Goal: Task Accomplishment & Management: Manage account settings

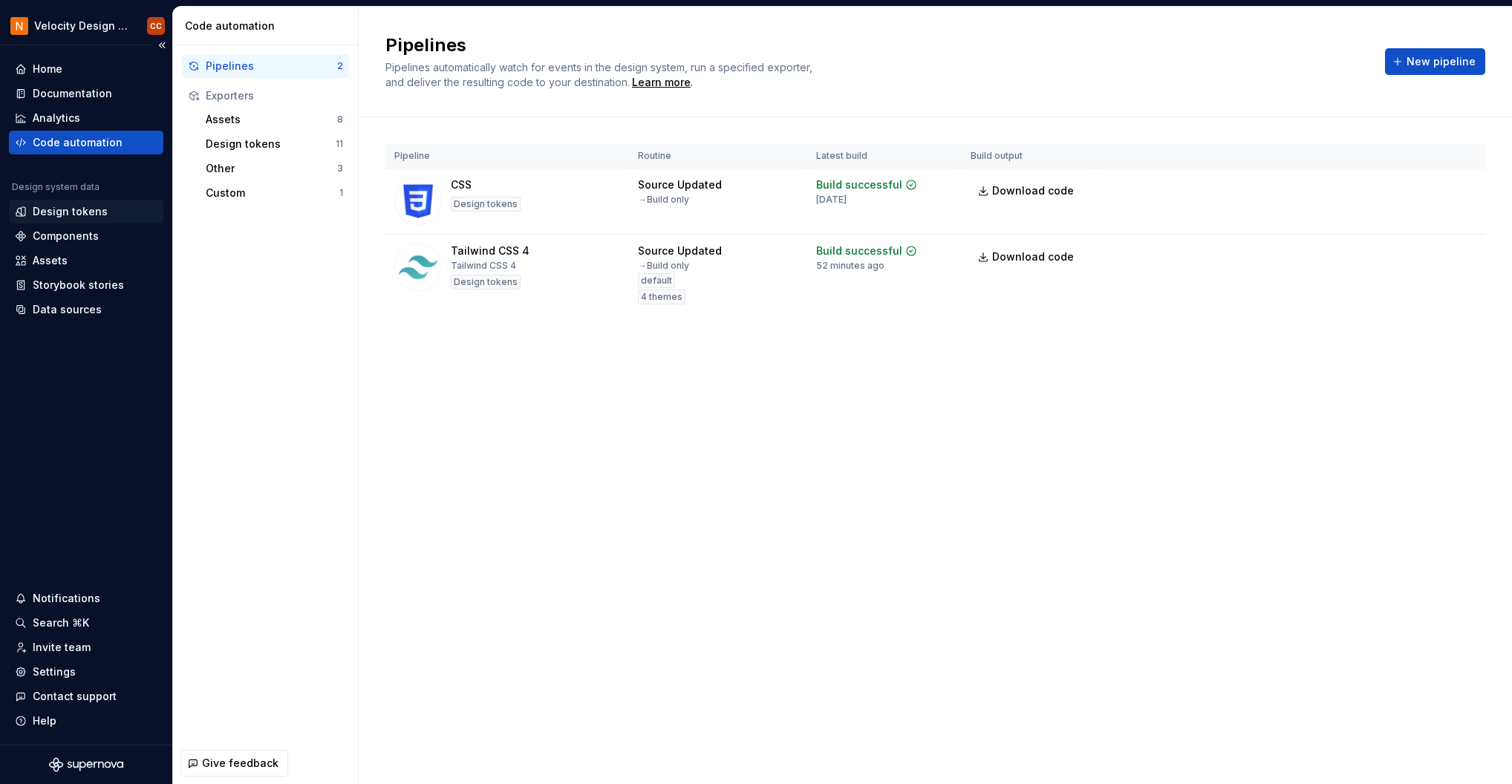
click at [62, 211] on div "Design tokens" at bounding box center [70, 211] width 75 height 15
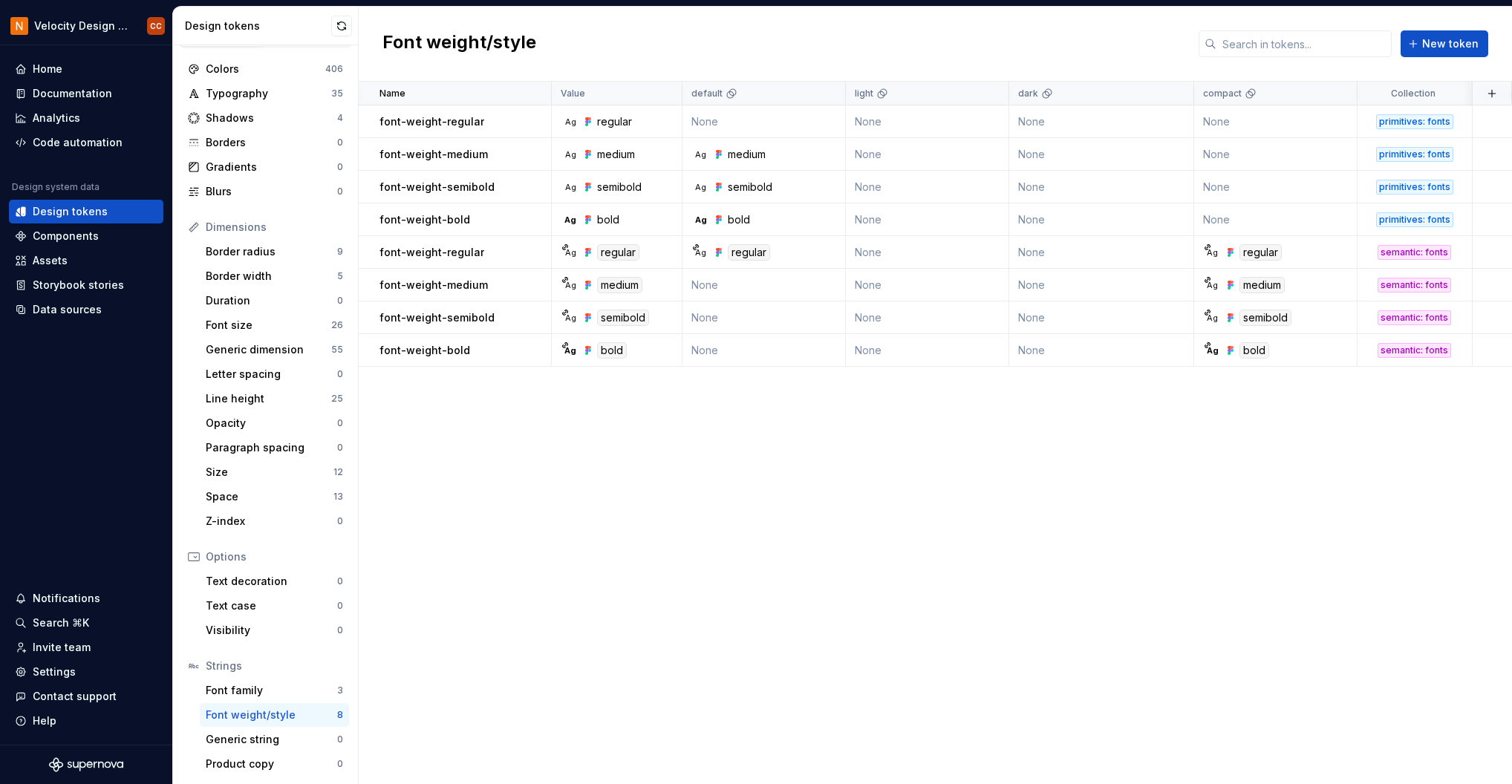
scroll to position [29, 0]
click at [251, 685] on div "Font family" at bounding box center [272, 690] width 132 height 15
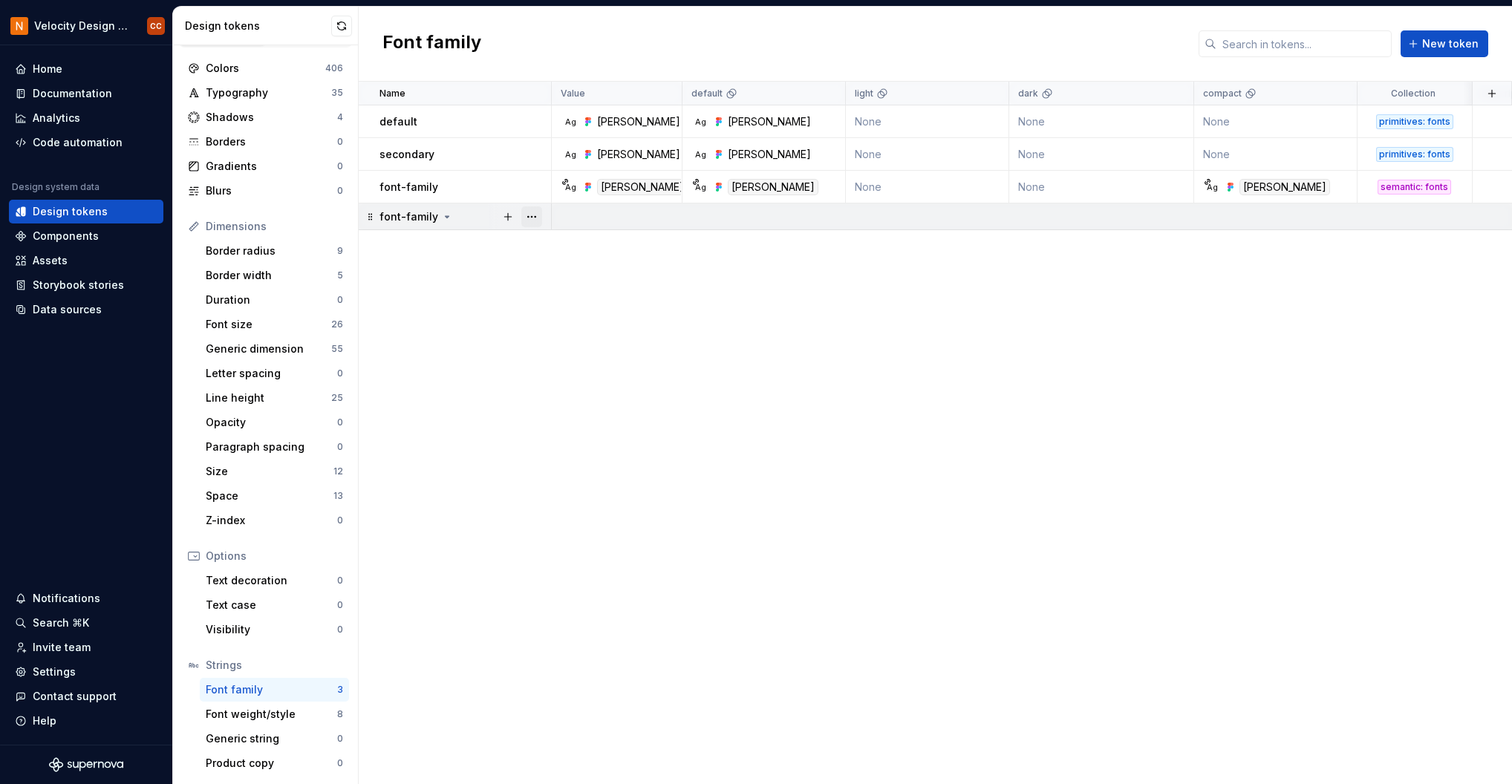
click at [535, 219] on button "button" at bounding box center [532, 217] width 21 height 21
click at [578, 385] on div "Delete group" at bounding box center [598, 384] width 97 height 15
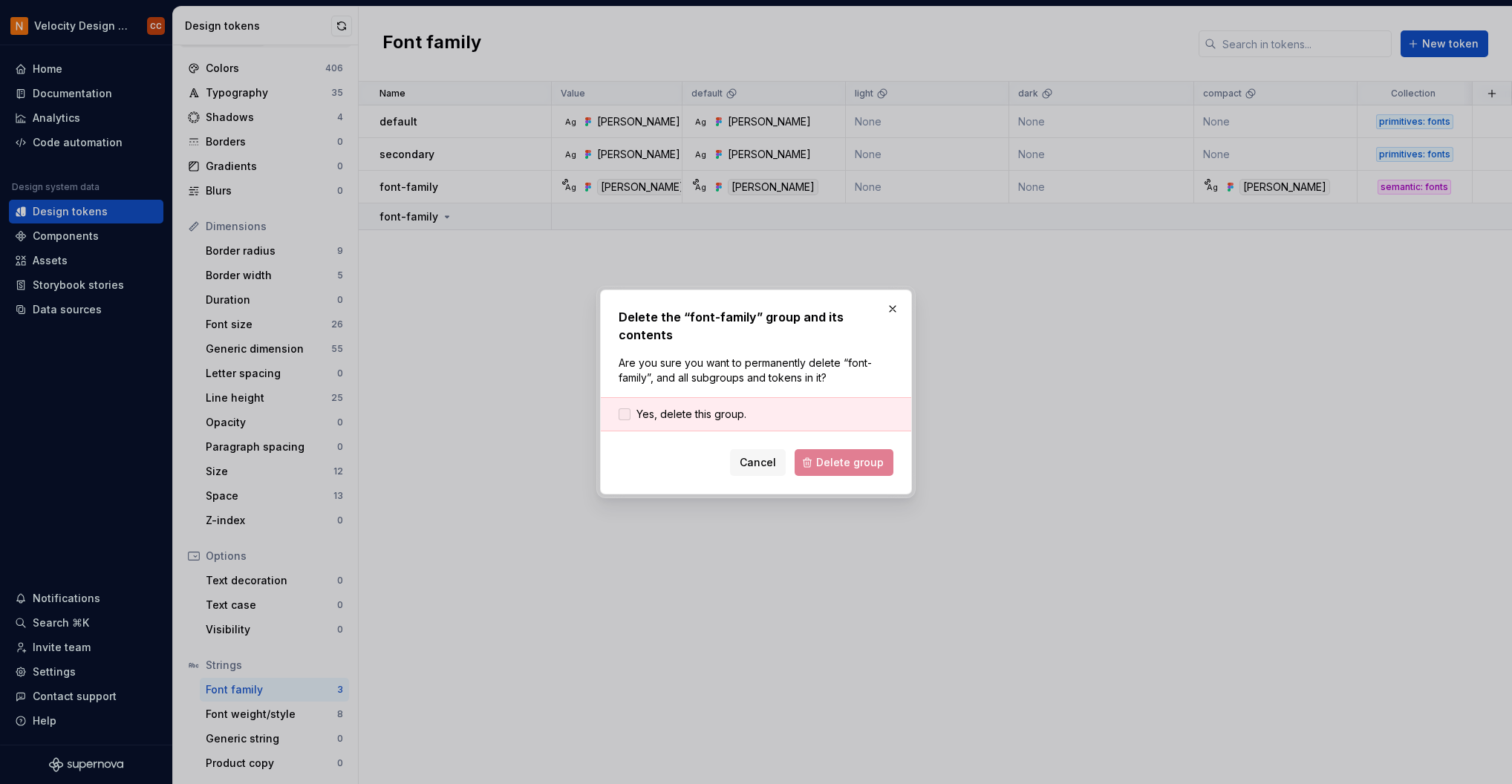
click at [682, 407] on span "Yes, delete this group." at bounding box center [691, 414] width 110 height 15
click at [841, 458] on span "Delete group" at bounding box center [850, 462] width 68 height 15
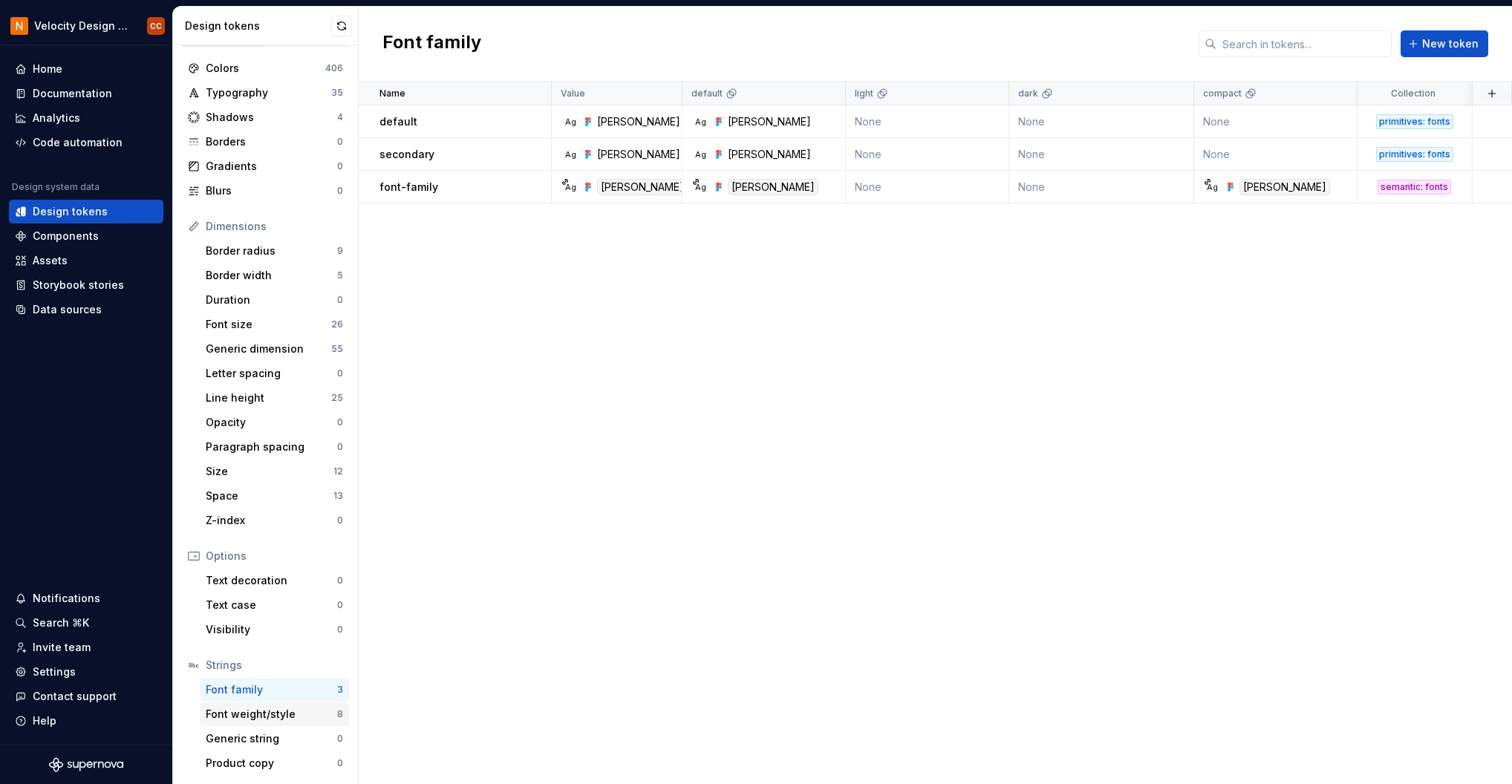
click at [278, 714] on div "Font weight/style" at bounding box center [272, 714] width 132 height 15
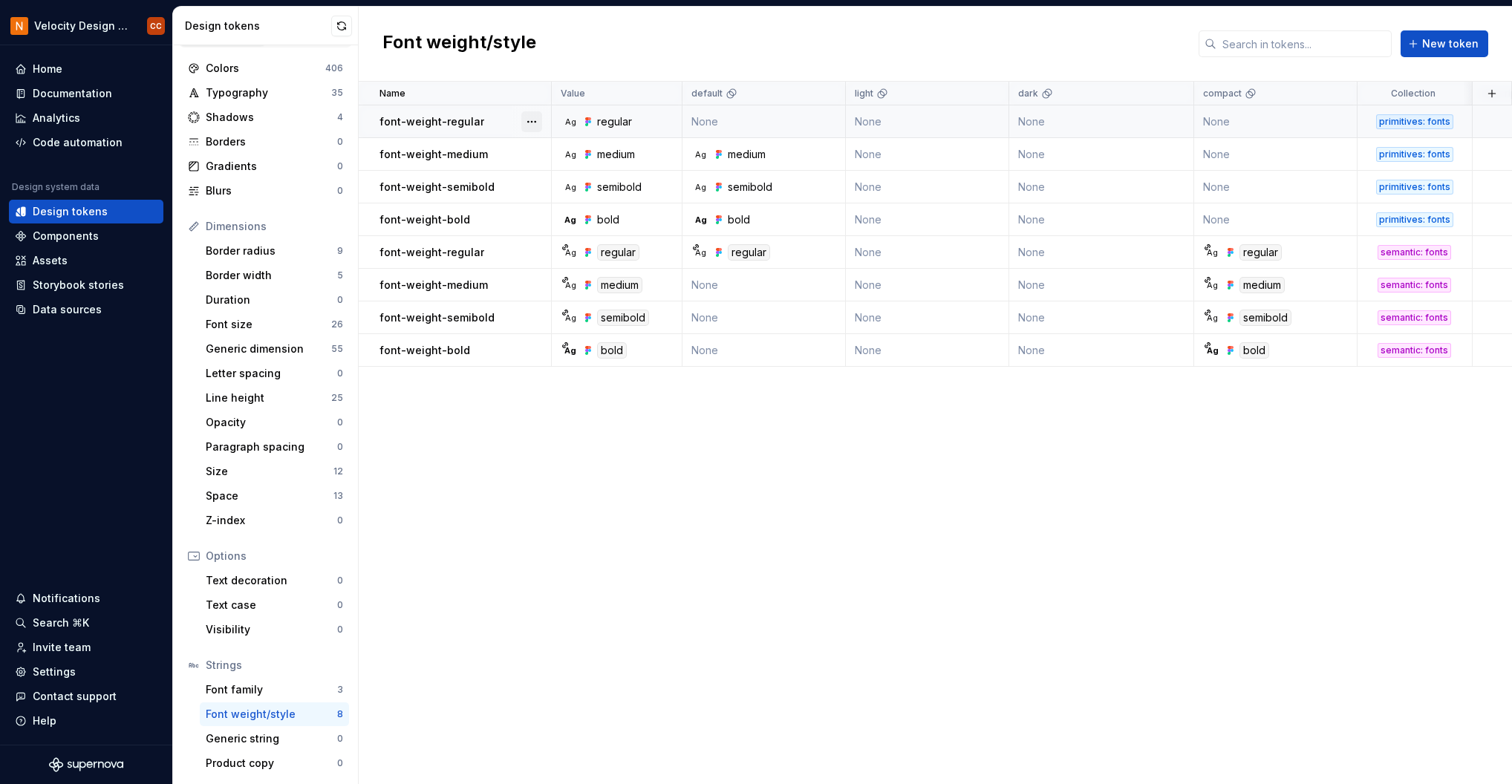
click at [530, 120] on button "button" at bounding box center [532, 122] width 21 height 21
click at [589, 435] on html "Velocity Design System by NAVEX CC Home Documentation Analytics Code automation…" at bounding box center [756, 392] width 1512 height 784
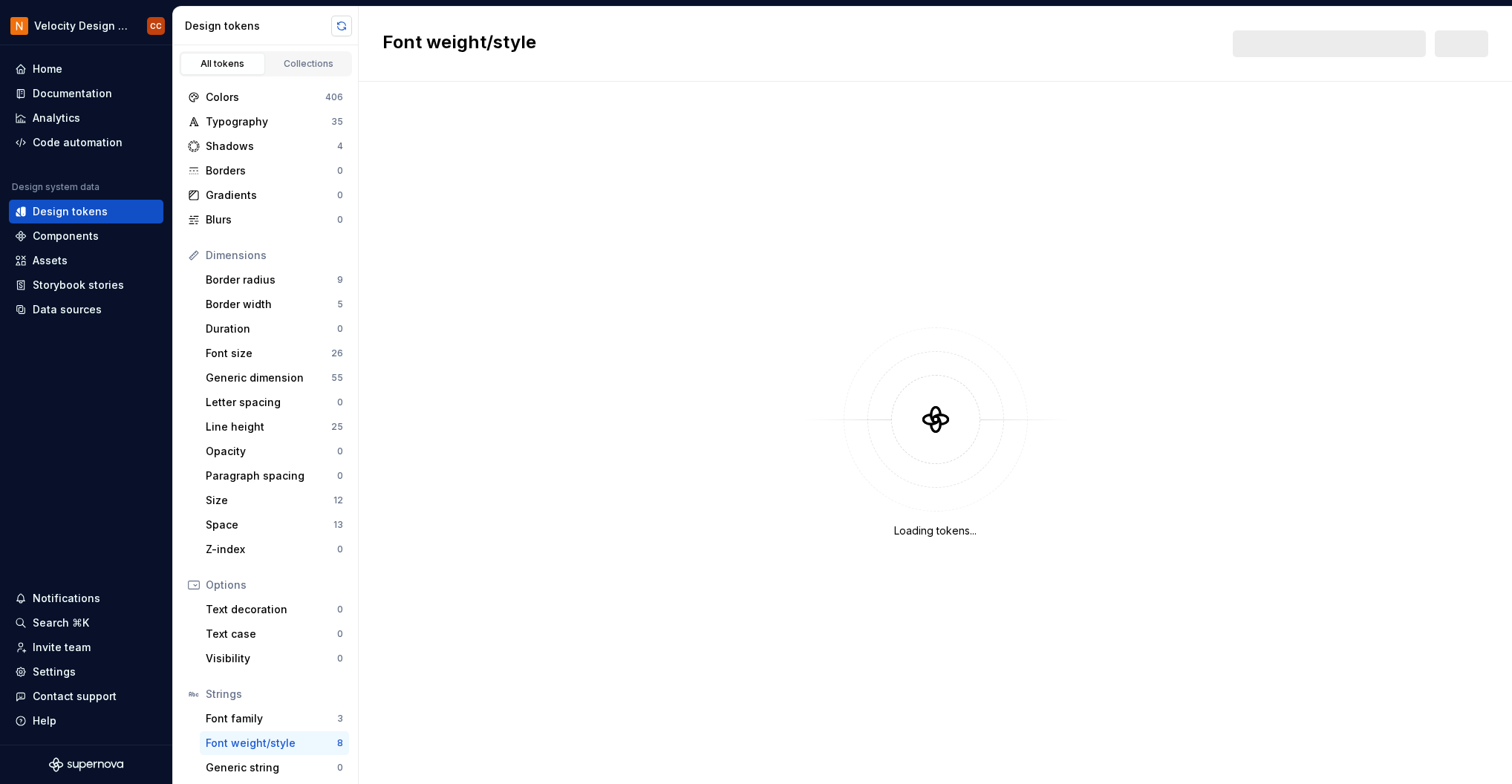
click at [343, 20] on button "button" at bounding box center [341, 26] width 21 height 21
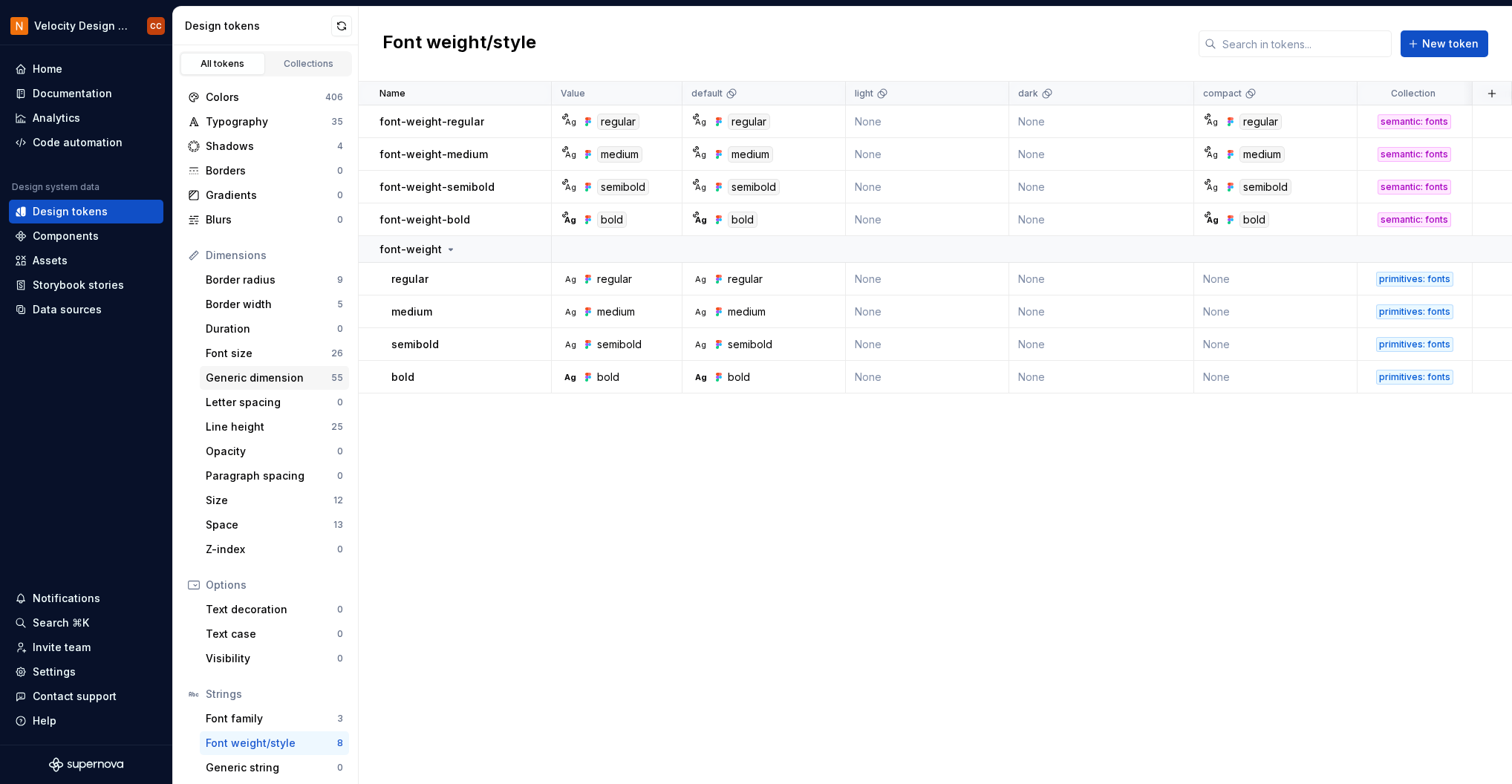
click at [249, 376] on div "Generic dimension" at bounding box center [268, 378] width 125 height 15
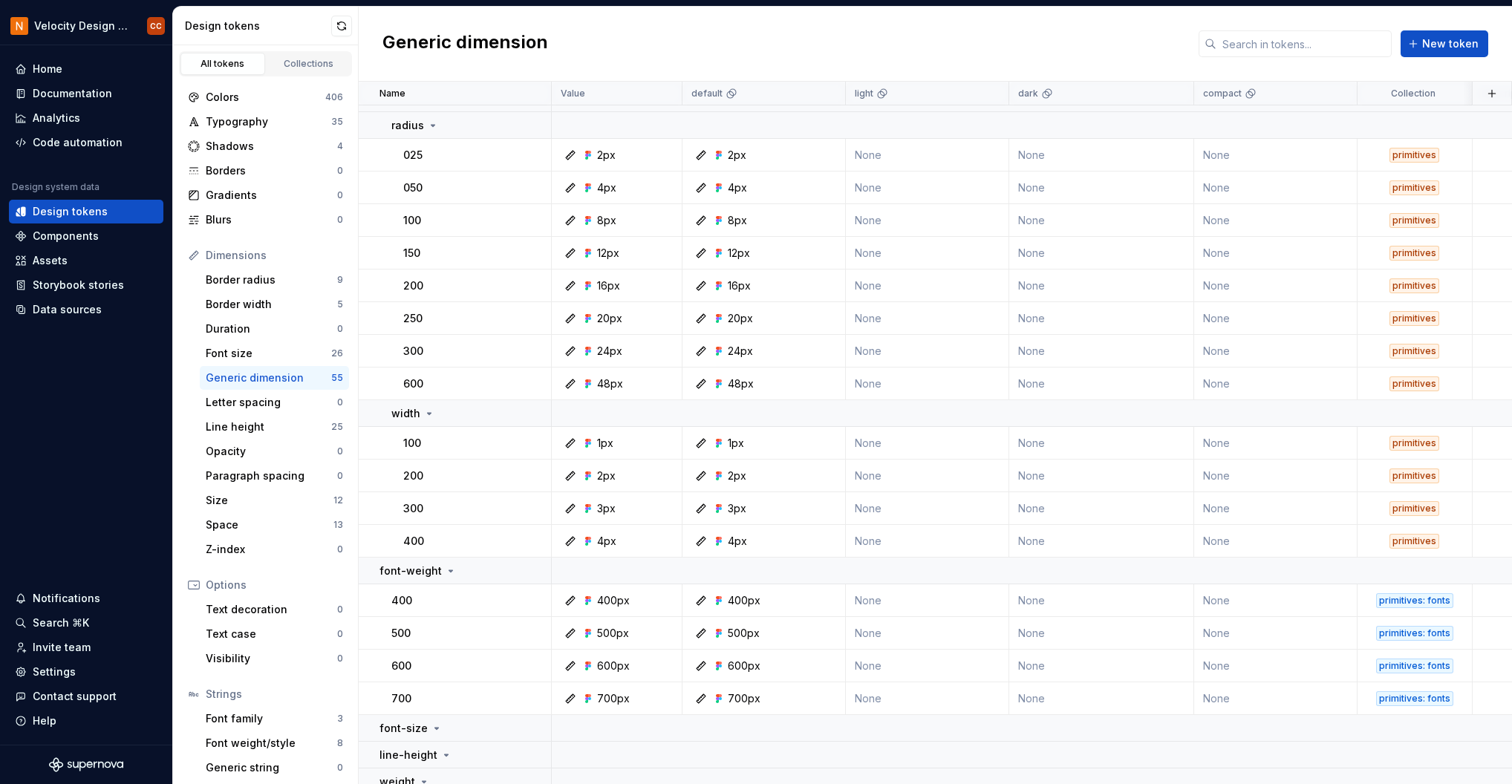
scroll to position [1366, 0]
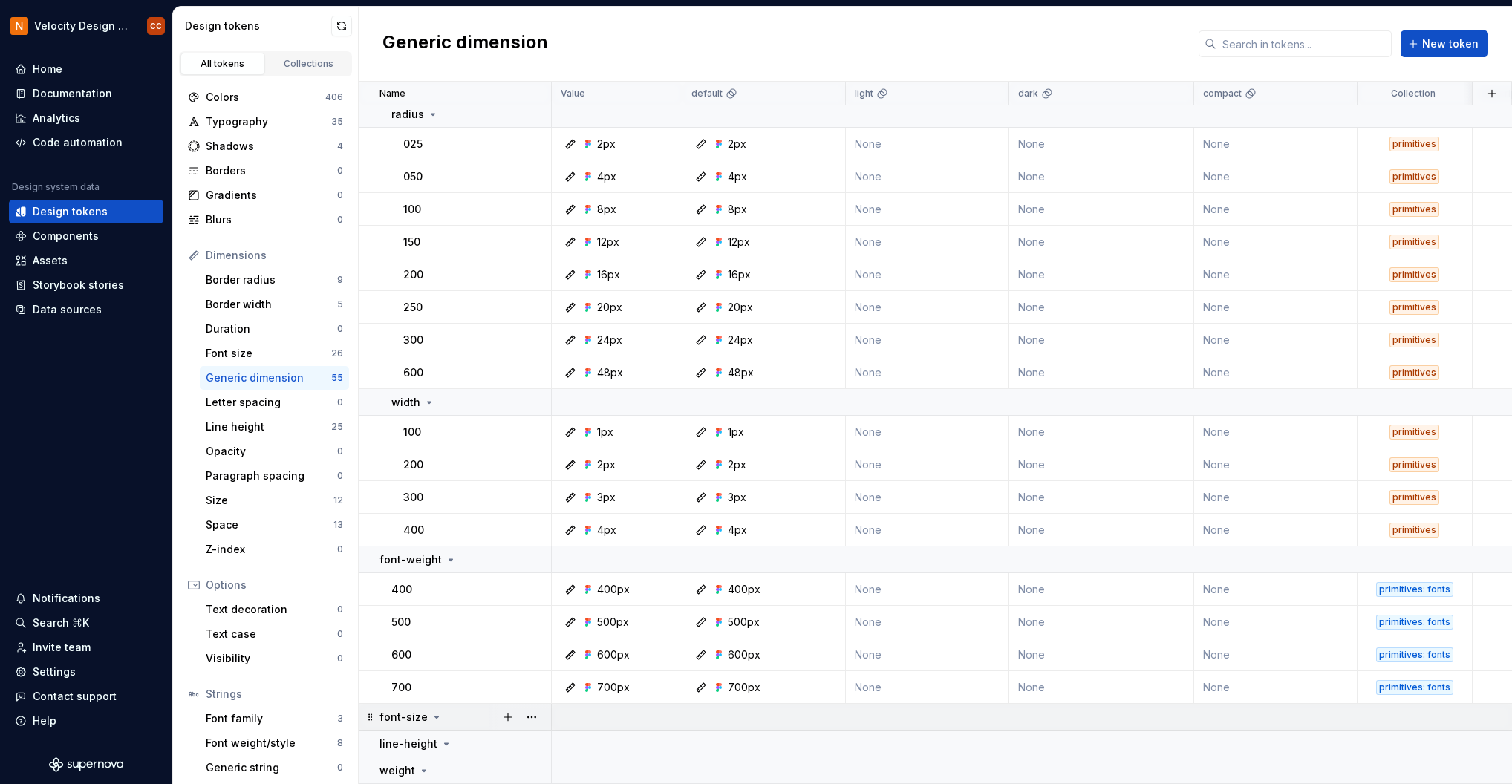
click at [436, 711] on icon at bounding box center [437, 716] width 12 height 12
click at [534, 709] on button "button" at bounding box center [532, 717] width 21 height 21
click at [567, 682] on div "Delete group" at bounding box center [598, 681] width 97 height 15
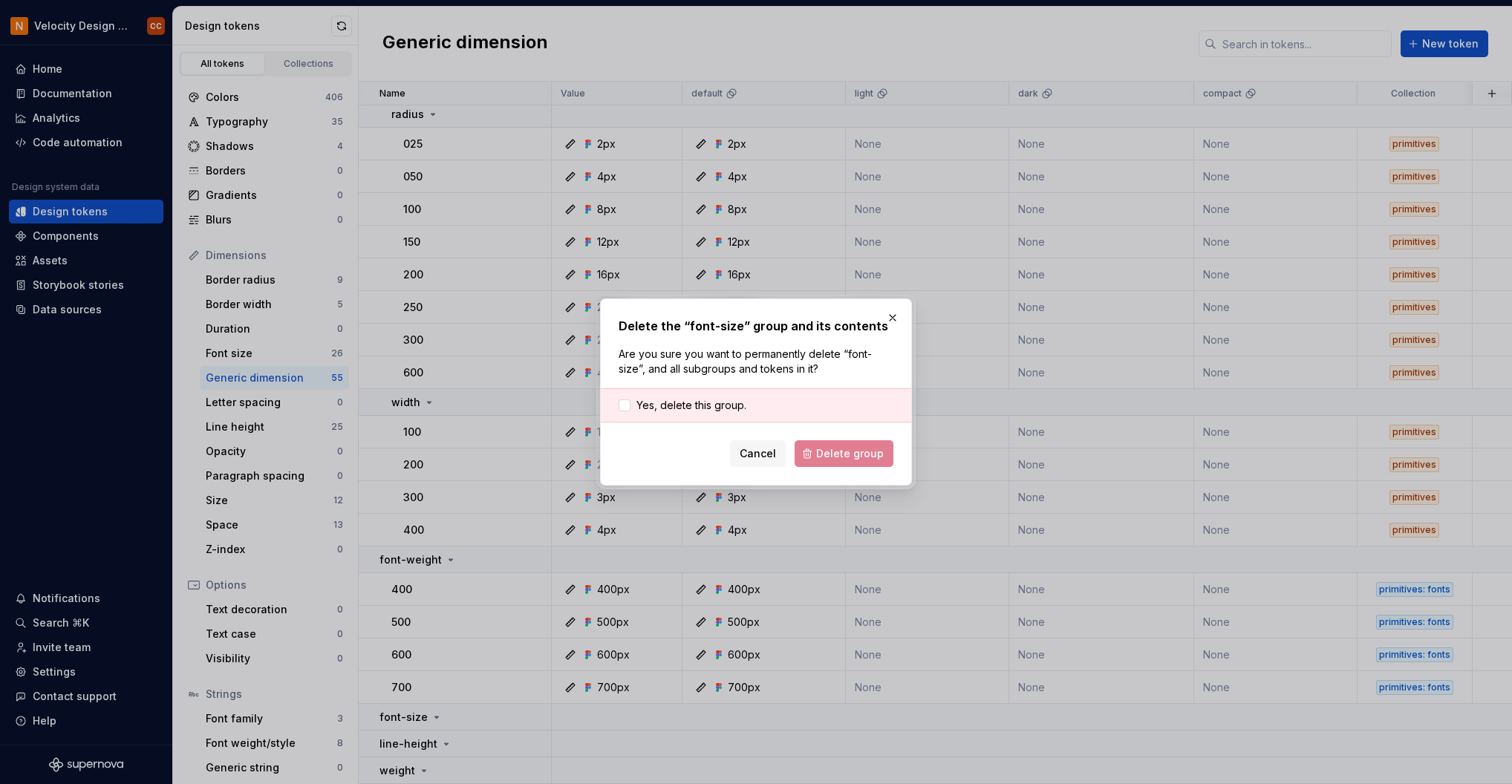
click at [727, 397] on div "Yes, delete this group." at bounding box center [756, 404] width 310 height 34
click at [736, 405] on span "Yes, delete this group." at bounding box center [691, 405] width 110 height 15
click at [829, 451] on span "Delete group" at bounding box center [850, 454] width 68 height 15
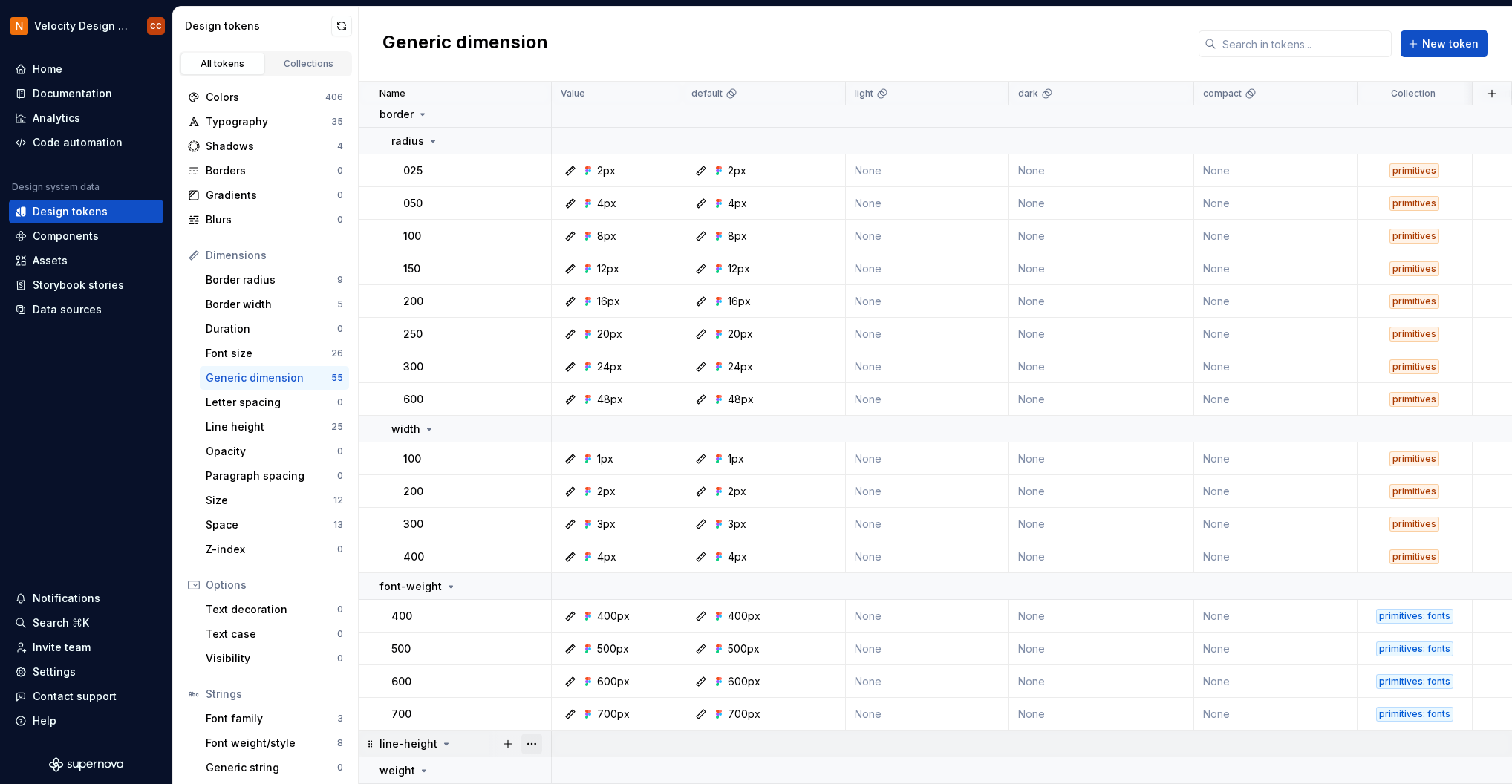
click at [529, 736] on button "button" at bounding box center [532, 744] width 21 height 21
click at [578, 675] on div "Ungroup" at bounding box center [598, 677] width 97 height 15
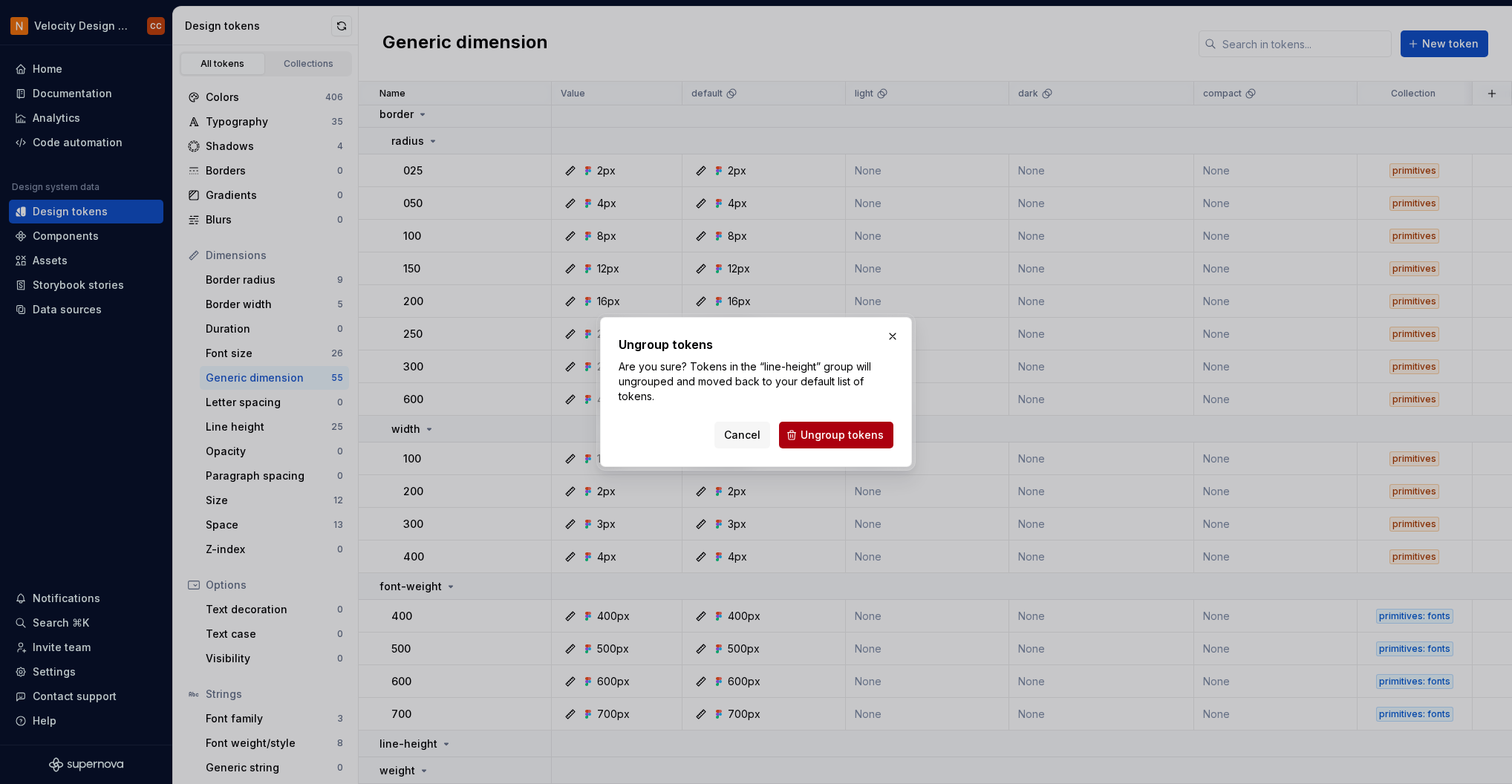
click at [810, 435] on span "Ungroup tokens" at bounding box center [842, 435] width 83 height 15
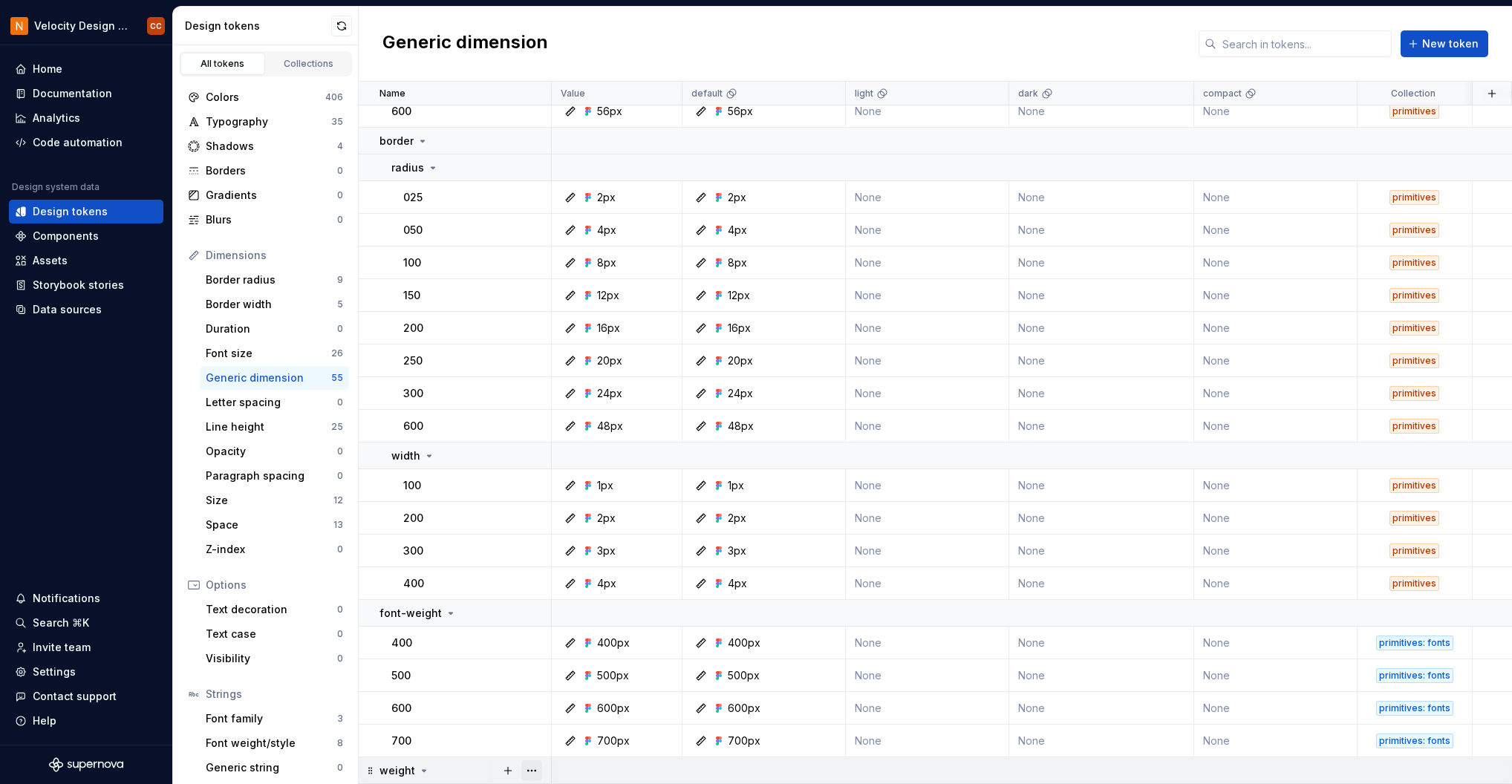
click at [533, 764] on button "button" at bounding box center [532, 770] width 21 height 21
click at [592, 704] on div "Ungroup" at bounding box center [598, 703] width 97 height 15
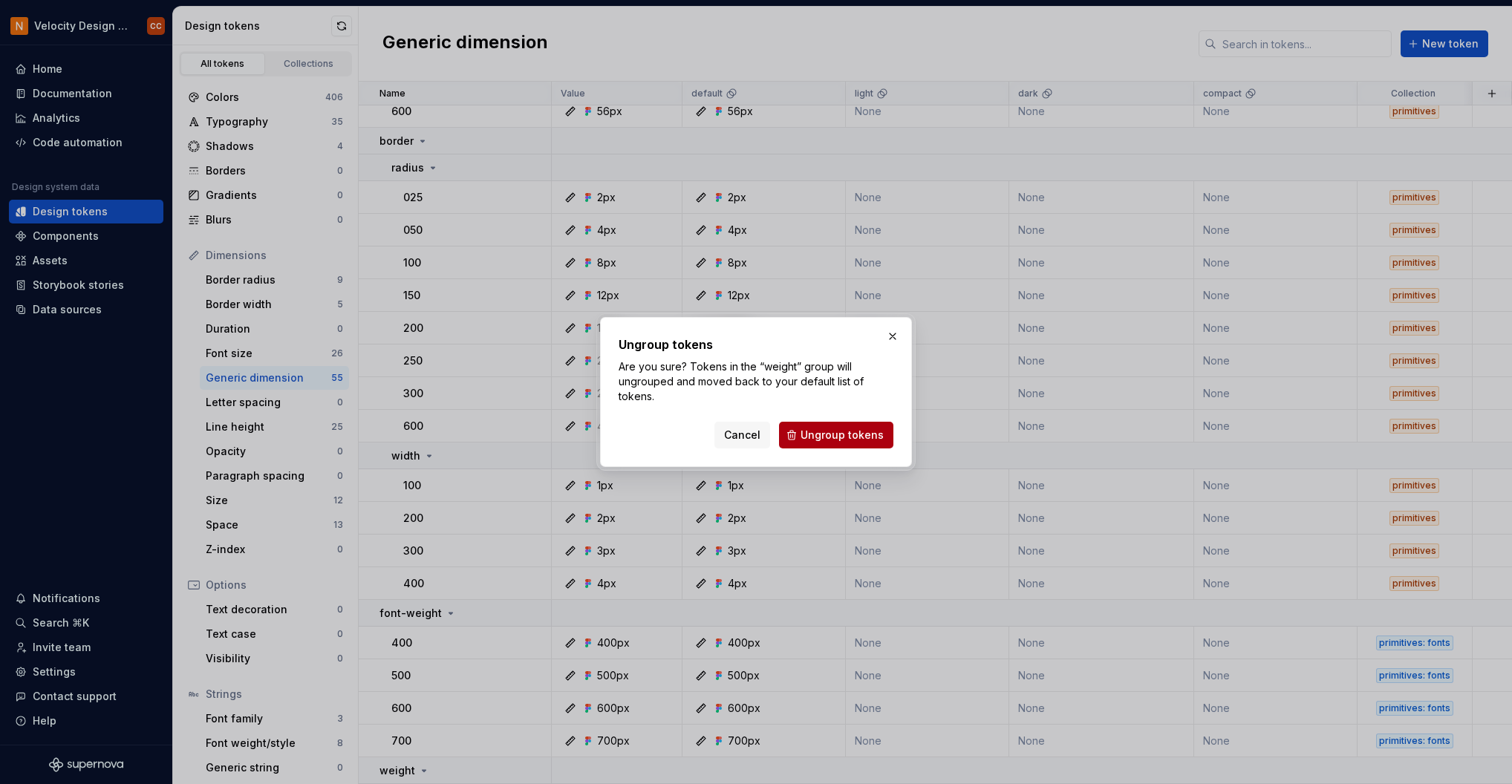
click at [841, 435] on span "Ungroup tokens" at bounding box center [842, 435] width 83 height 15
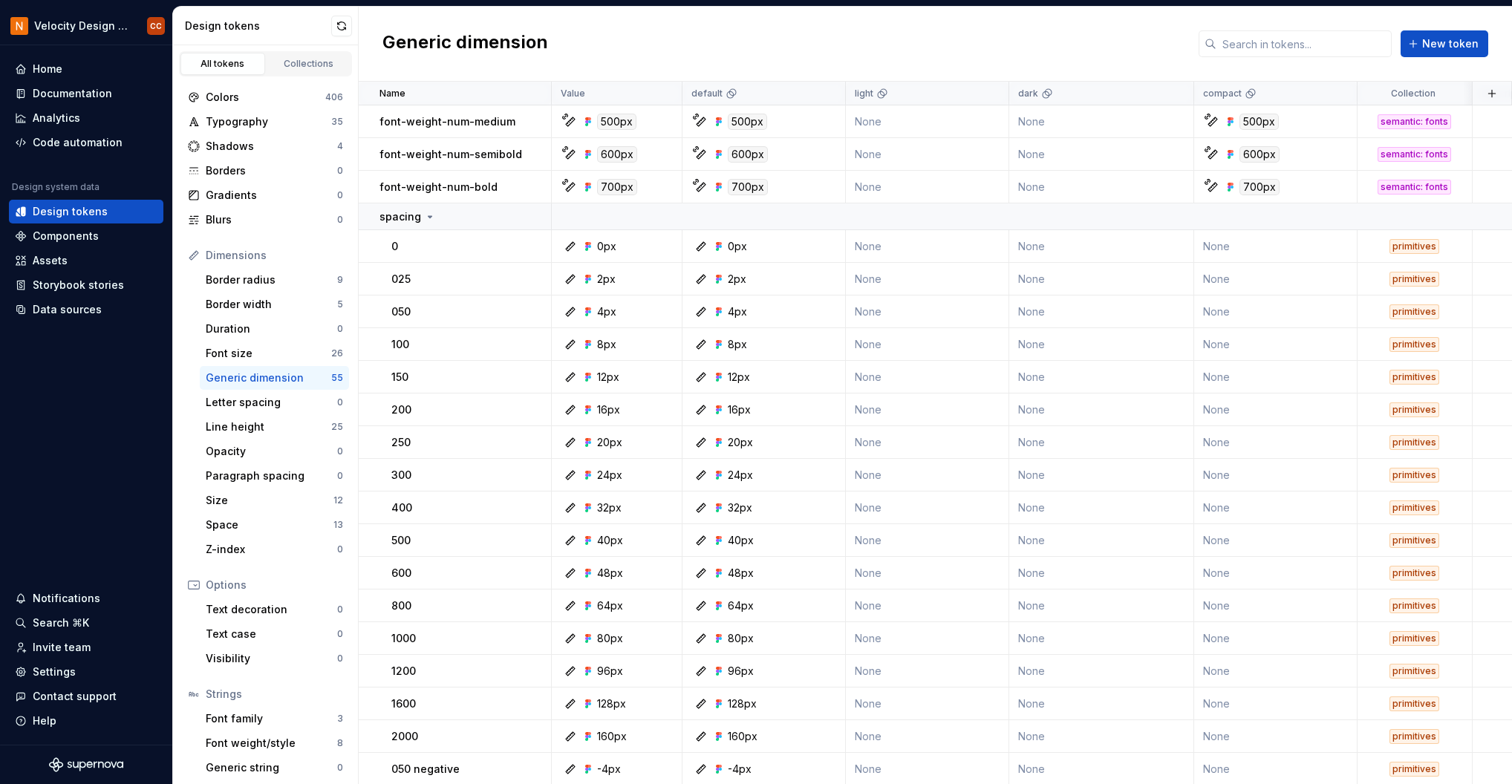
scroll to position [0, 0]
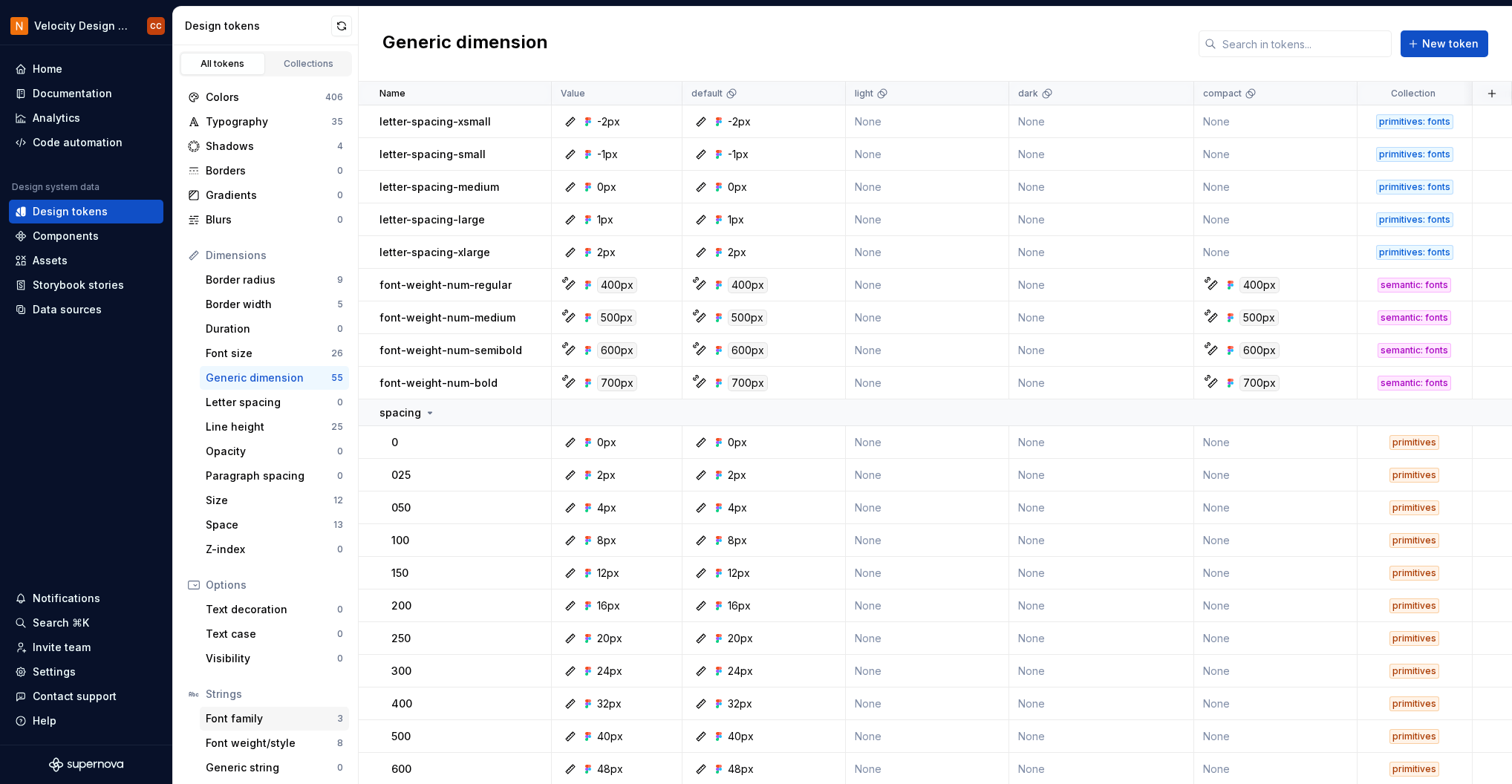
click at [265, 719] on div "Font family" at bounding box center [272, 718] width 132 height 15
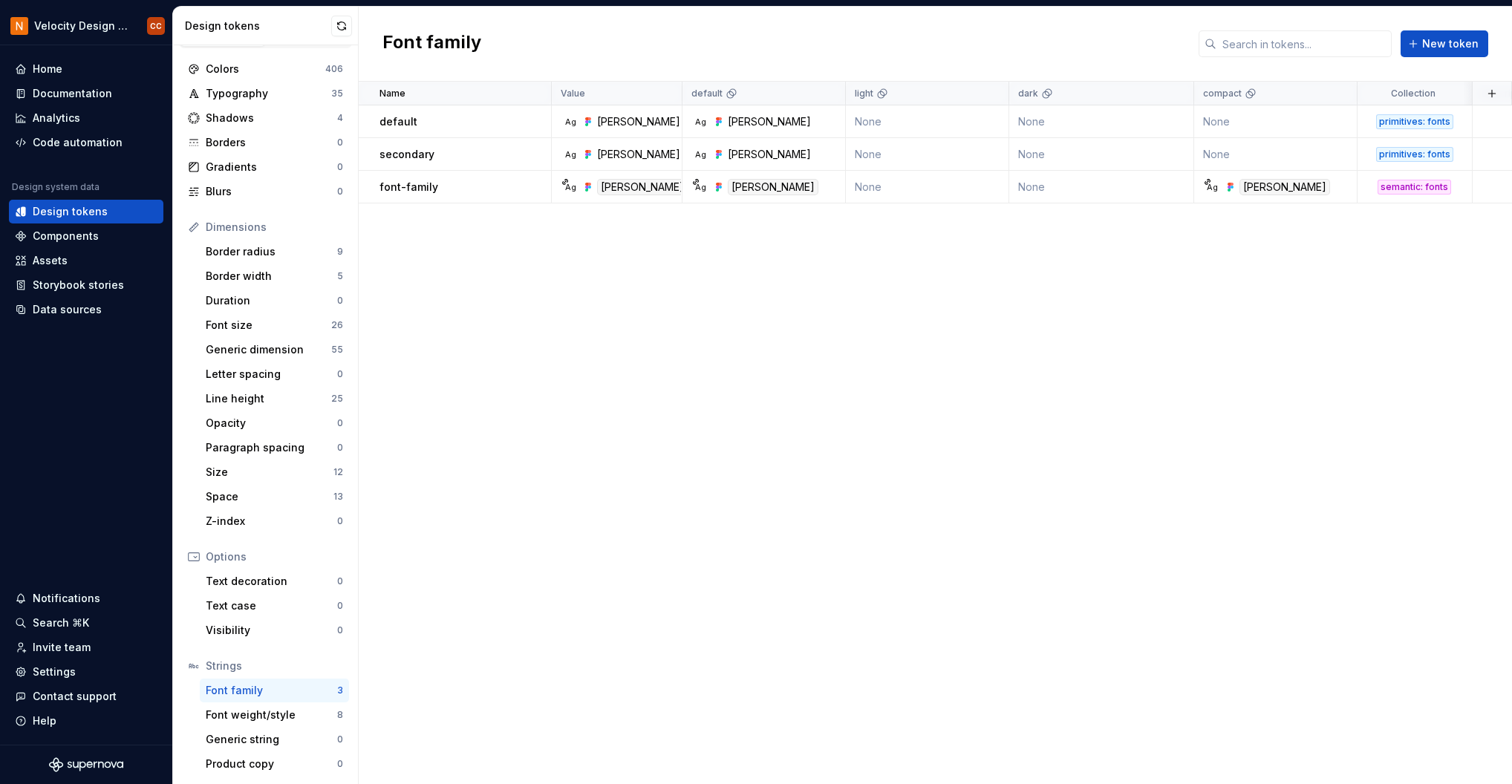
scroll to position [29, 0]
click at [275, 715] on div "Font weight/style" at bounding box center [272, 714] width 132 height 15
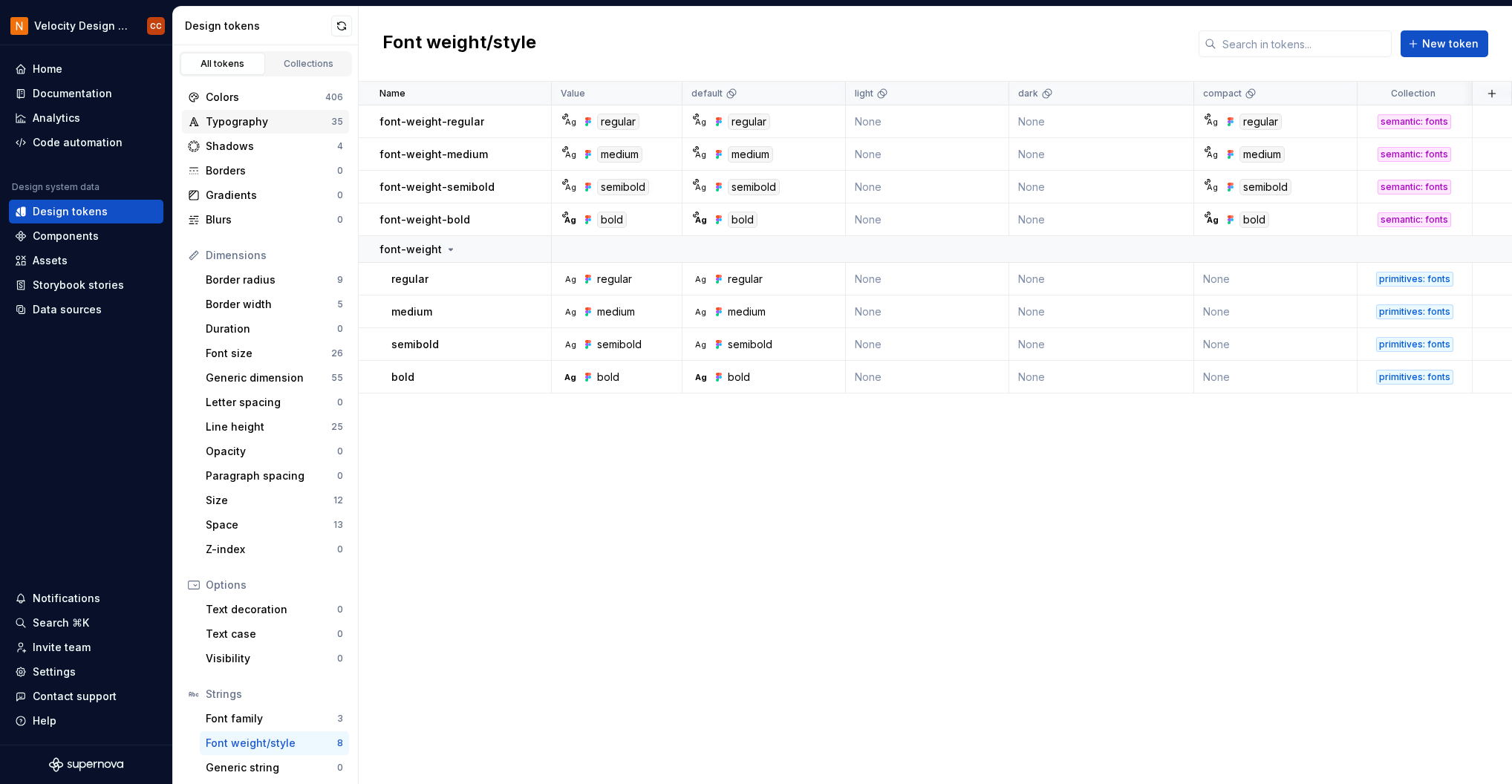
click at [244, 120] on div "Typography" at bounding box center [268, 122] width 125 height 15
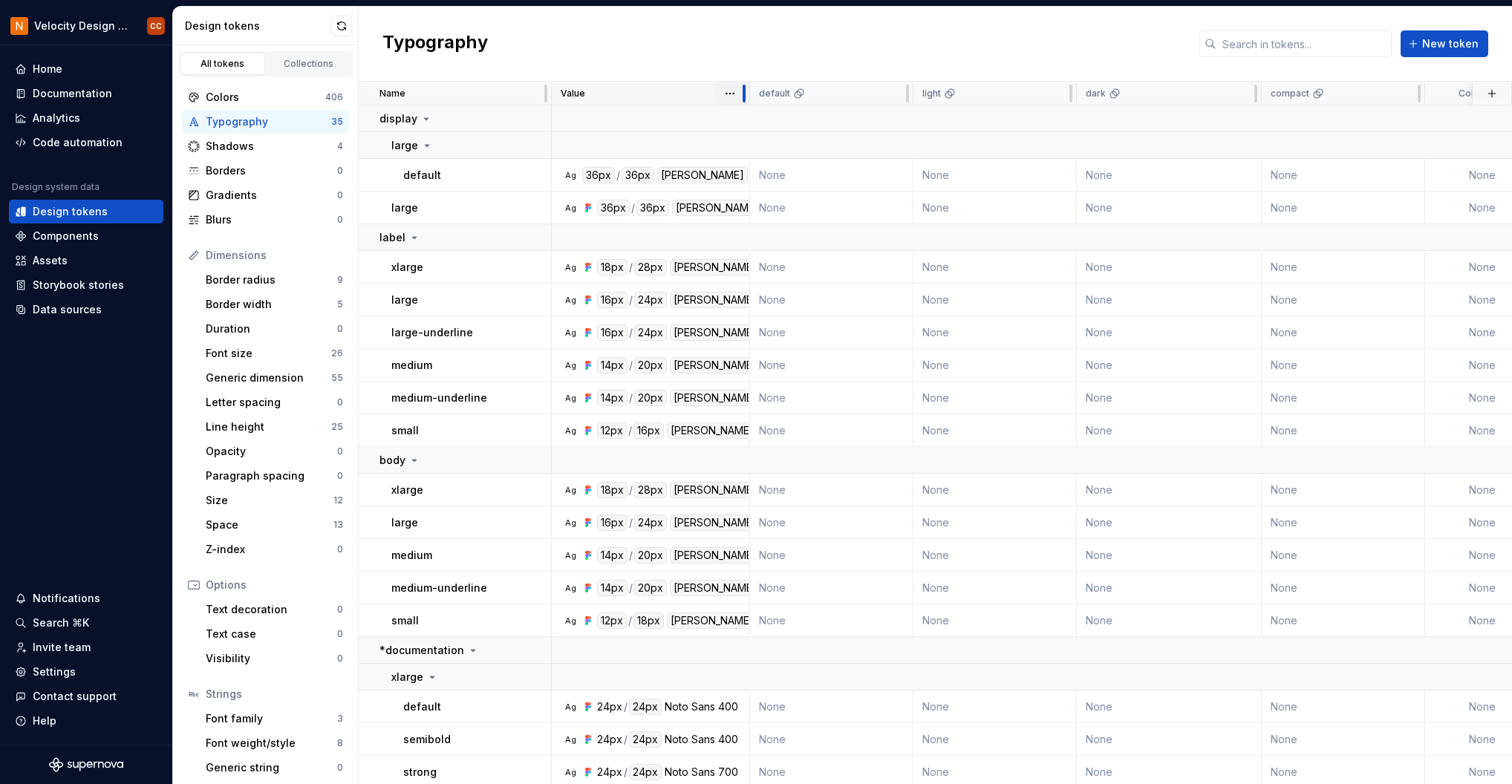
drag, startPoint x: 679, startPoint y: 98, endPoint x: 747, endPoint y: 97, distance: 68.0
click at [747, 97] on div at bounding box center [744, 93] width 12 height 24
click at [426, 120] on icon at bounding box center [426, 118] width 12 height 12
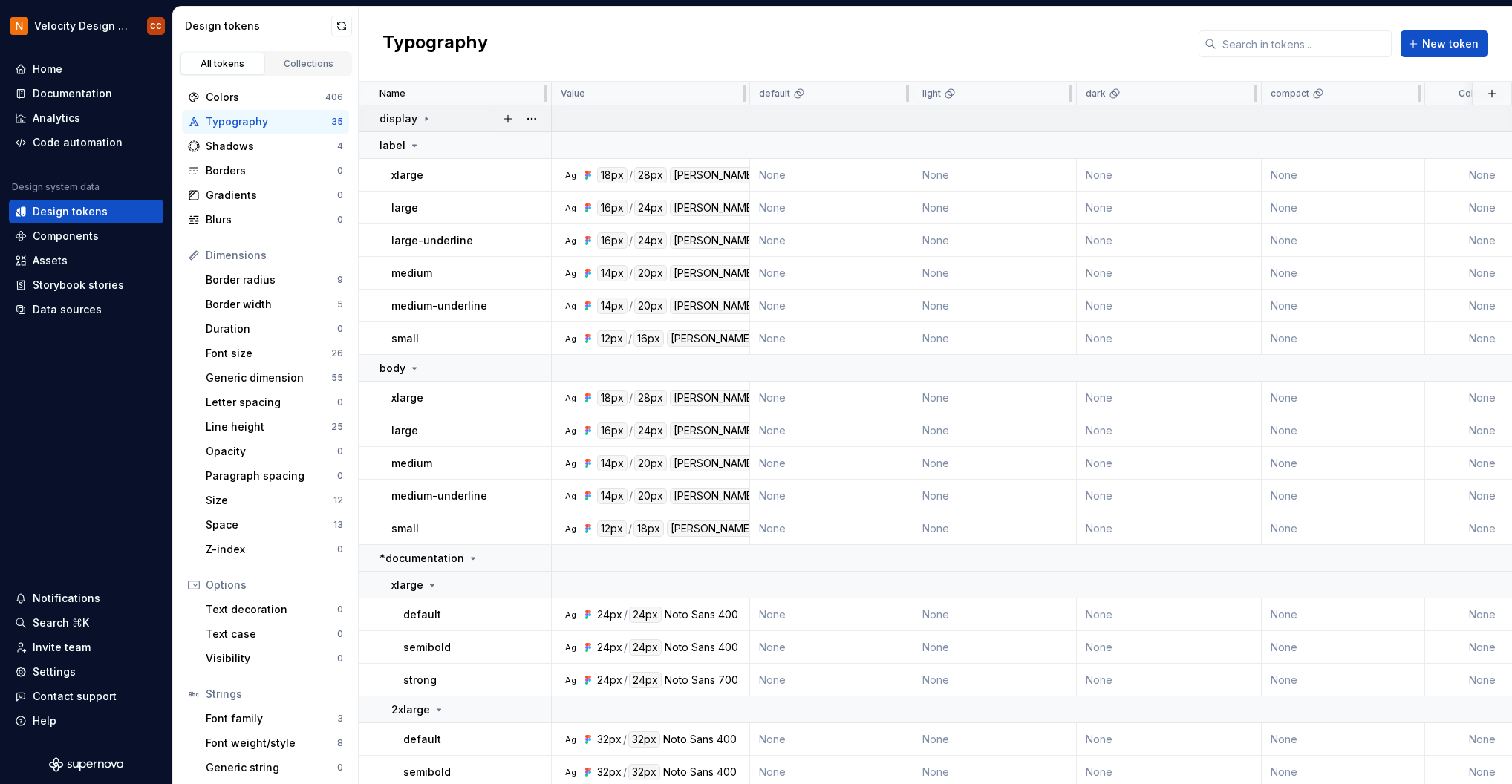
click at [426, 120] on icon at bounding box center [426, 118] width 12 height 12
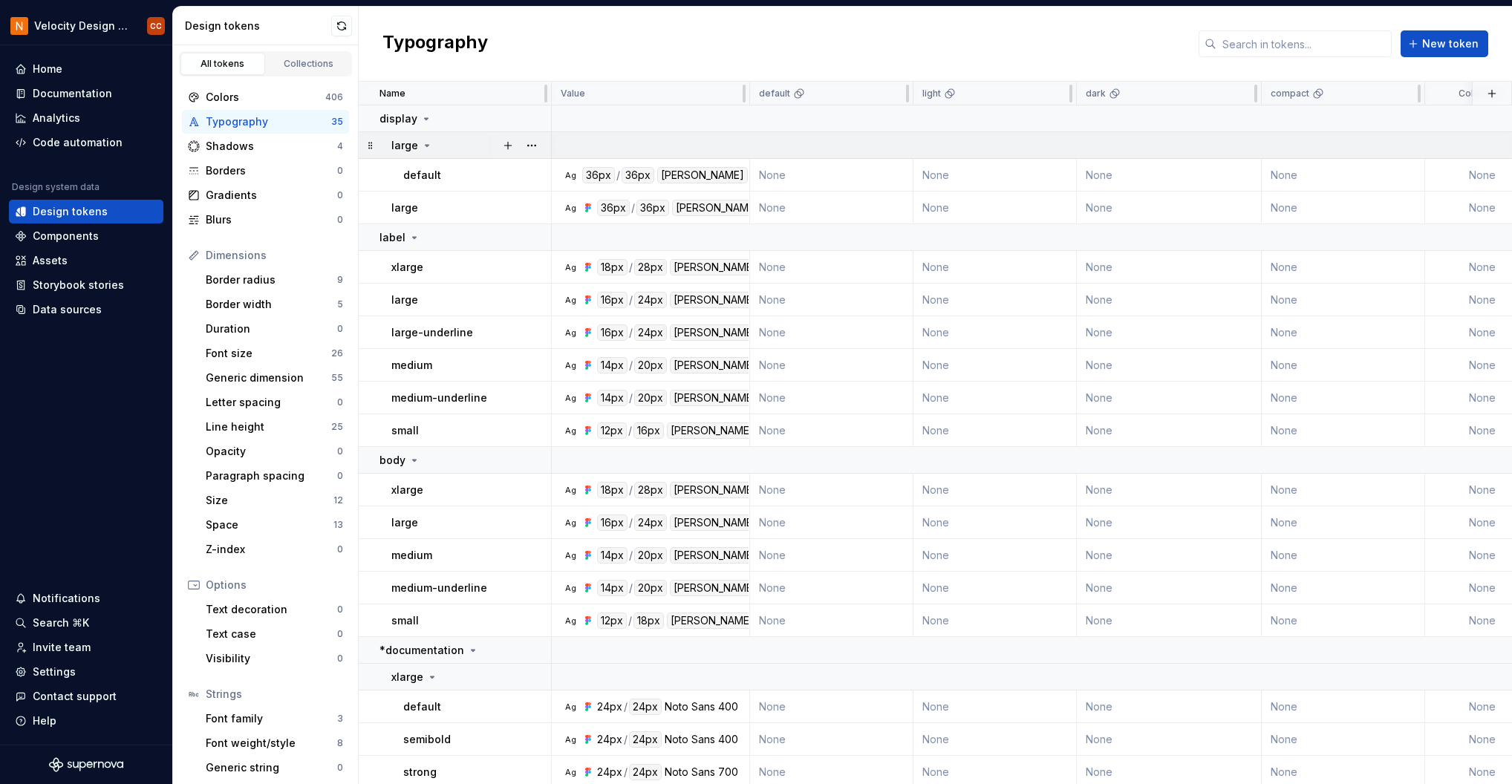
click at [426, 144] on icon at bounding box center [427, 145] width 12 height 12
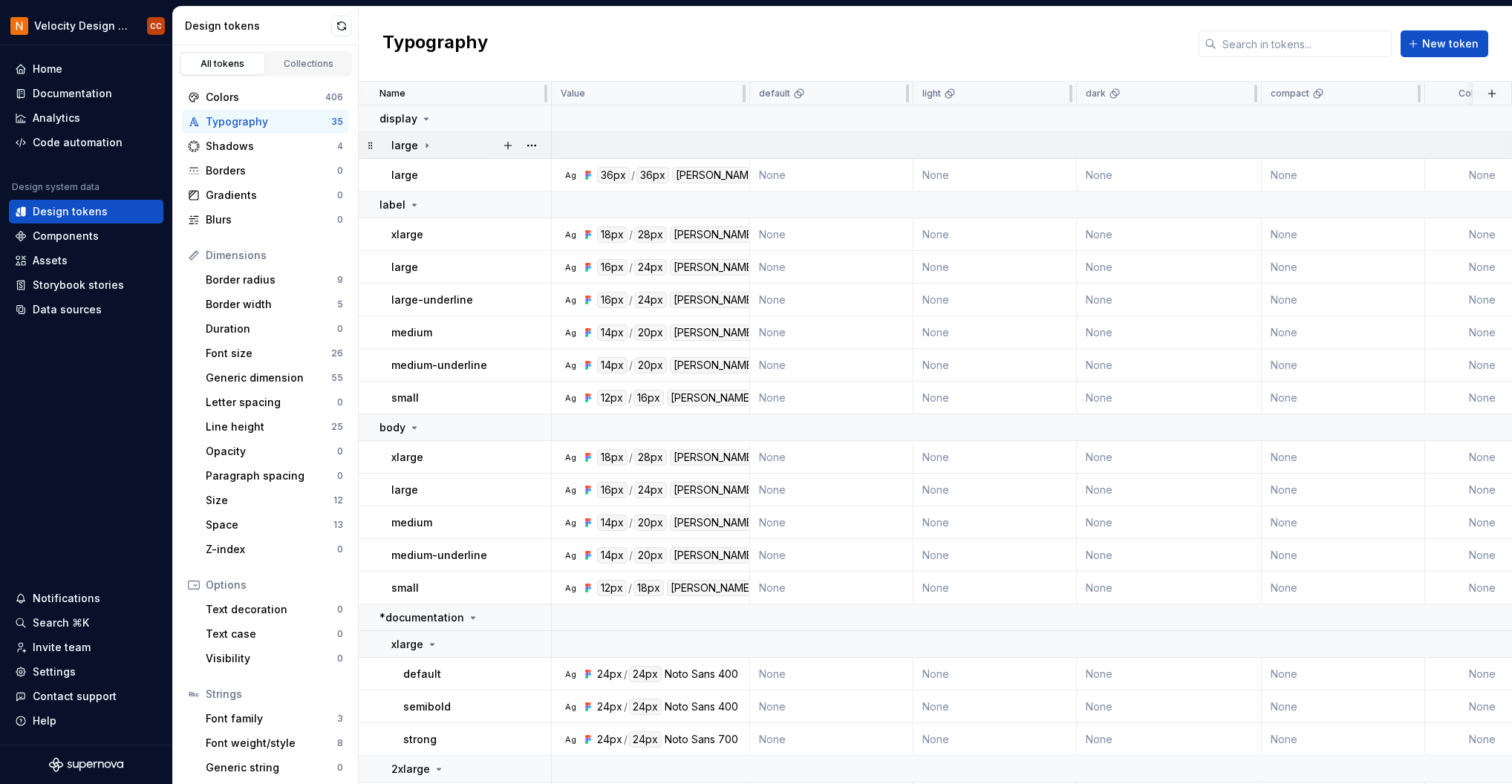
click at [427, 144] on icon at bounding box center [427, 145] width 2 height 4
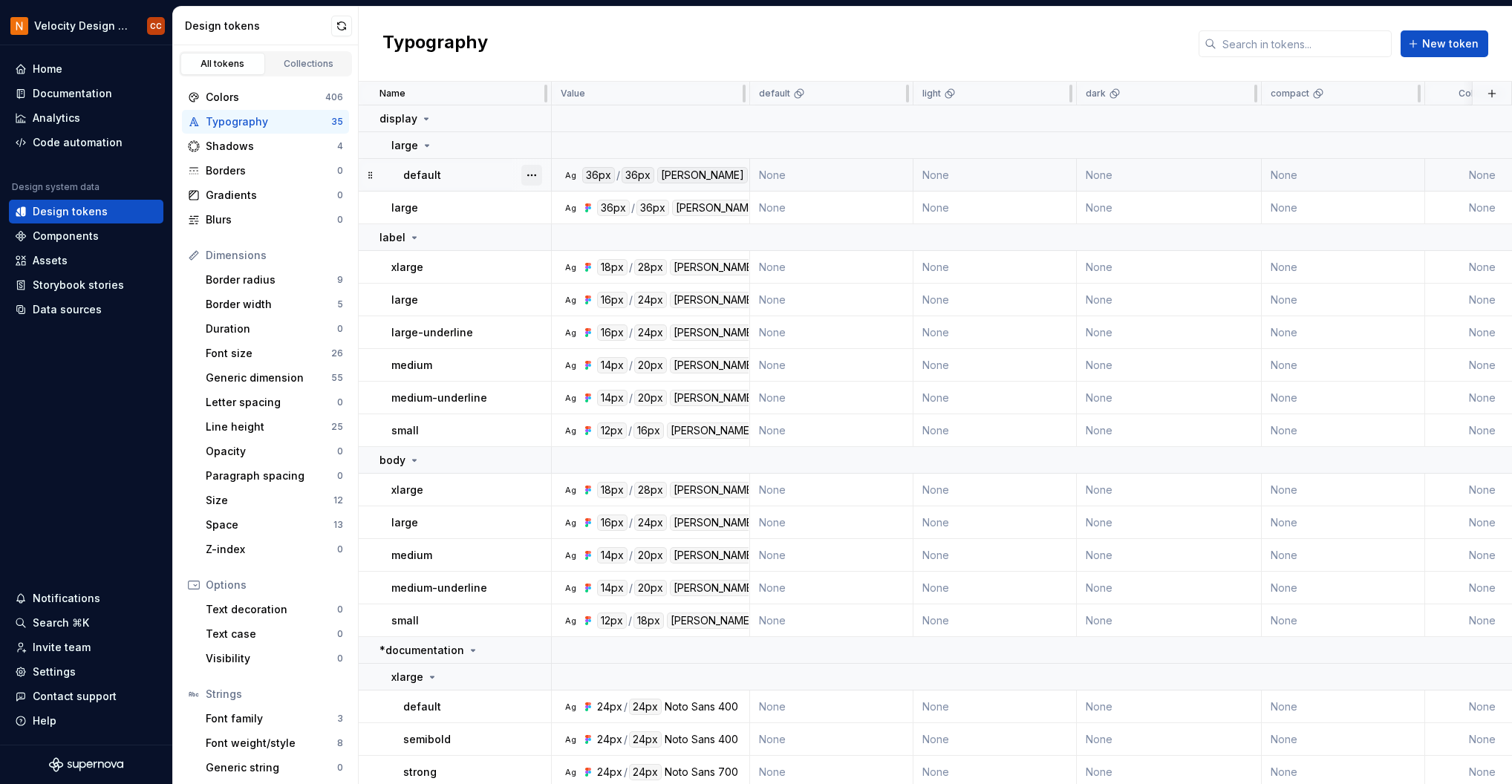
click at [530, 176] on button "button" at bounding box center [532, 175] width 21 height 21
click at [563, 258] on div "Delete token" at bounding box center [598, 258] width 97 height 15
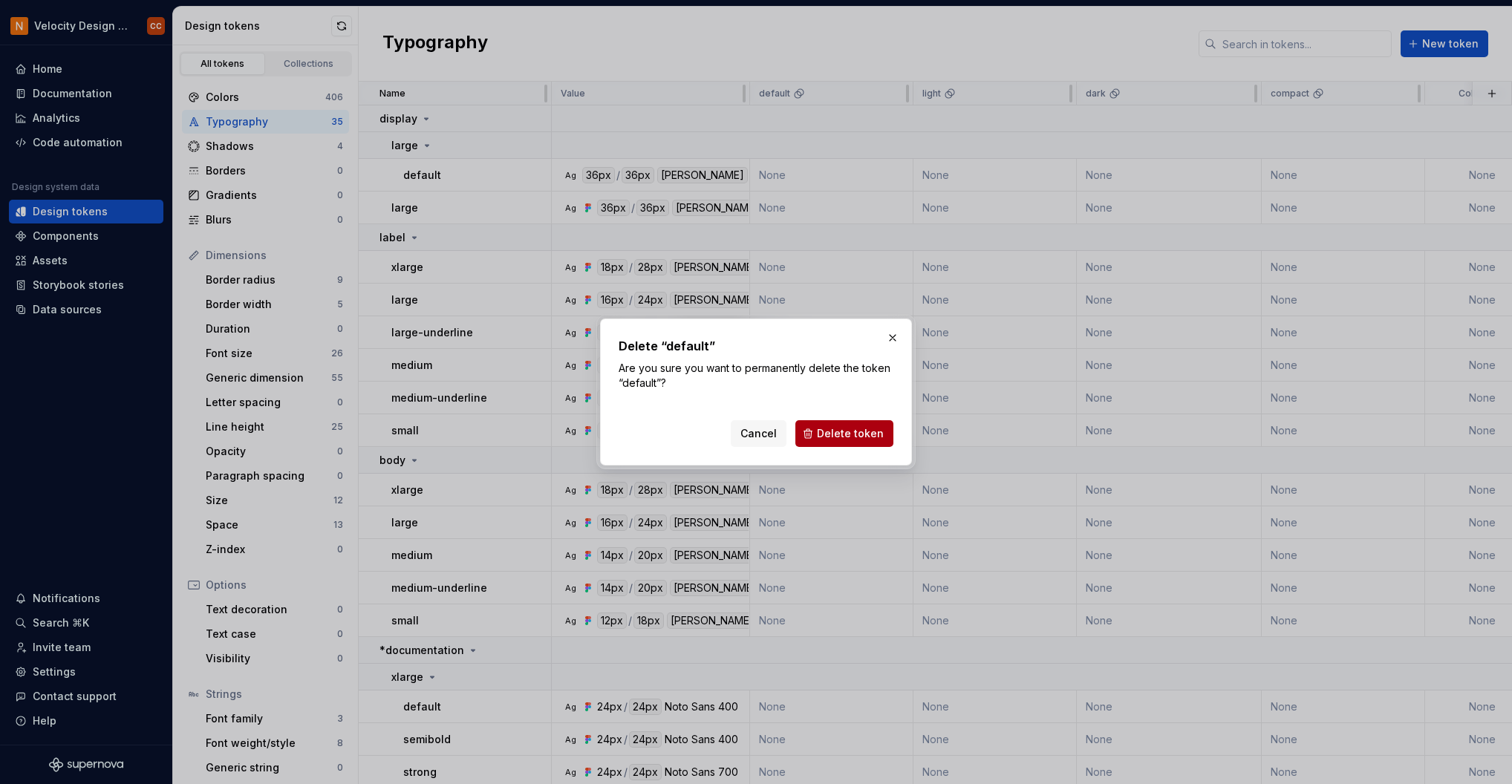
click at [846, 437] on span "Delete token" at bounding box center [850, 434] width 67 height 15
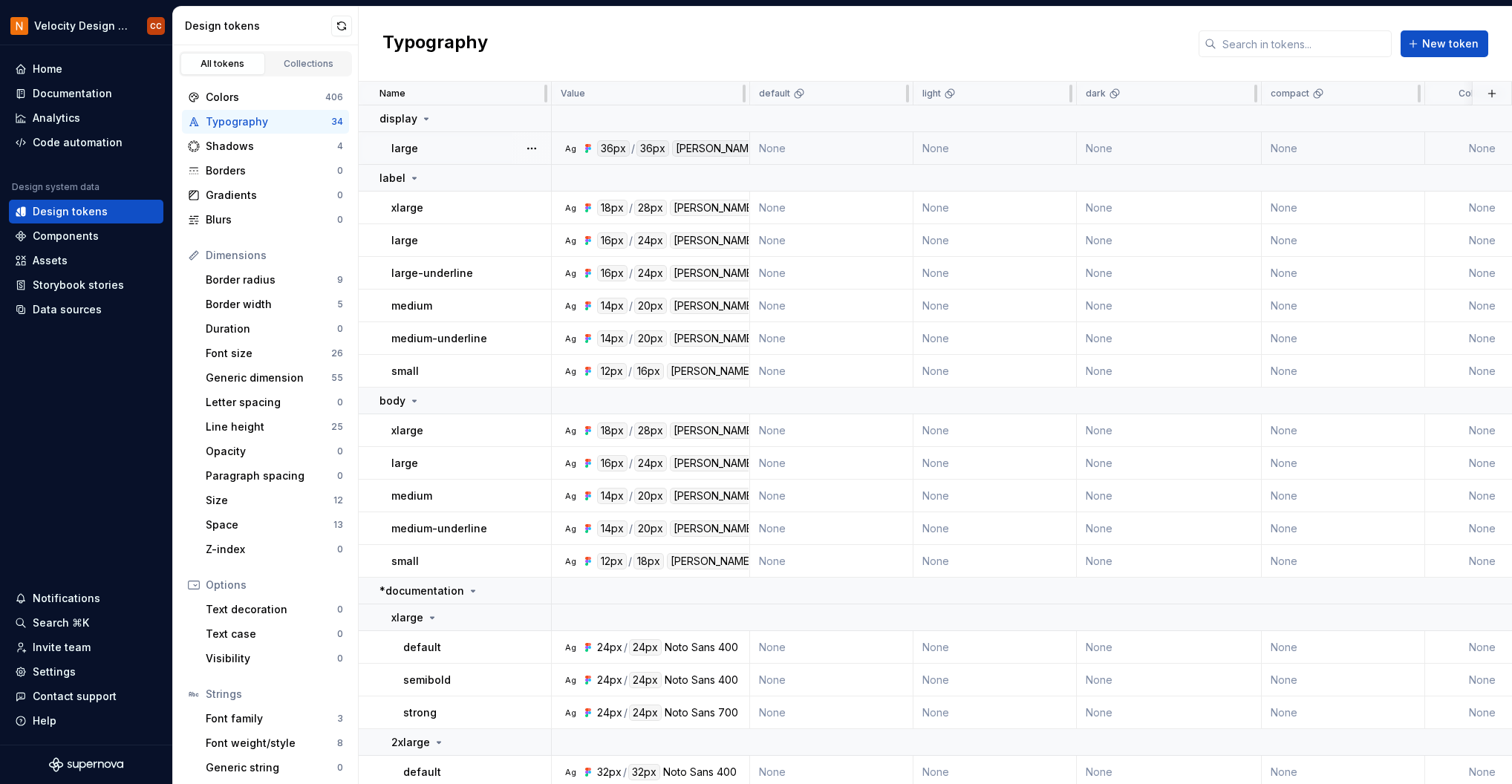
click at [459, 147] on div "large" at bounding box center [471, 148] width 159 height 15
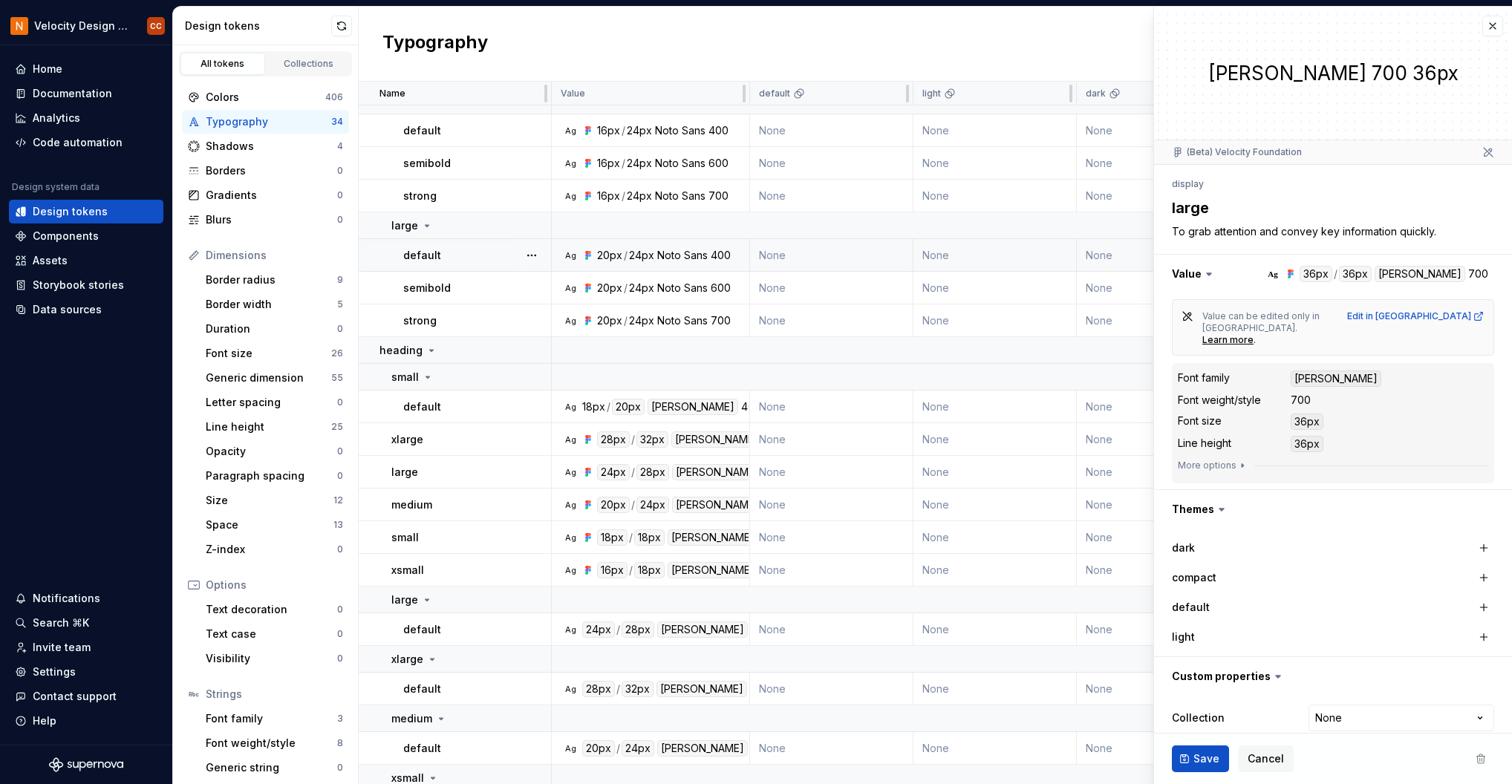
scroll to position [813, 0]
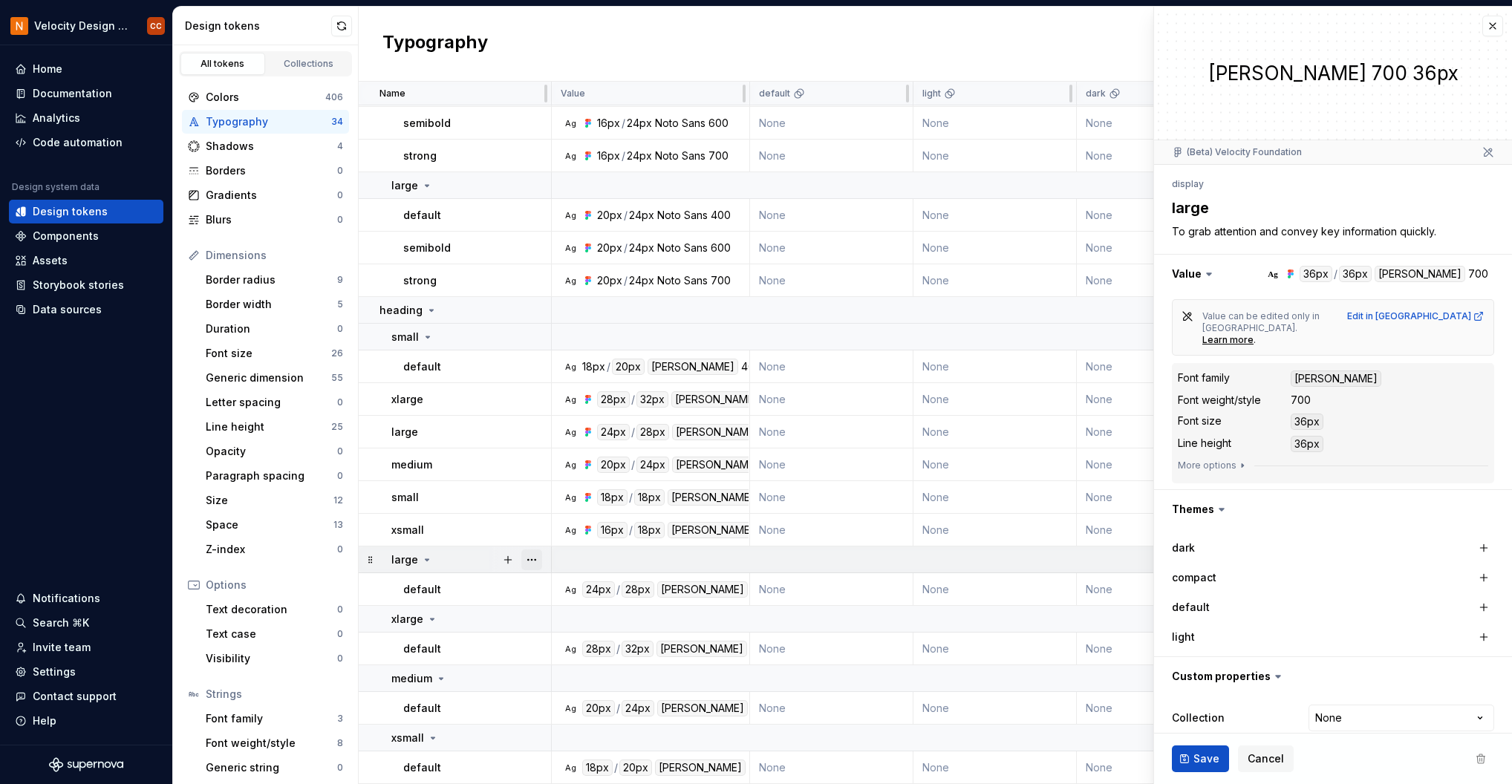
click at [530, 553] on button "button" at bounding box center [532, 560] width 21 height 21
click at [579, 726] on div "Delete group" at bounding box center [598, 720] width 97 height 15
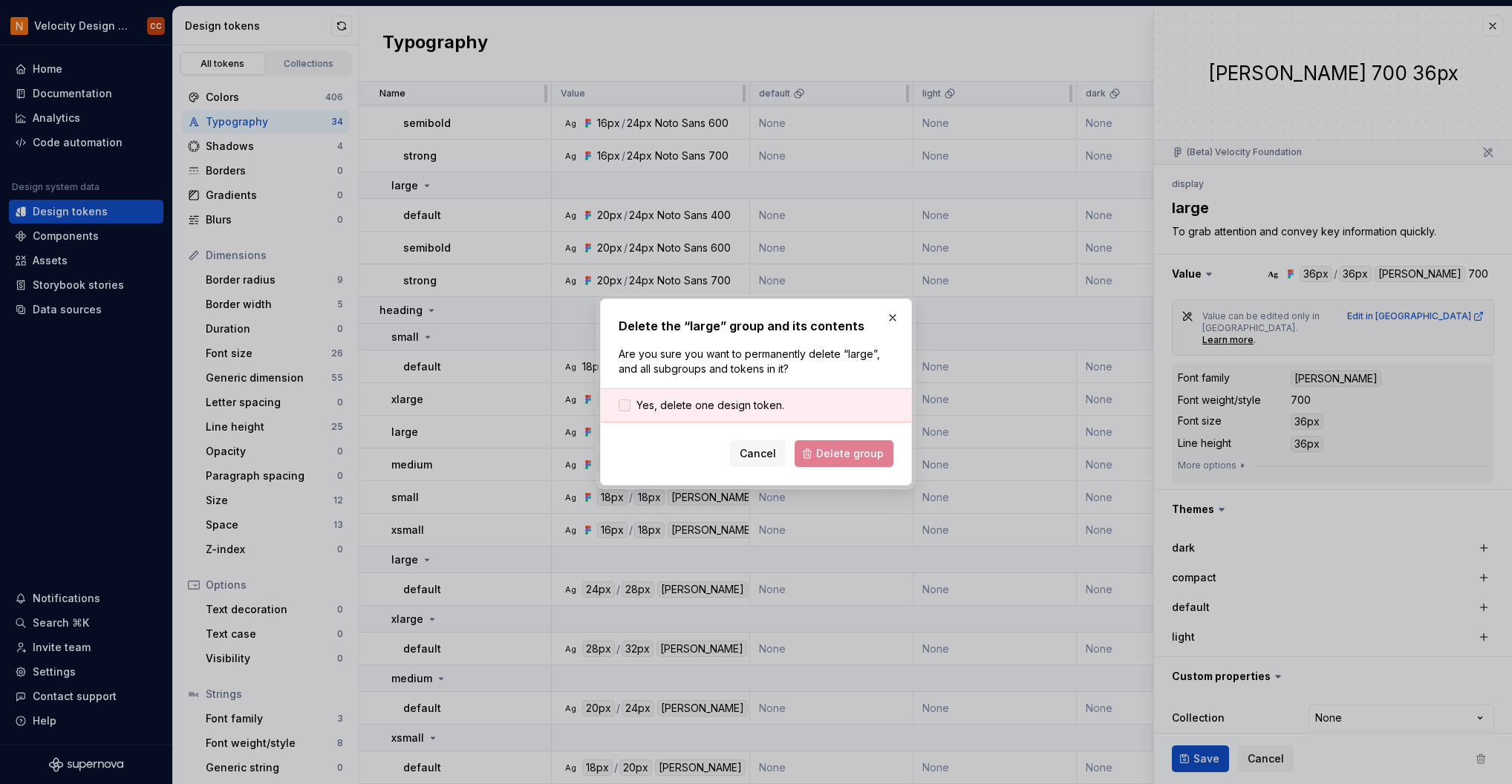
click at [688, 400] on span "Yes, delete one design token." at bounding box center [709, 405] width 147 height 15
click at [853, 456] on span "Delete group" at bounding box center [850, 454] width 68 height 15
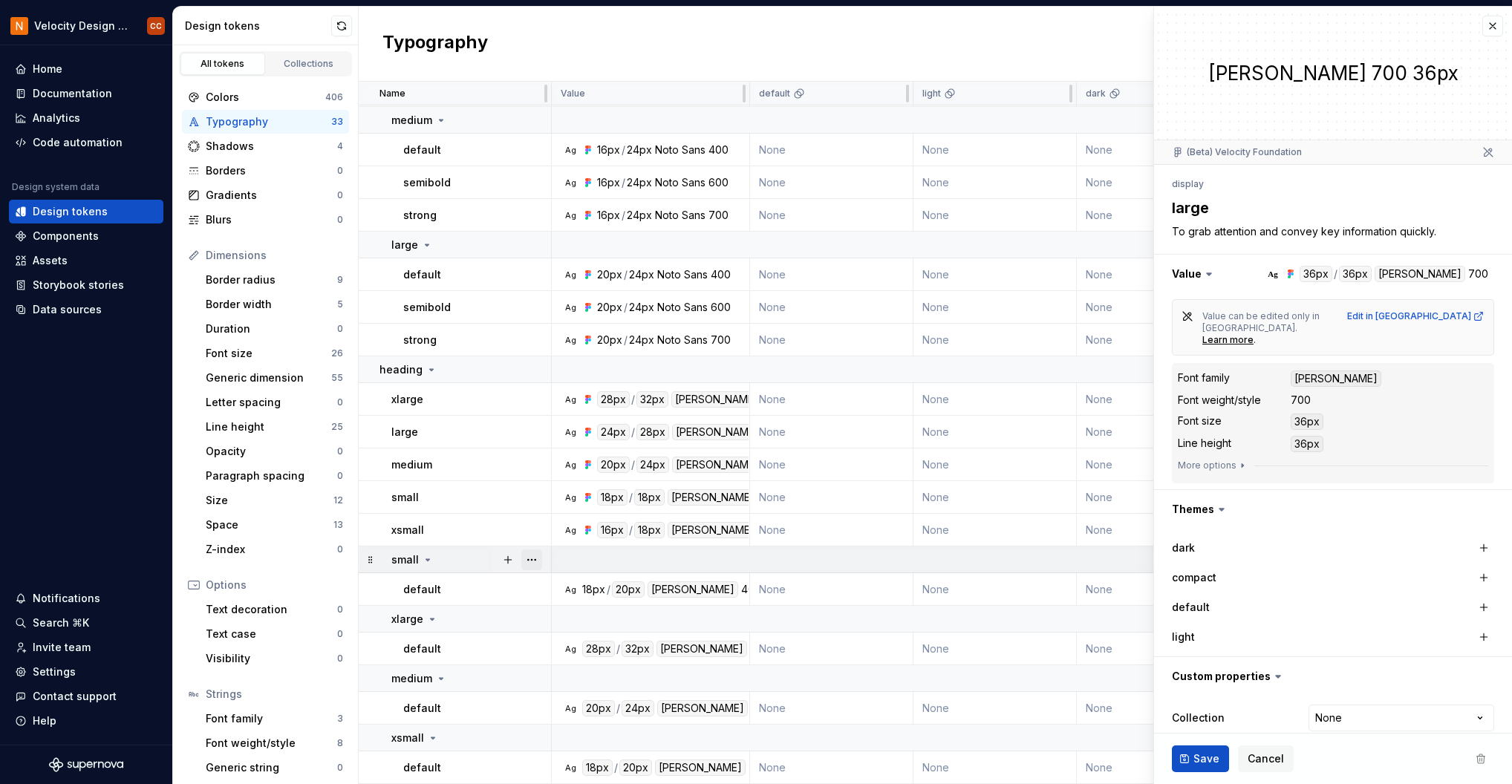
click at [530, 553] on button "button" at bounding box center [532, 560] width 21 height 21
click at [579, 722] on div "Delete group" at bounding box center [598, 720] width 97 height 15
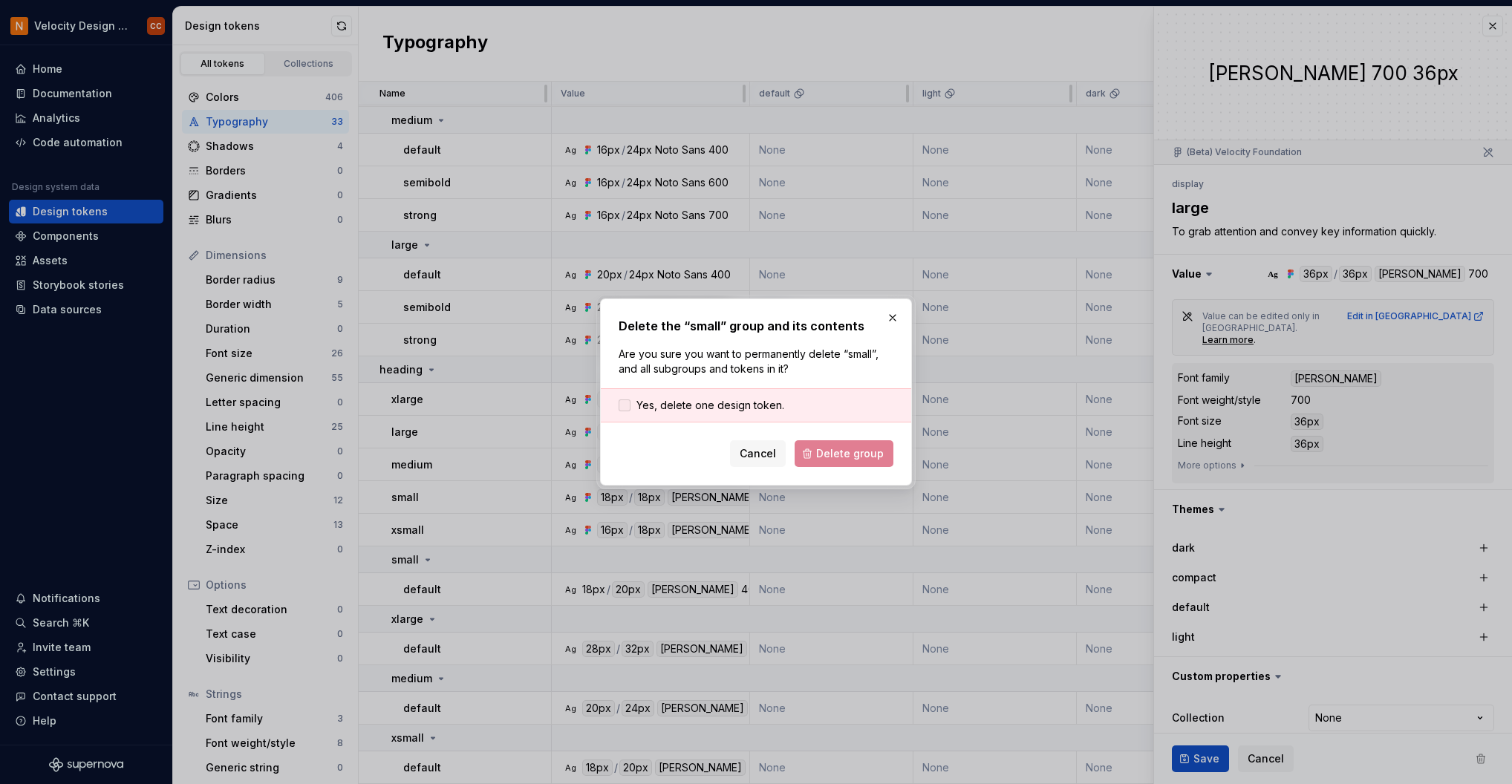
click at [740, 405] on span "Yes, delete one design token." at bounding box center [709, 405] width 147 height 15
click at [823, 459] on span "Delete group" at bounding box center [850, 454] width 68 height 15
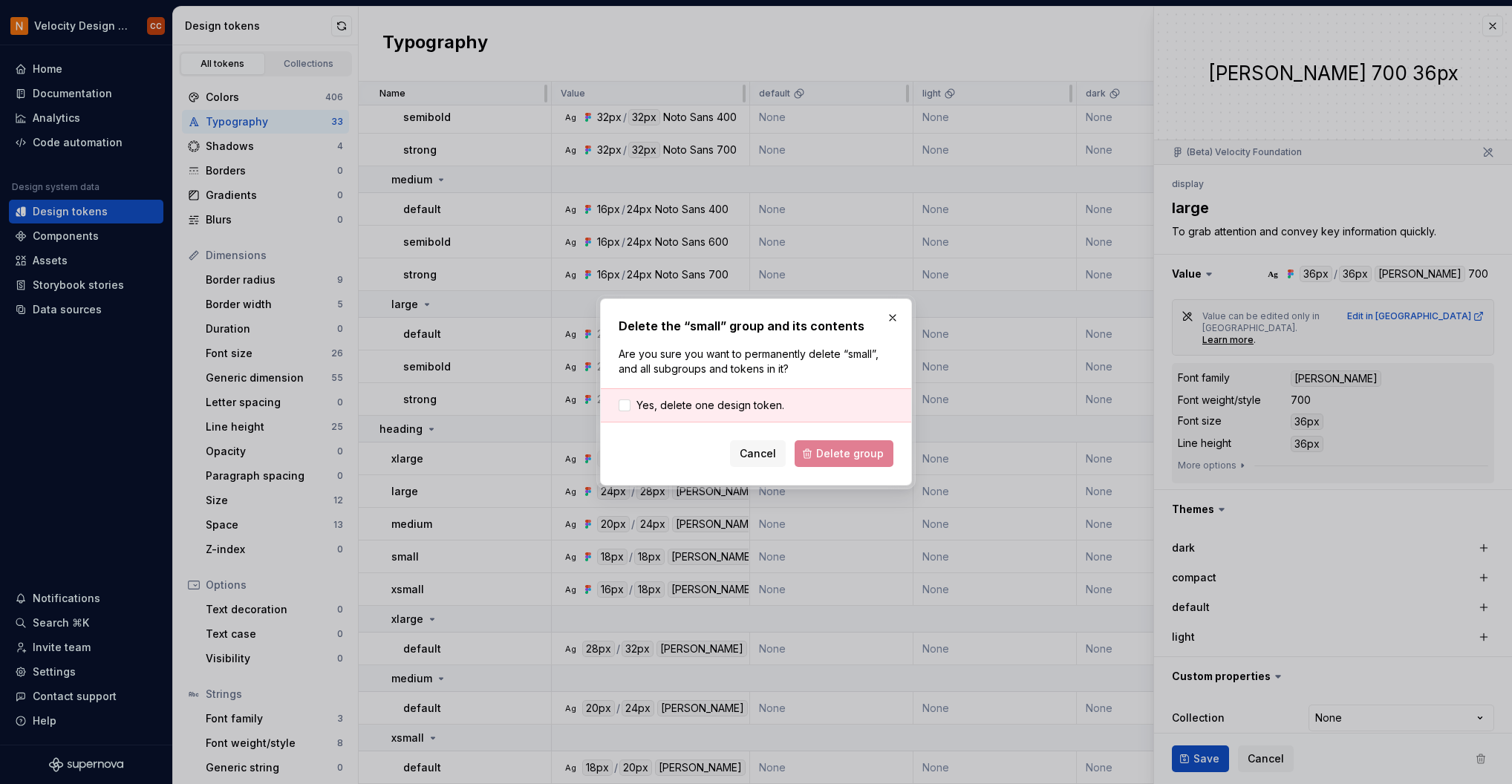
scroll to position [695, 0]
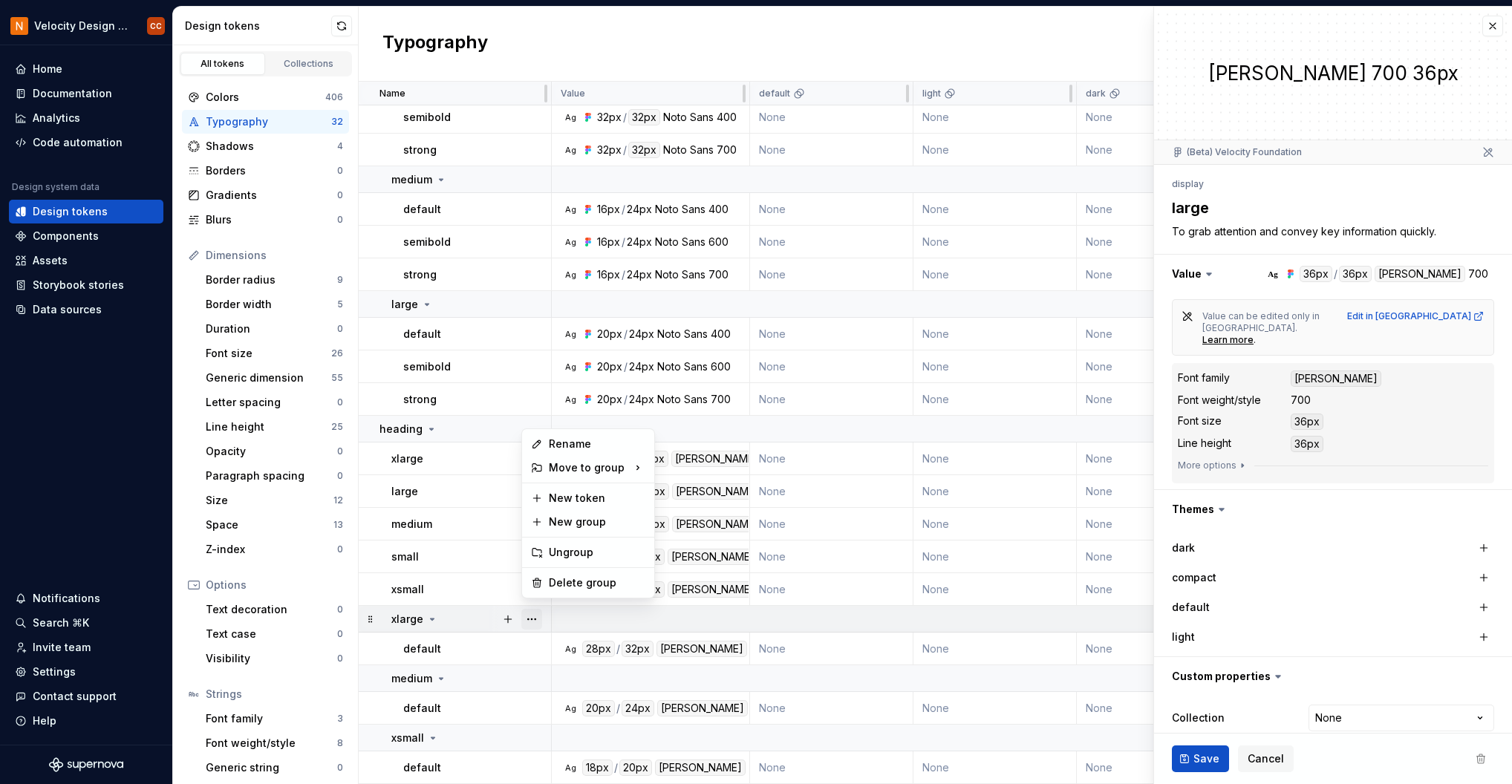
click at [532, 609] on button "button" at bounding box center [532, 618] width 21 height 21
click at [579, 581] on div "Delete group" at bounding box center [598, 583] width 97 height 15
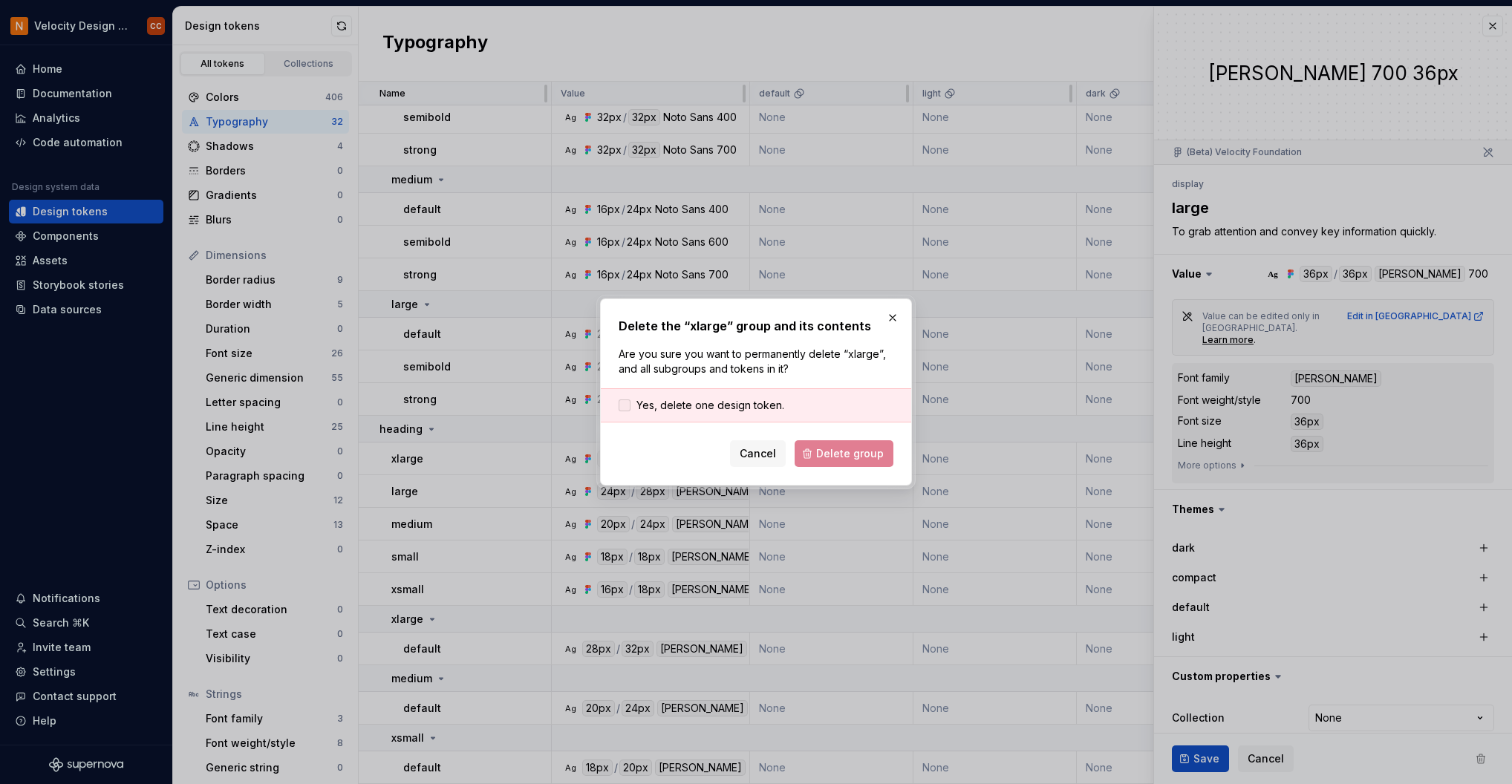
click at [741, 400] on span "Yes, delete one design token." at bounding box center [709, 405] width 147 height 15
click at [851, 450] on span "Delete group" at bounding box center [850, 454] width 68 height 15
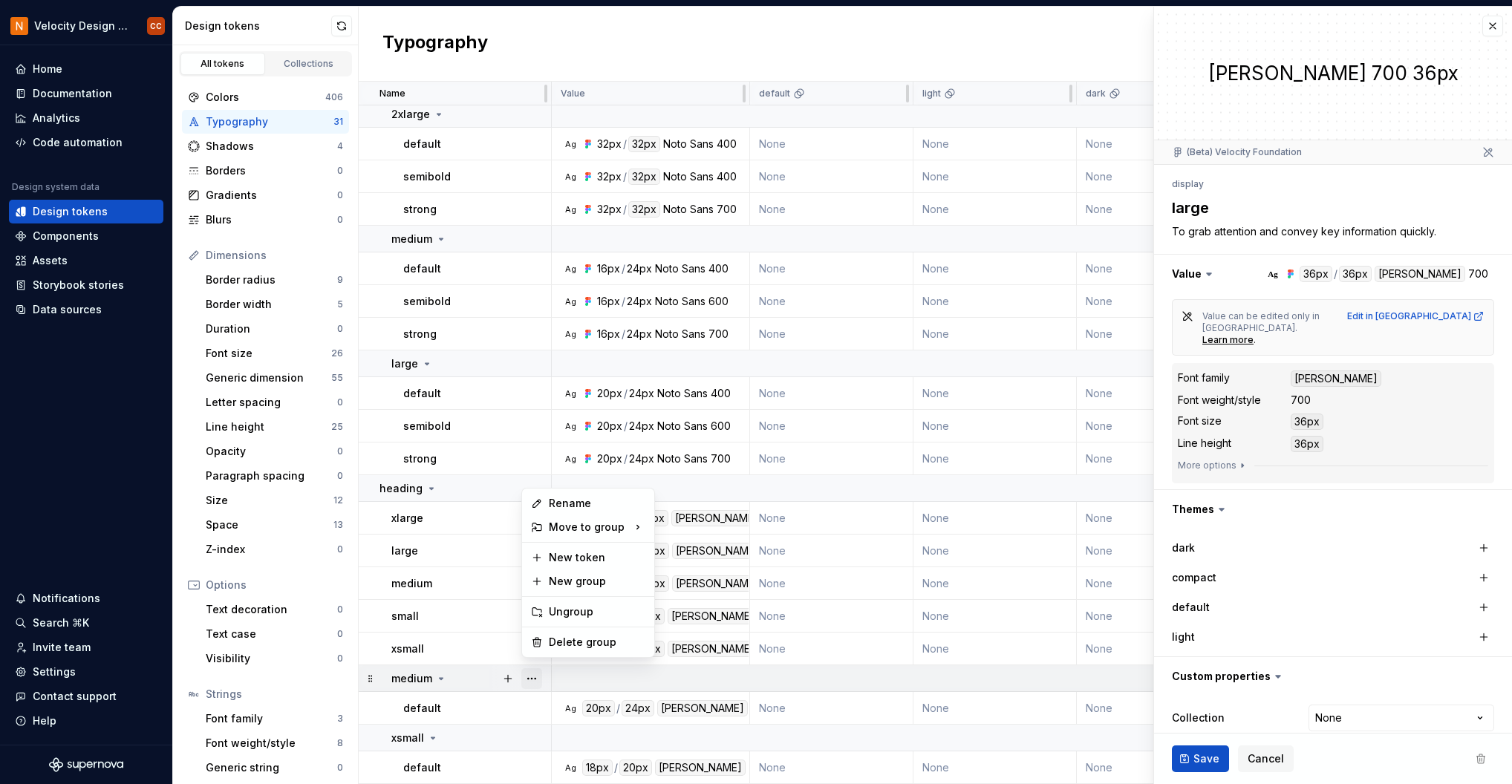
click at [529, 670] on button "button" at bounding box center [532, 678] width 21 height 21
click at [571, 642] on div "Delete group" at bounding box center [598, 642] width 97 height 15
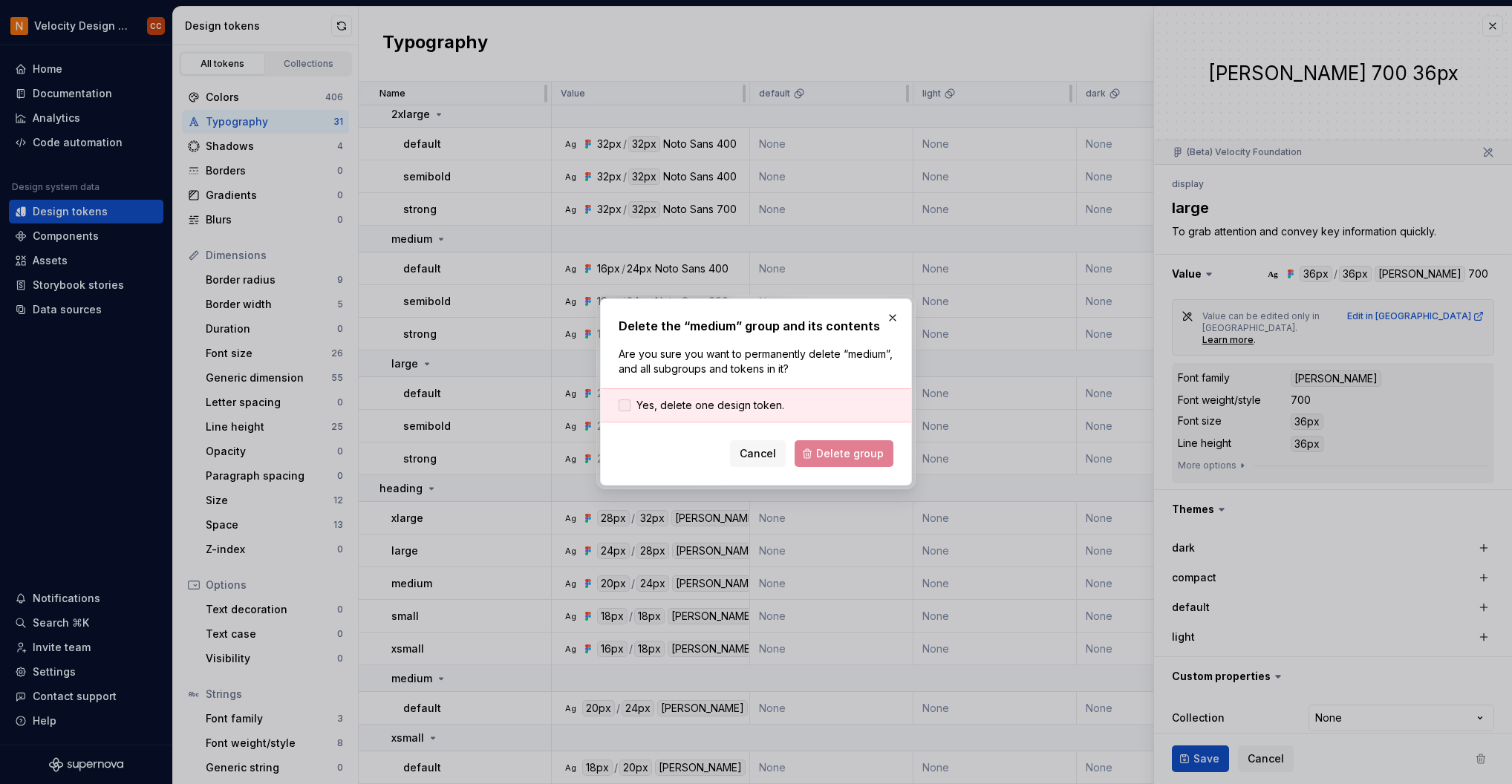
click at [762, 404] on span "Yes, delete one design token." at bounding box center [709, 405] width 147 height 15
click at [829, 451] on span "Delete group" at bounding box center [850, 454] width 68 height 15
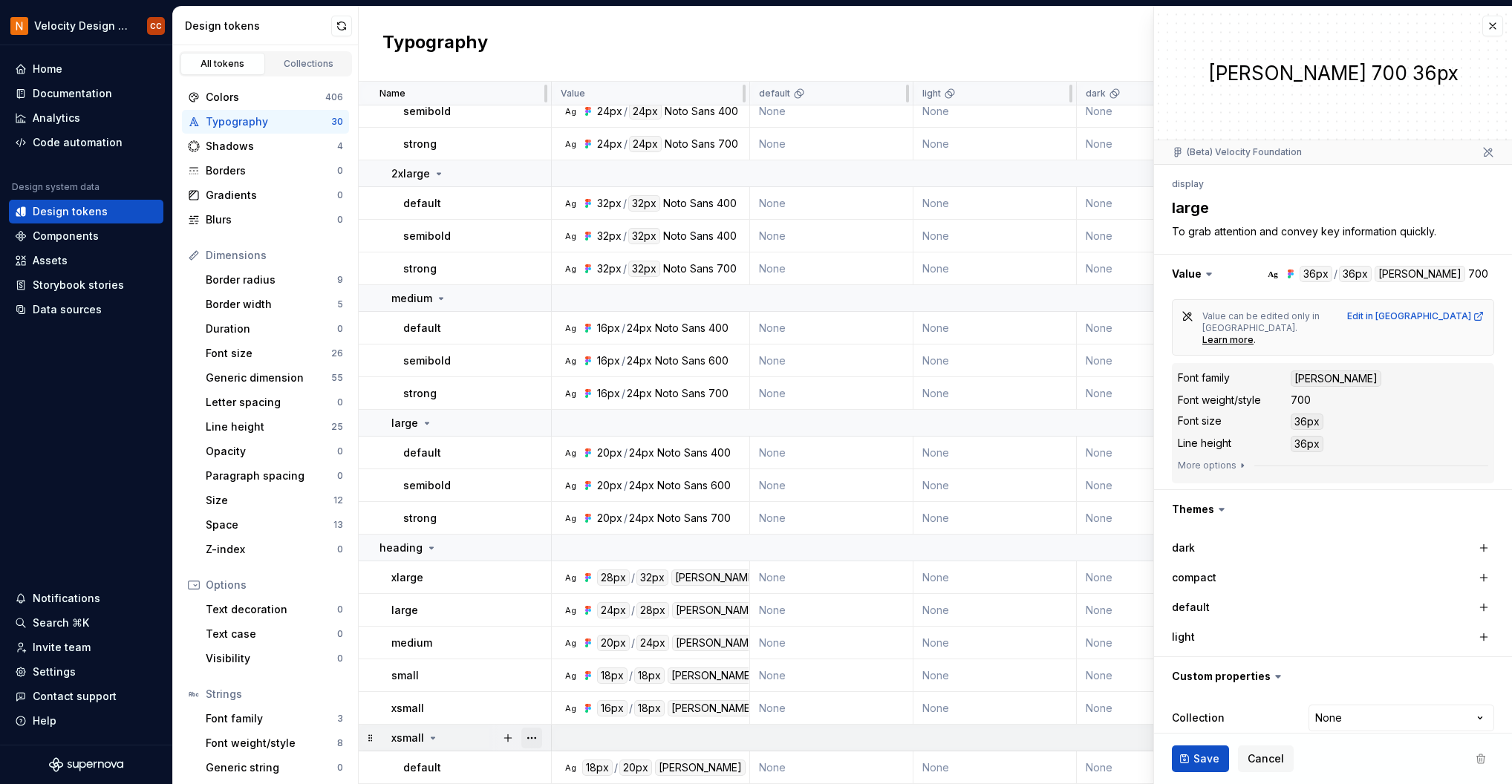
click at [530, 735] on button "button" at bounding box center [532, 737] width 21 height 21
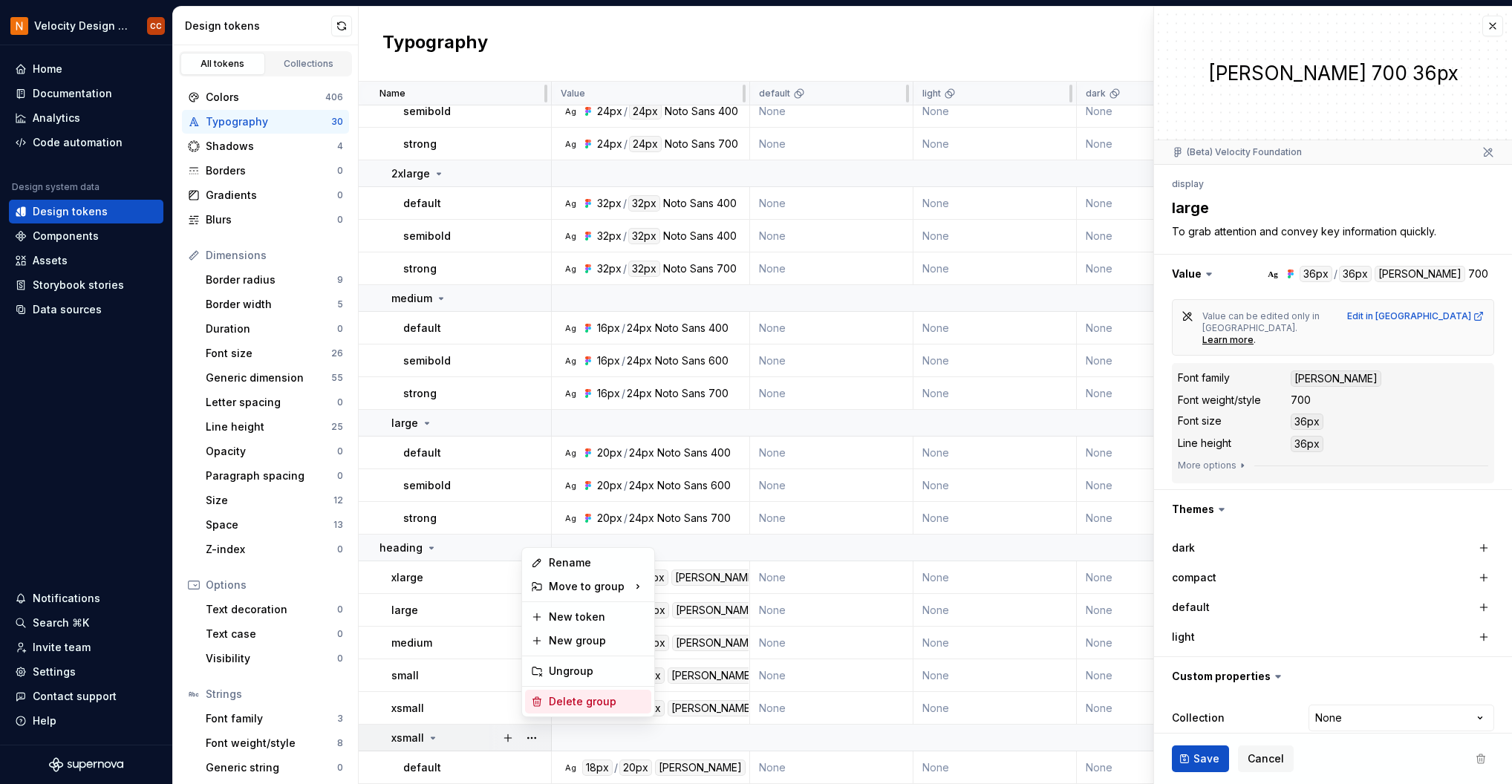
click at [581, 703] on div "Delete group" at bounding box center [598, 702] width 97 height 15
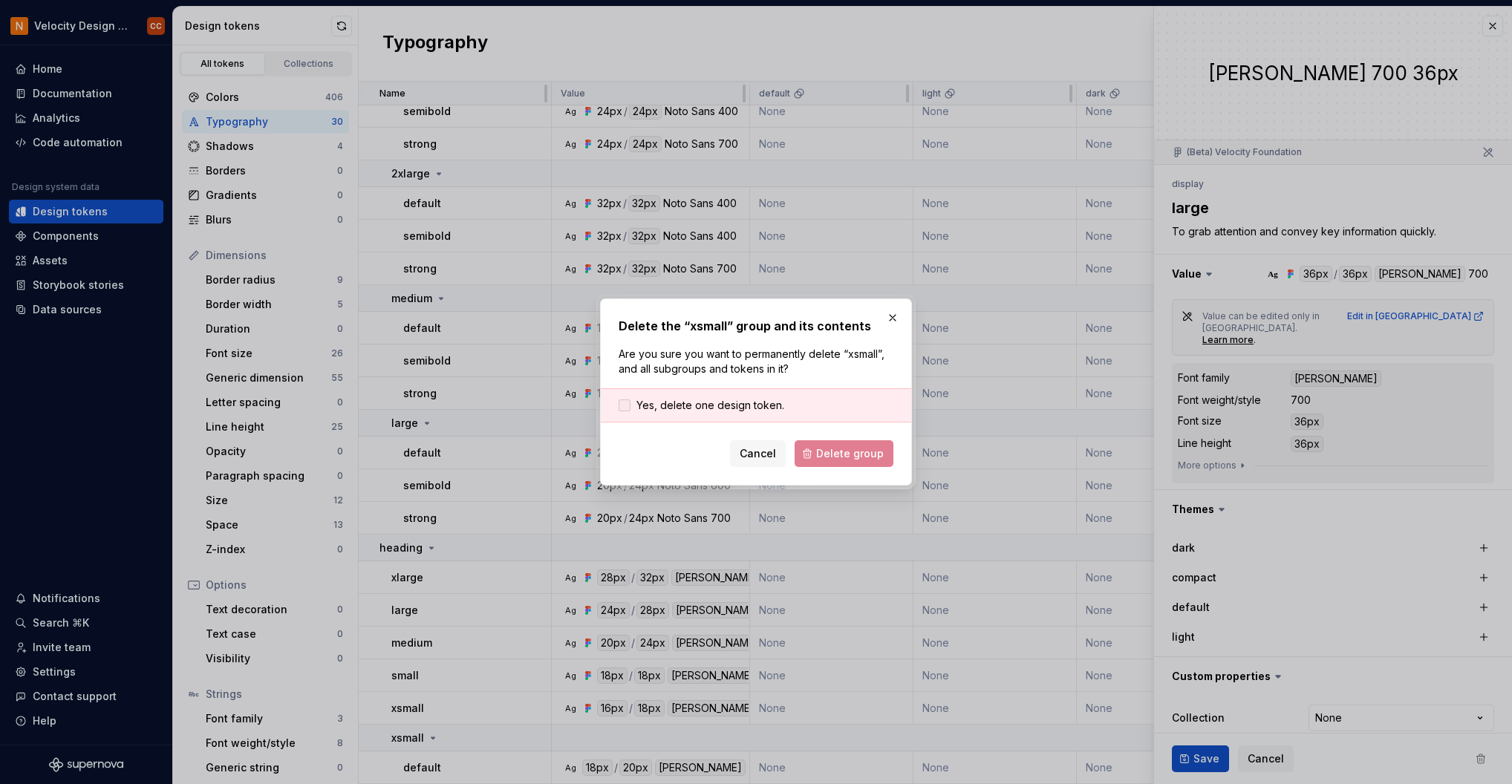
click at [756, 406] on span "Yes, delete one design token." at bounding box center [709, 405] width 147 height 15
click at [837, 455] on span "Delete group" at bounding box center [850, 454] width 68 height 15
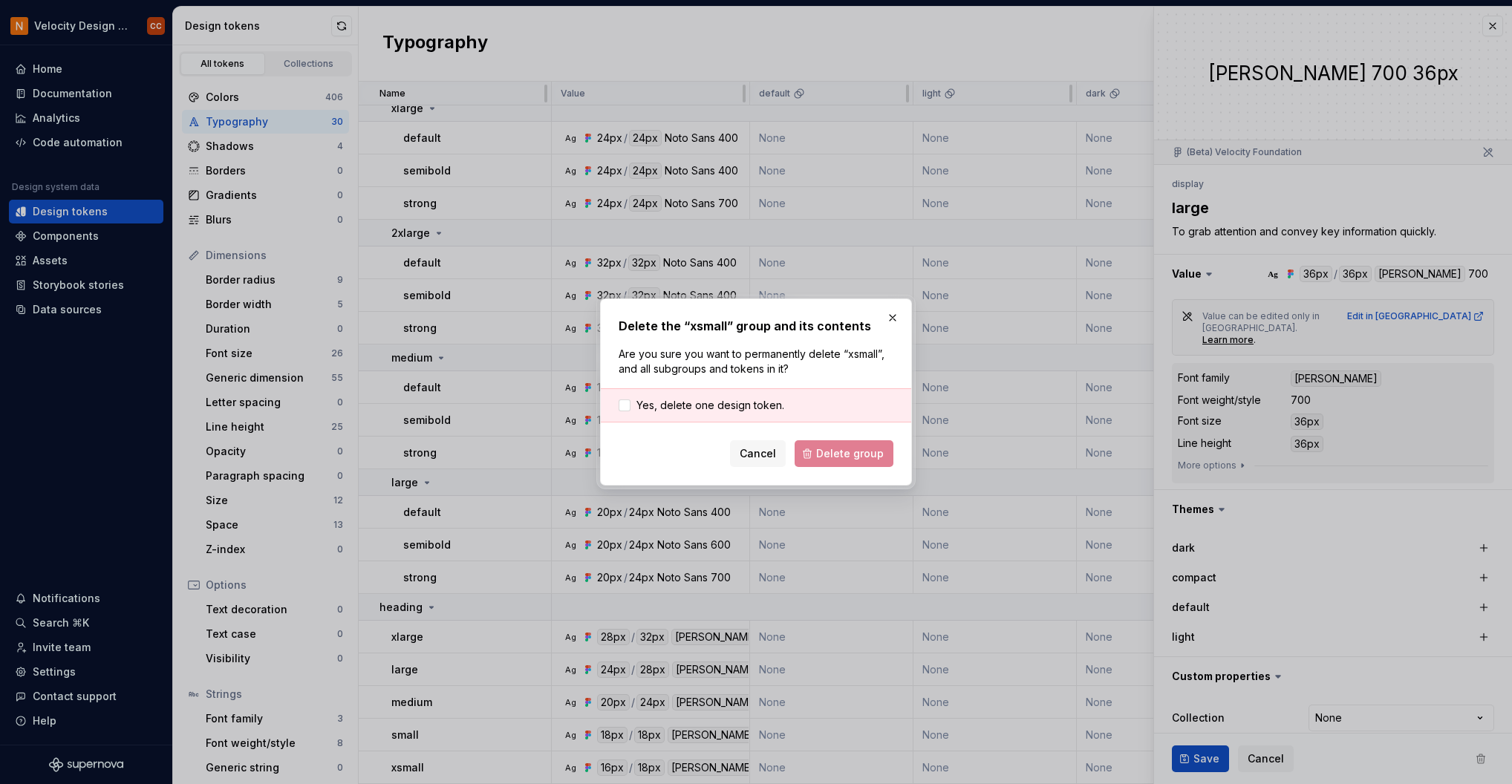
scroll to position [517, 0]
type textarea "*"
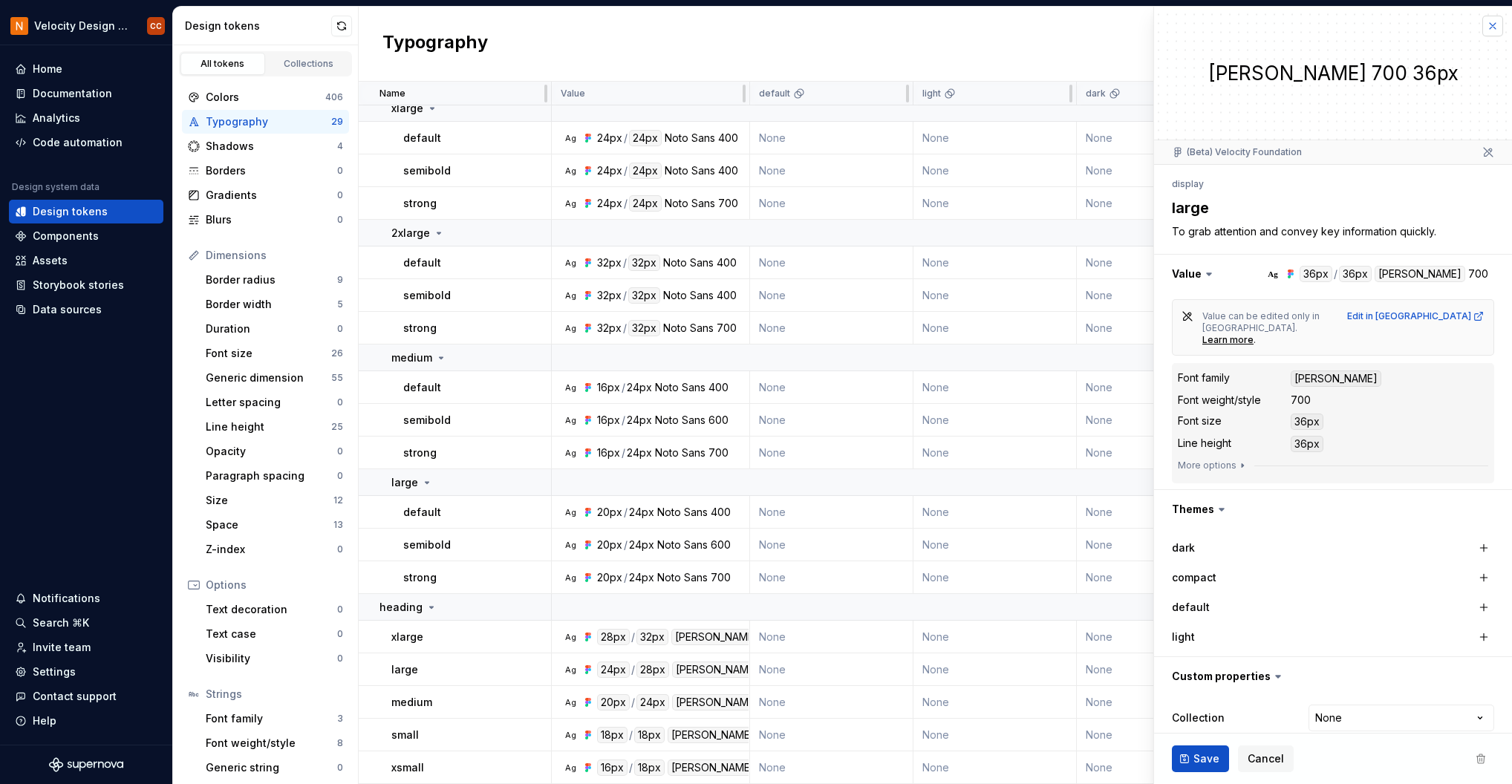
click at [1495, 22] on button "button" at bounding box center [1493, 26] width 21 height 21
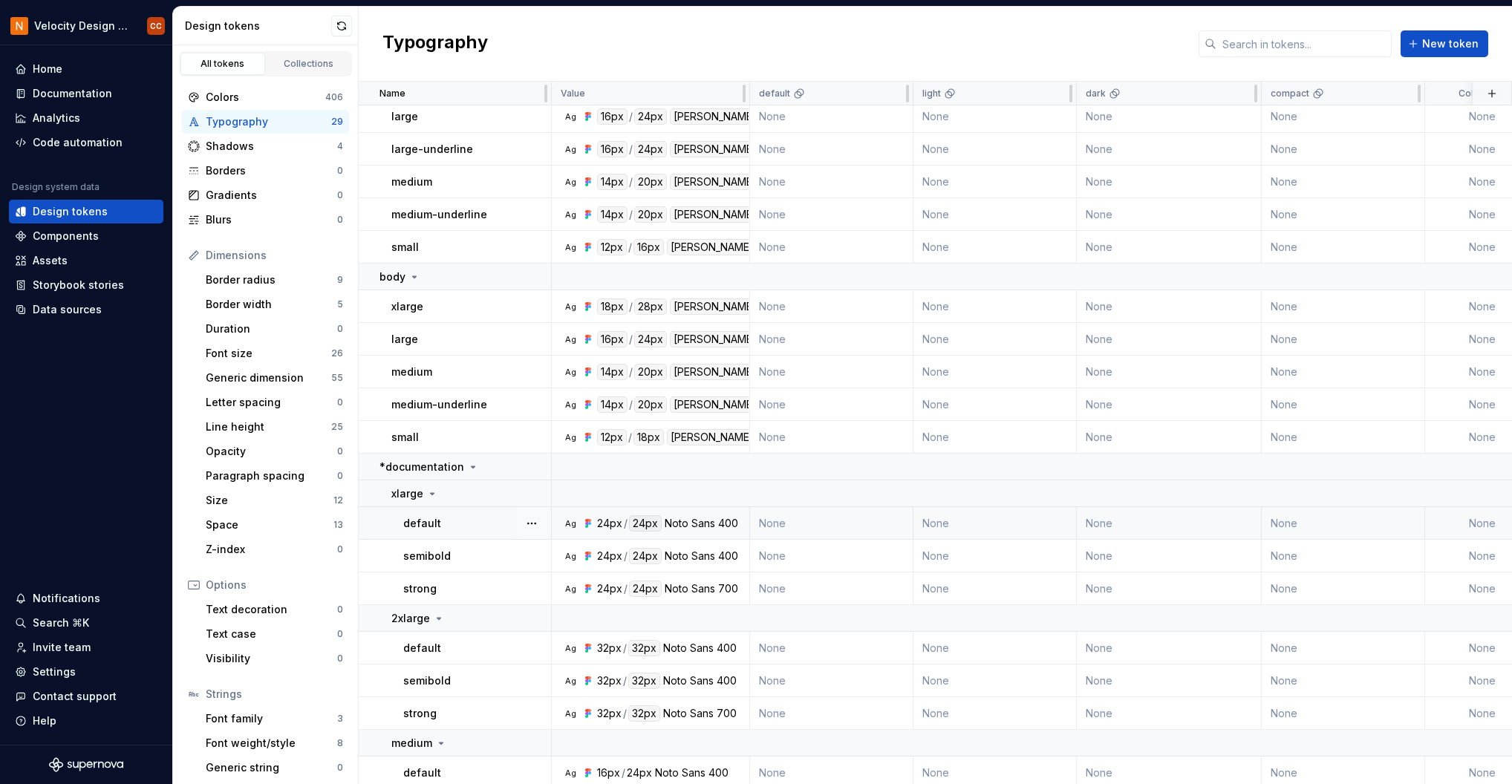
scroll to position [121, 0]
click at [471, 469] on icon at bounding box center [473, 470] width 4 height 2
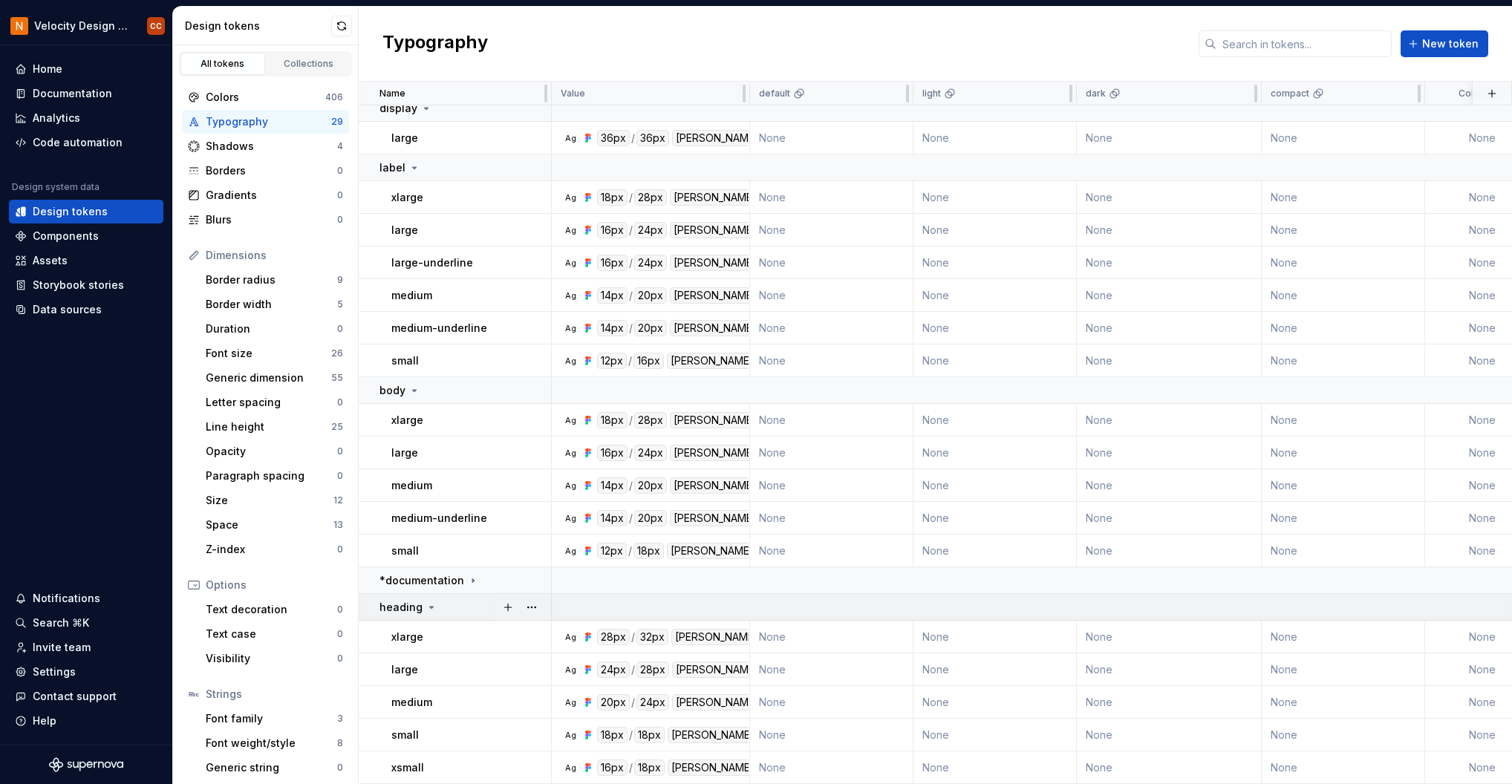
click at [430, 607] on icon at bounding box center [432, 607] width 4 height 2
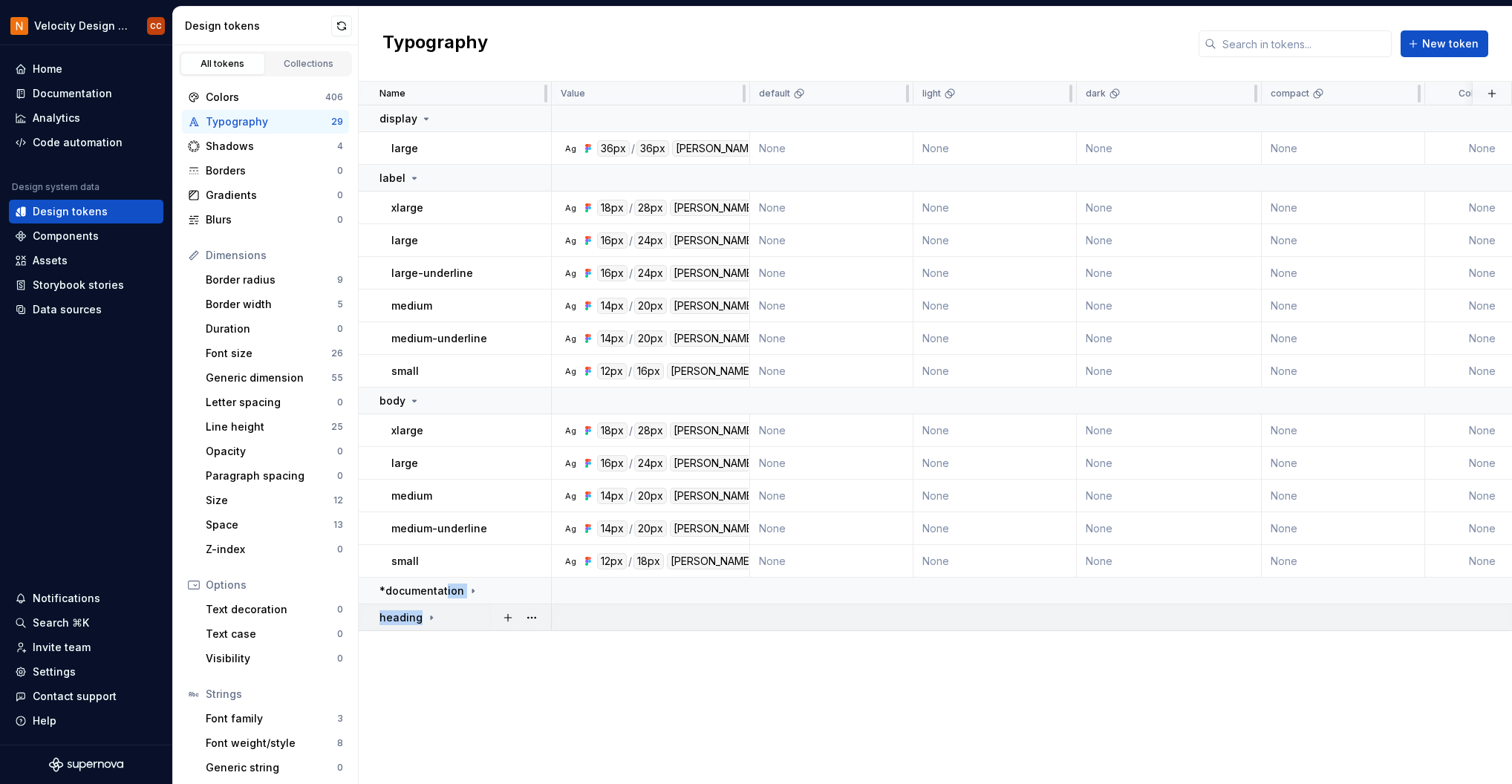
drag, startPoint x: 443, startPoint y: 592, endPoint x: 409, endPoint y: 589, distance: 34.1
click at [461, 605] on tbody "display large Ag 36px / 36px [PERSON_NAME] 700 None None None None None To grab…" at bounding box center [1155, 368] width 1593 height 526
click at [362, 590] on td "*documentation" at bounding box center [455, 590] width 193 height 27
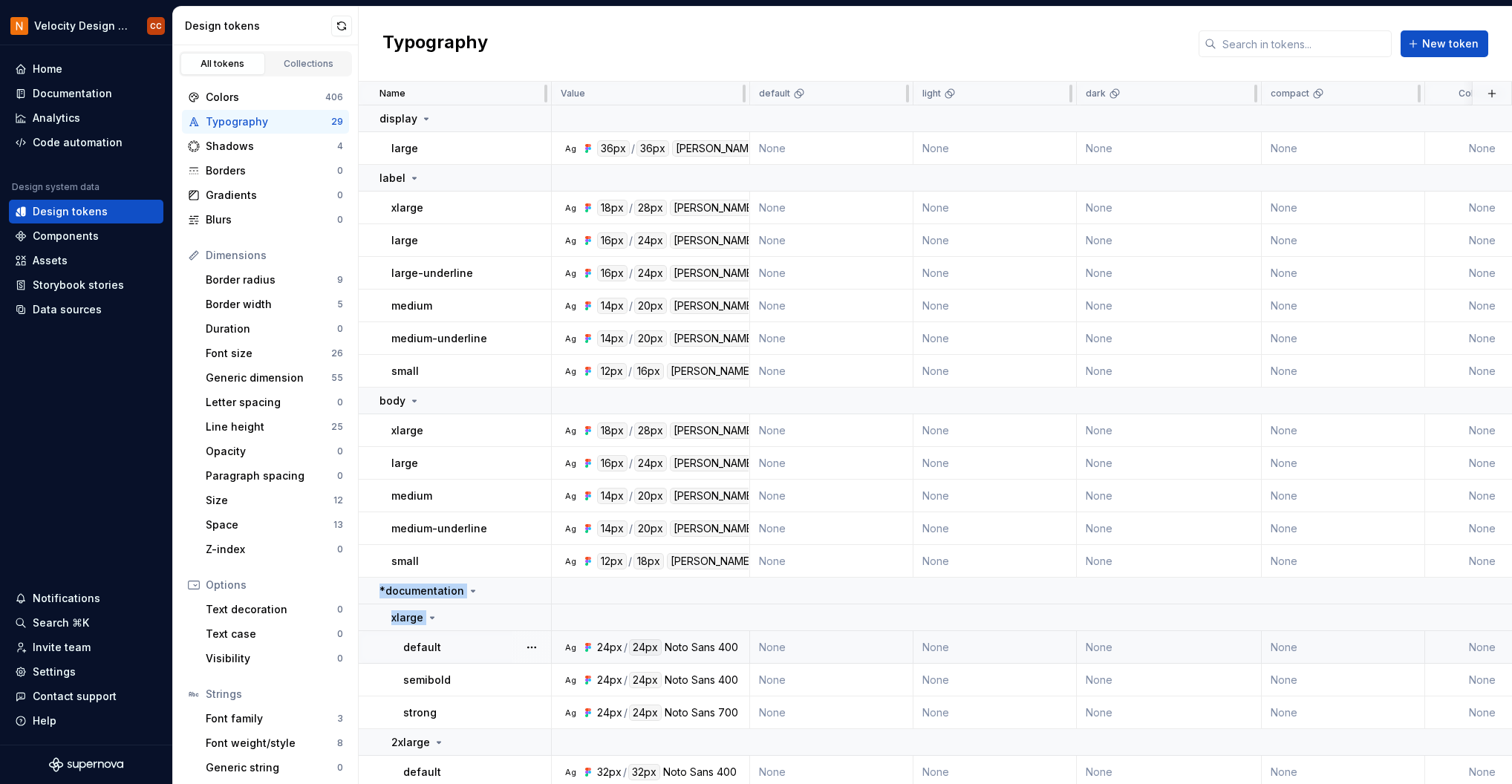
drag, startPoint x: 364, startPoint y: 601, endPoint x: 382, endPoint y: 607, distance: 19.0
click at [365, 633] on tbody "display large Ag 36px / 36px [PERSON_NAME] 700 None None None None None To grab…" at bounding box center [1155, 618] width 1593 height 1025
click at [427, 589] on p "*documentation" at bounding box center [422, 591] width 85 height 15
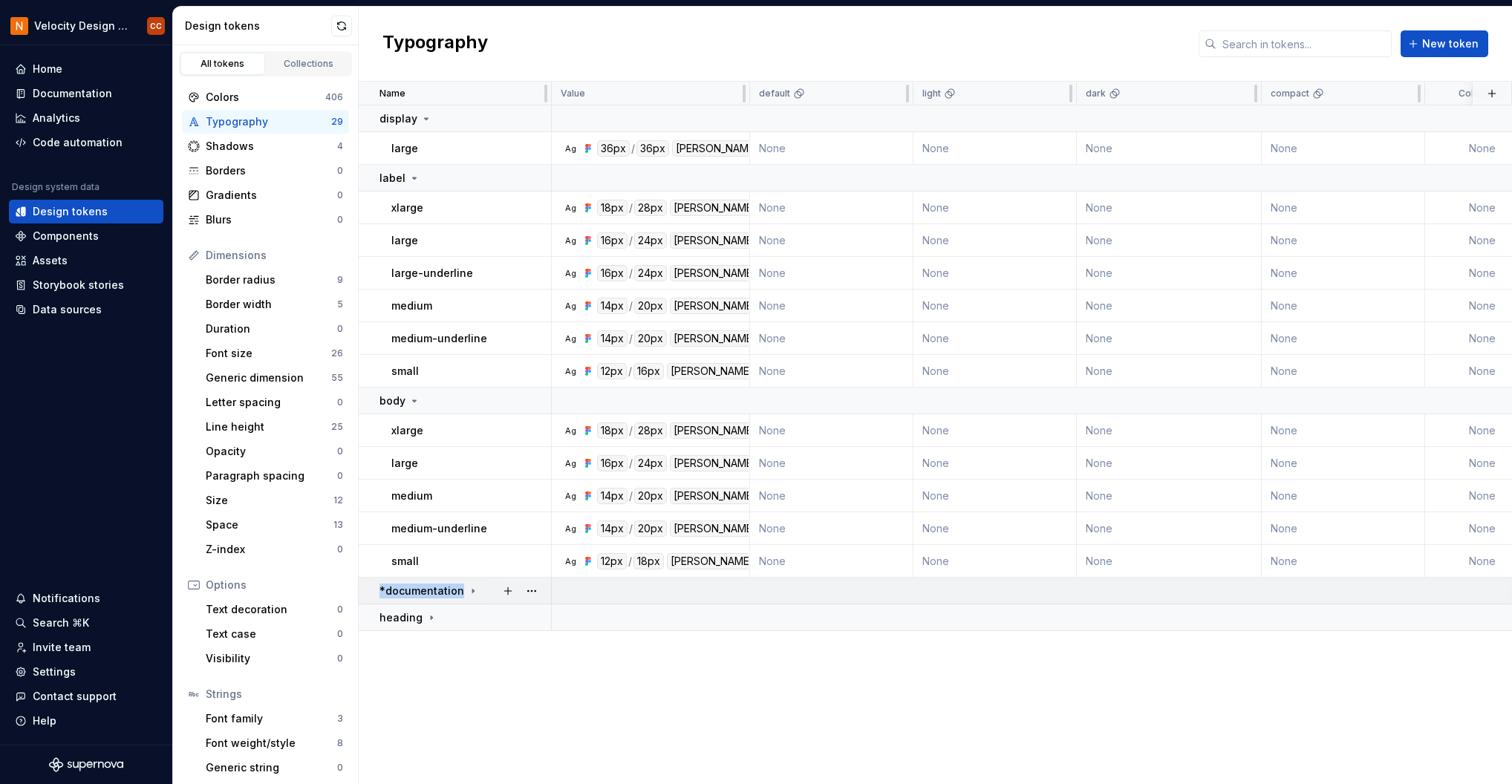
click at [472, 589] on icon at bounding box center [473, 591] width 2 height 4
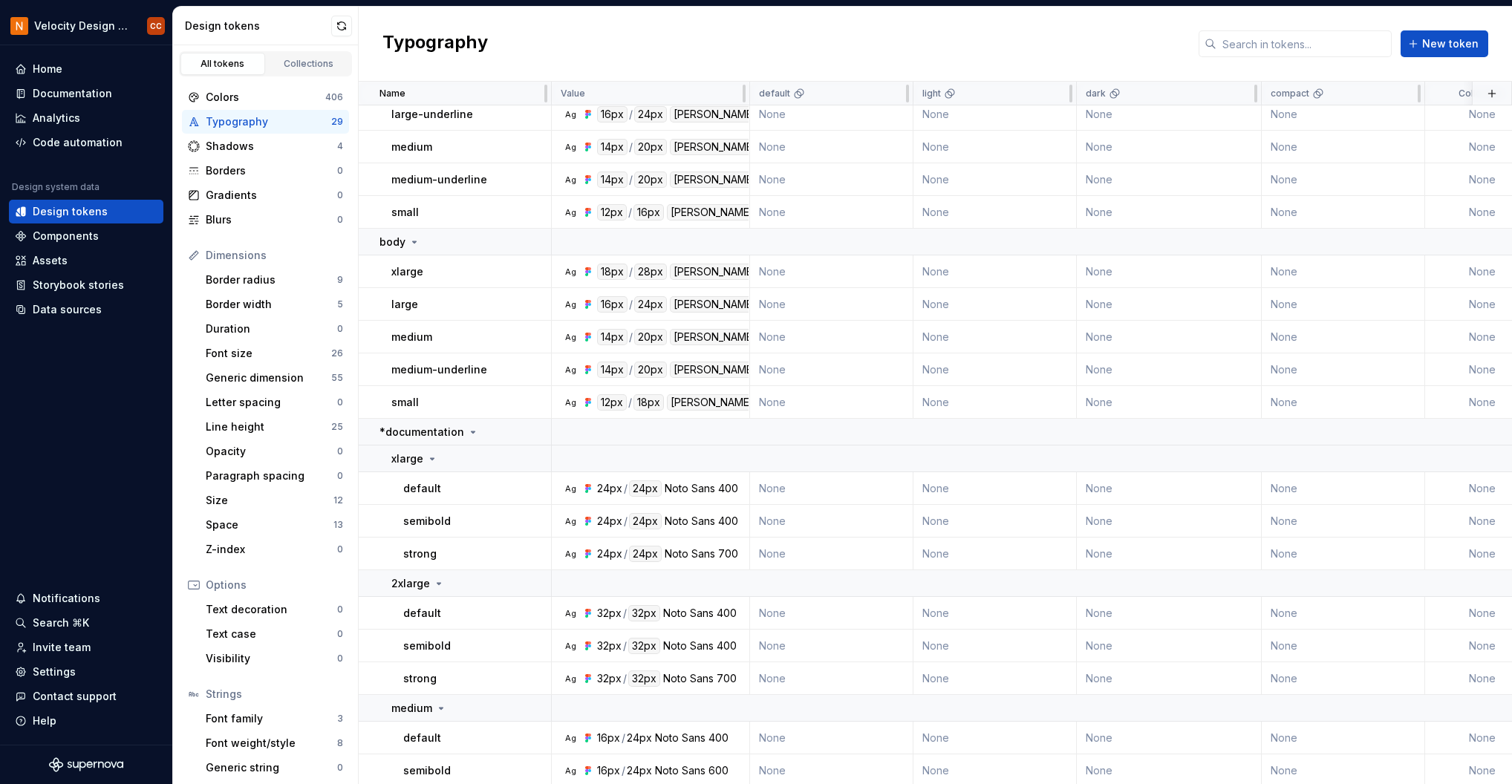
scroll to position [156, 0]
click at [468, 430] on icon at bounding box center [472, 435] width 12 height 12
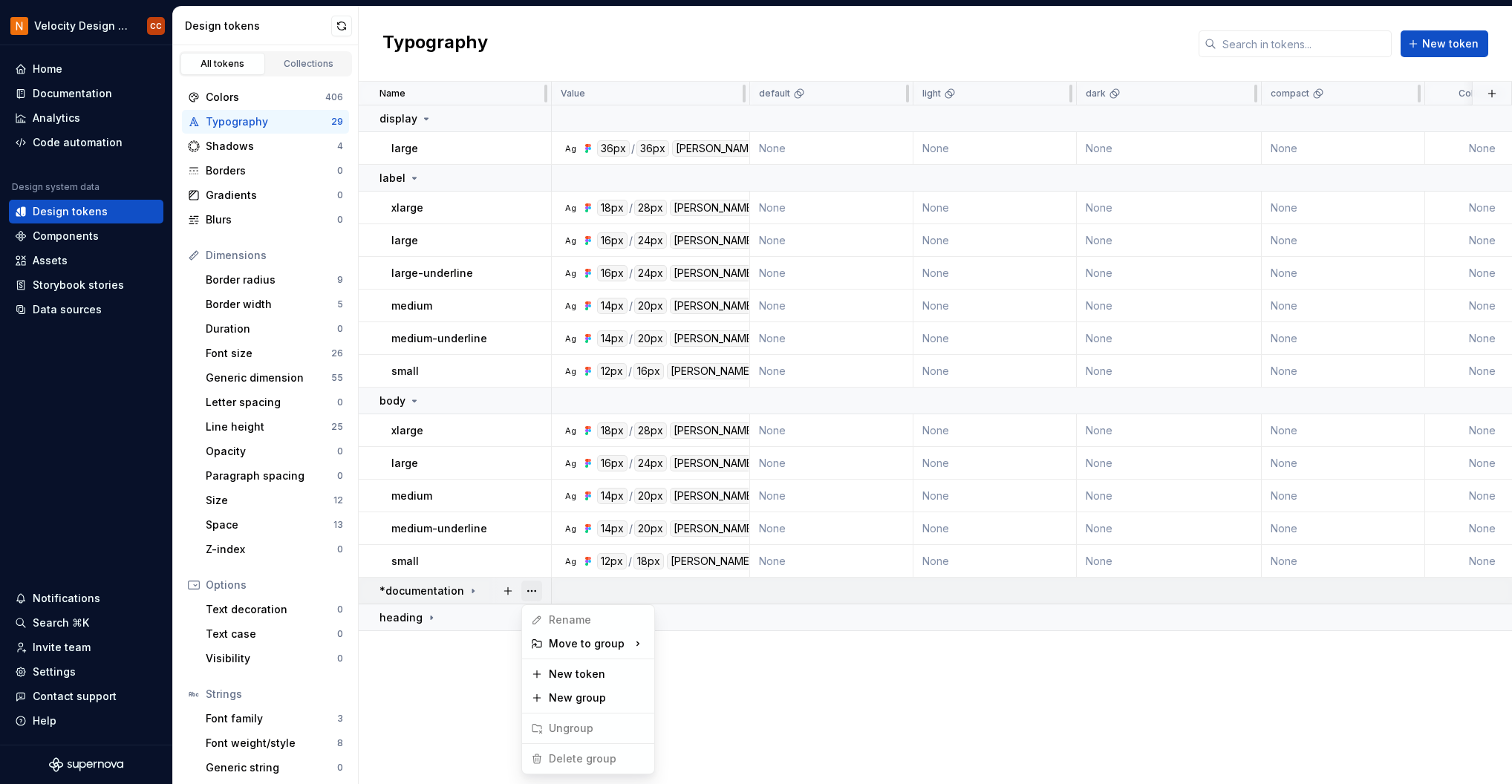
click at [530, 589] on button "button" at bounding box center [532, 591] width 21 height 21
click at [467, 694] on html "Velocity Design System by NAVEX CC Home Documentation Analytics Code automation…" at bounding box center [756, 392] width 1512 height 784
click at [53, 306] on div "Data sources" at bounding box center [67, 309] width 69 height 15
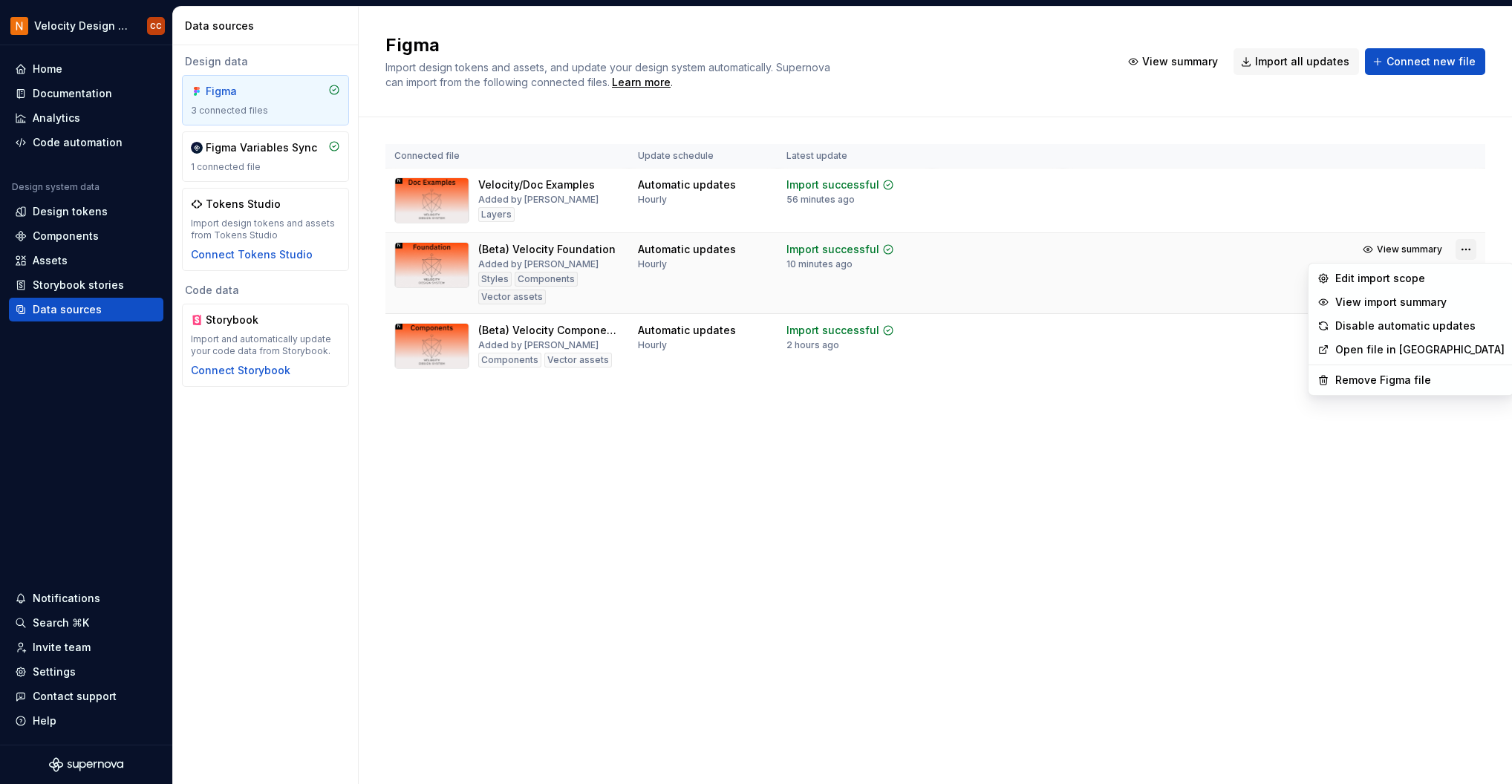
click at [1464, 249] on html "Velocity Design System by NAVEX CC Home Documentation Analytics Code automation…" at bounding box center [756, 392] width 1512 height 784
click at [1420, 278] on div "Edit import scope" at bounding box center [1420, 278] width 169 height 15
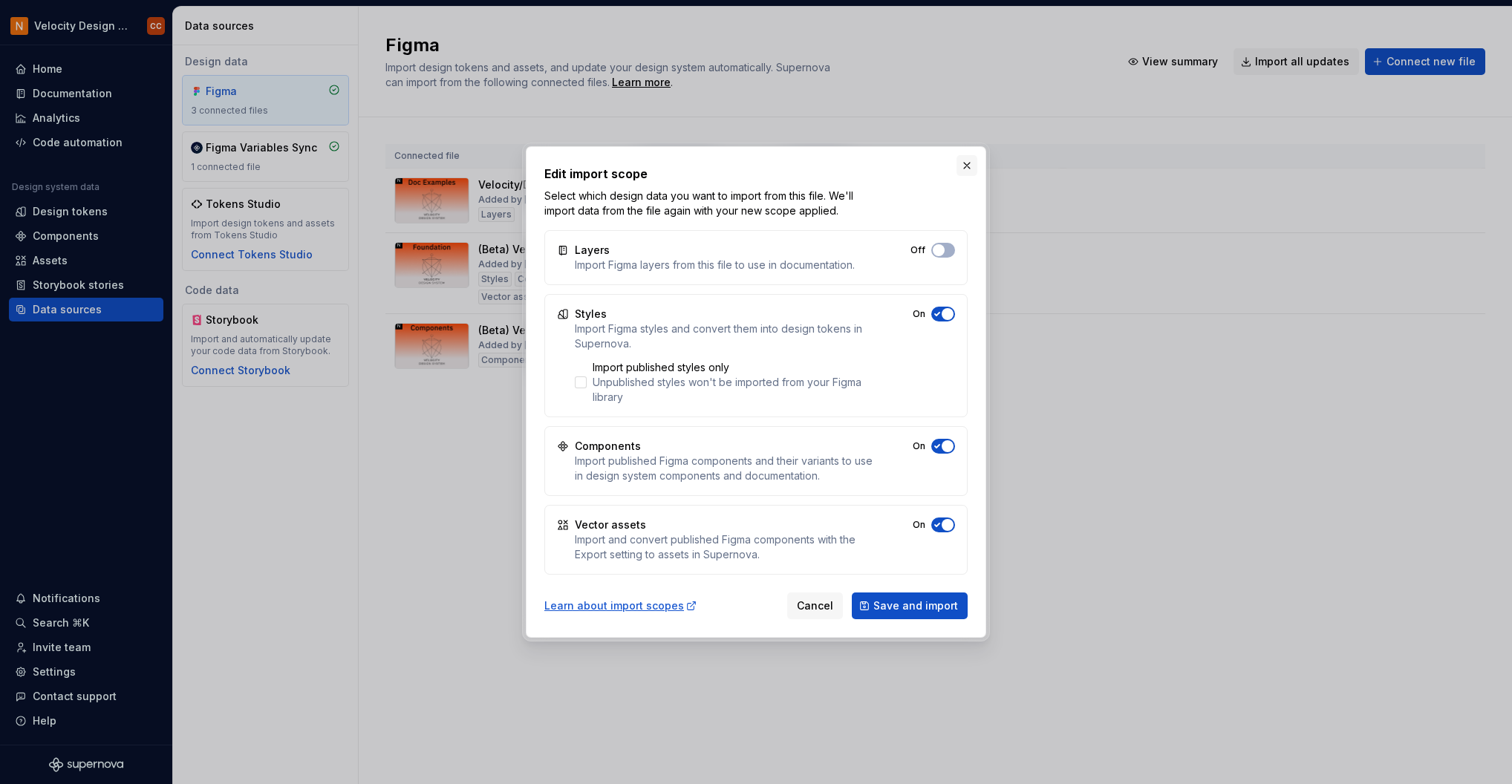
click at [964, 163] on button "button" at bounding box center [967, 166] width 21 height 21
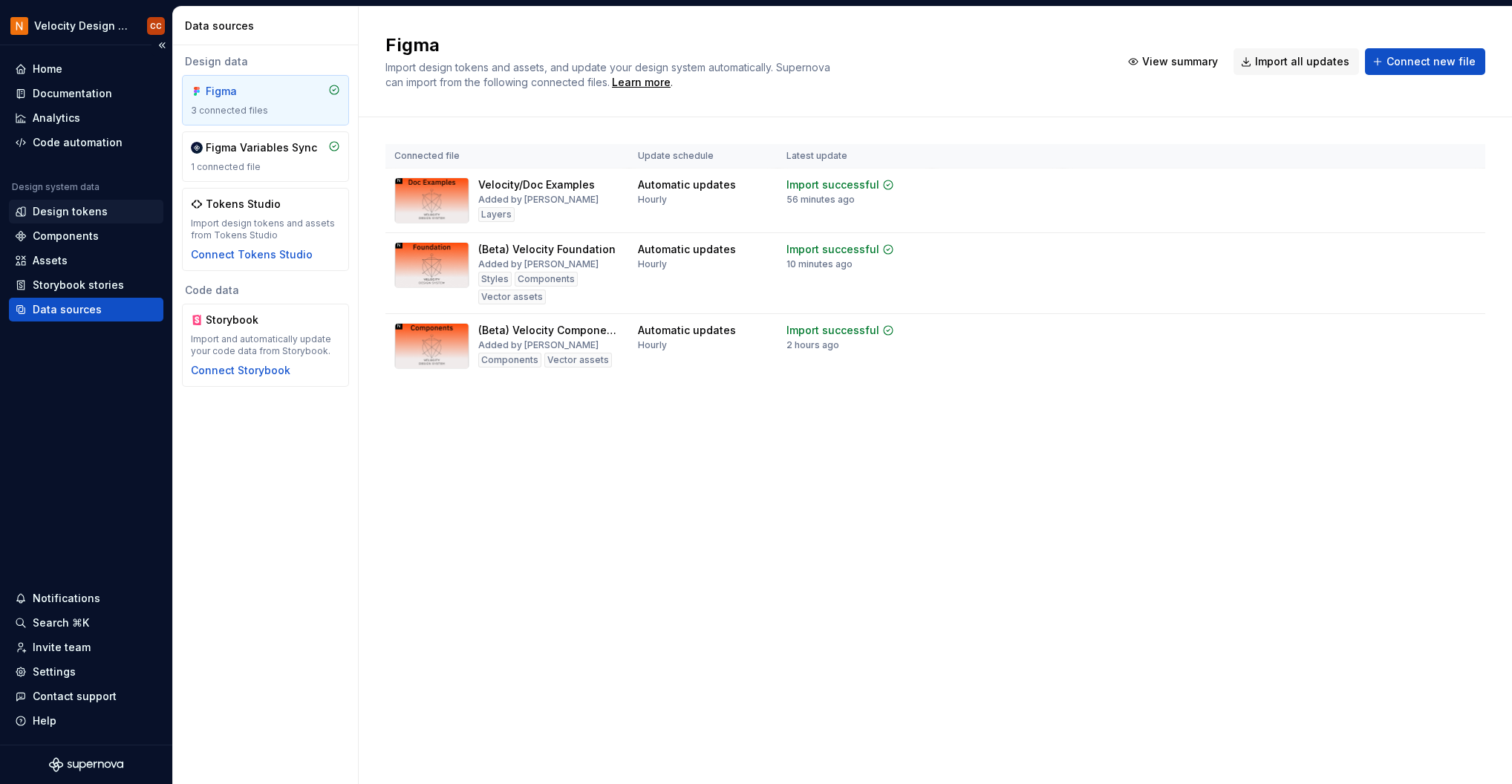
click at [49, 214] on div "Design tokens" at bounding box center [70, 211] width 75 height 15
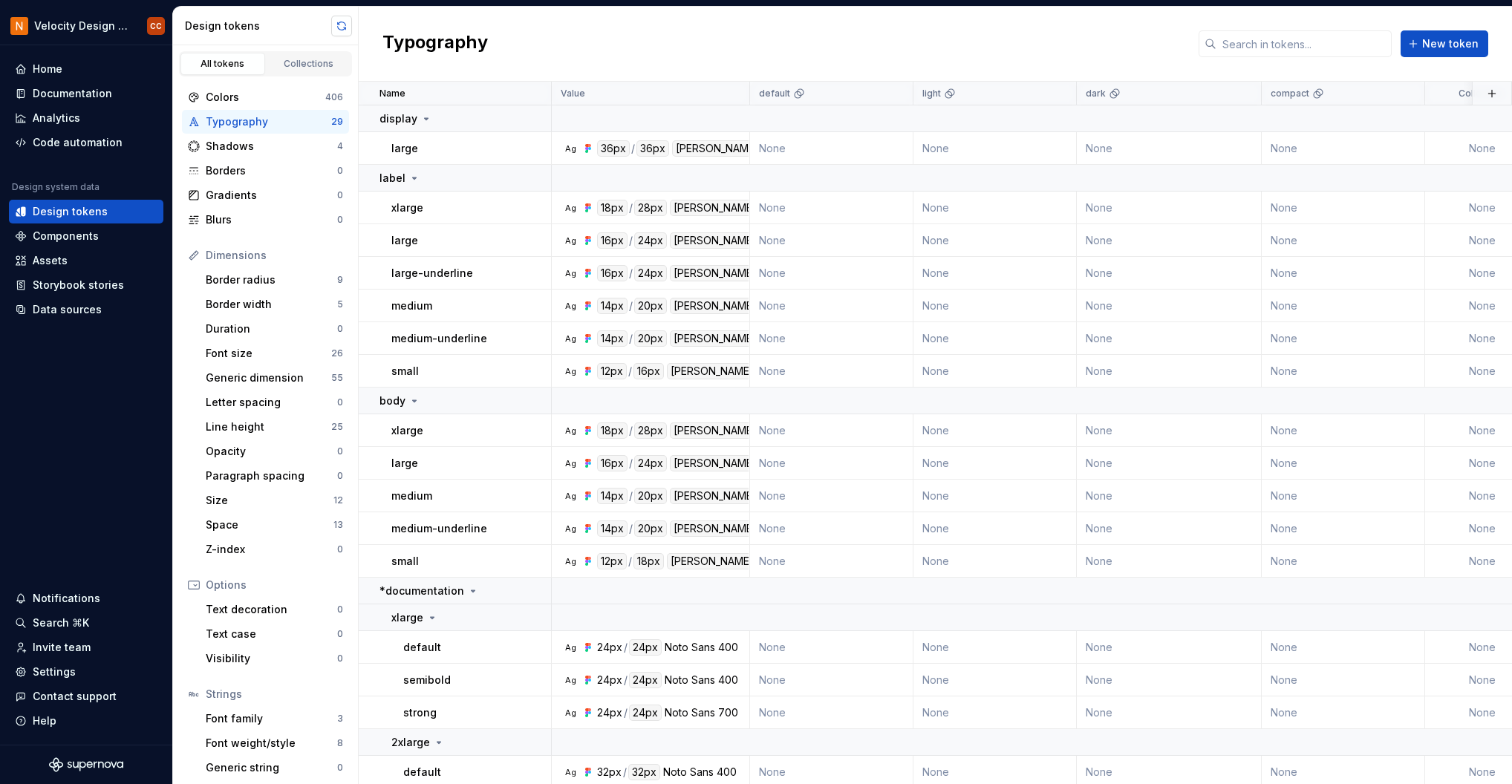
click at [340, 20] on button "button" at bounding box center [341, 26] width 21 height 21
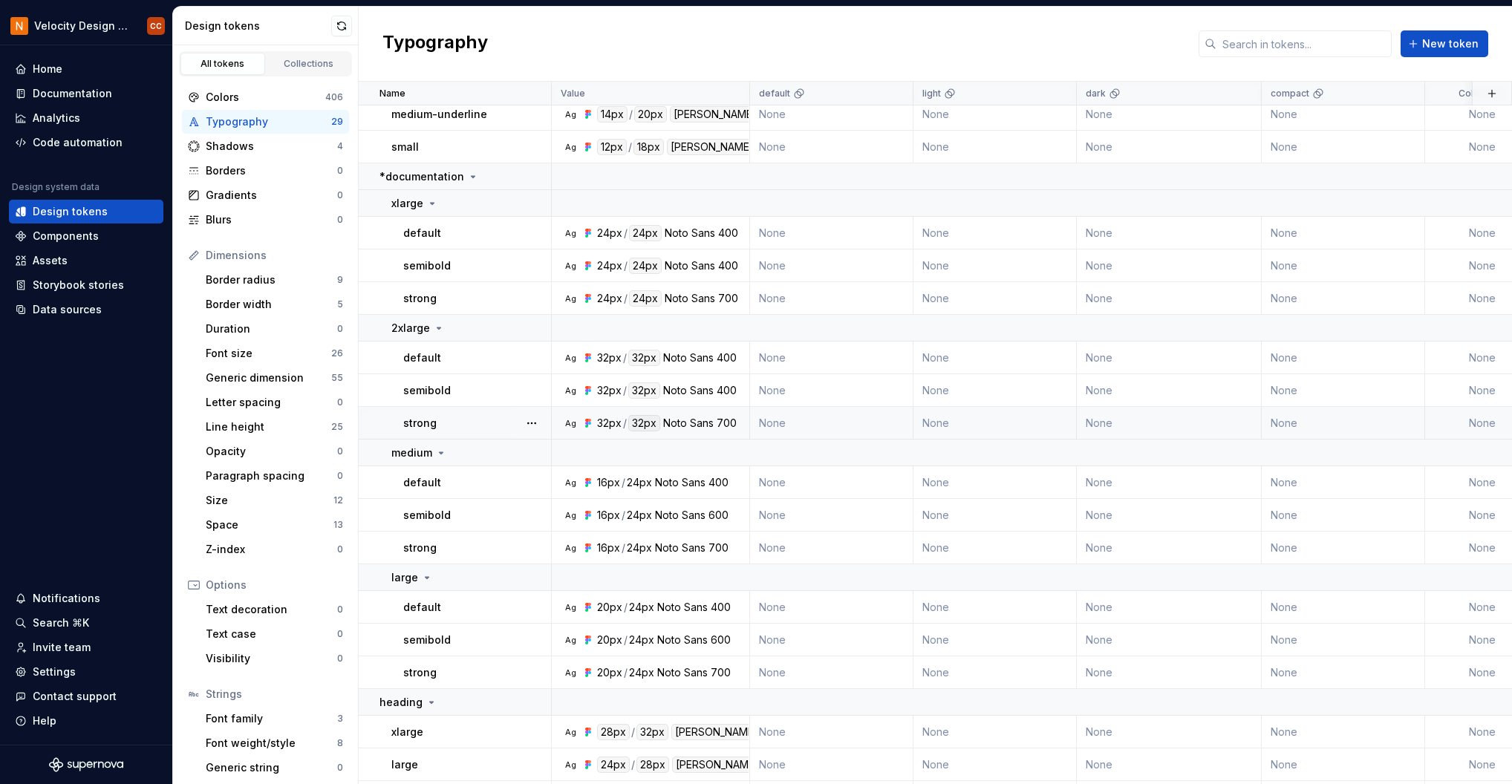
scroll to position [318, 0]
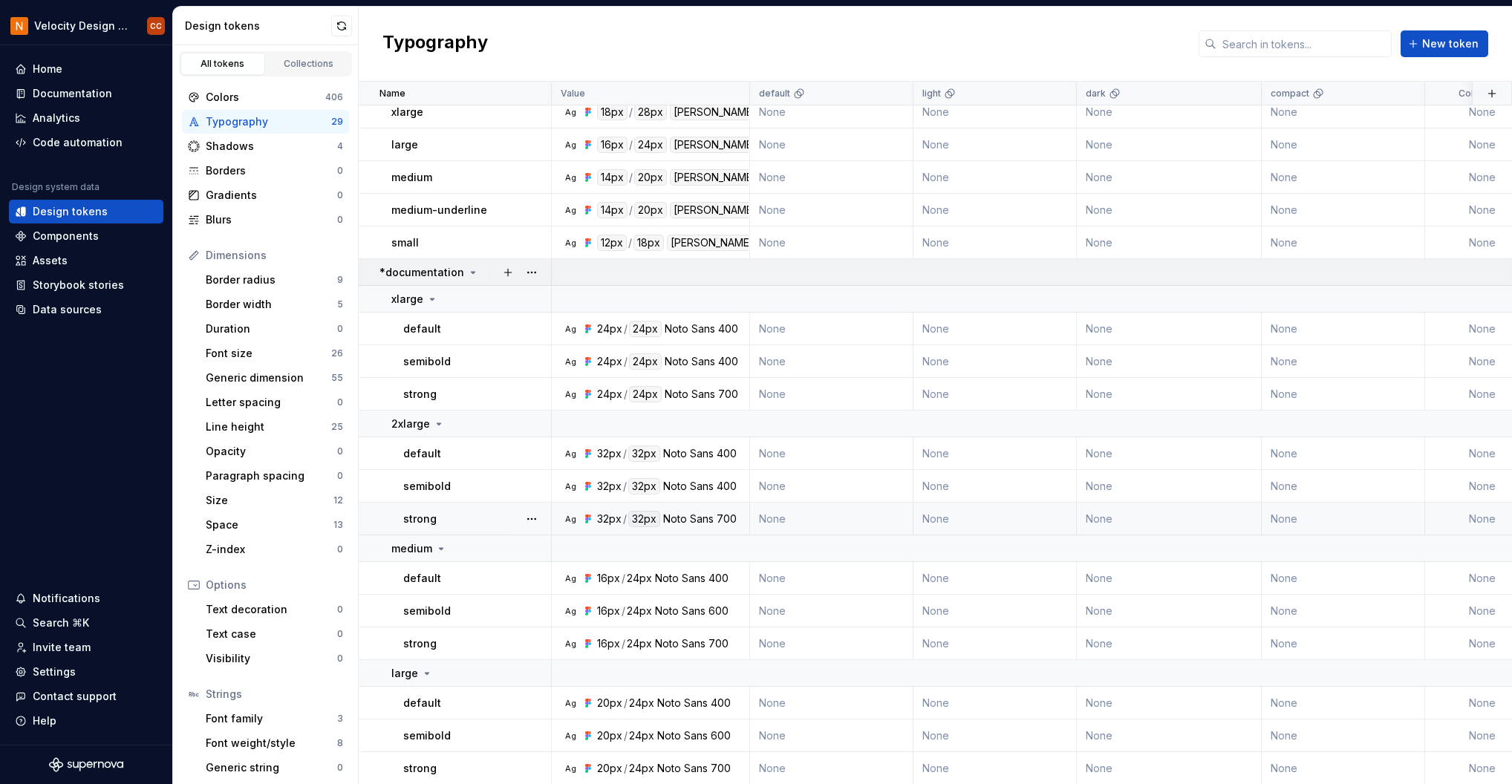
click at [471, 270] on icon at bounding box center [472, 272] width 12 height 12
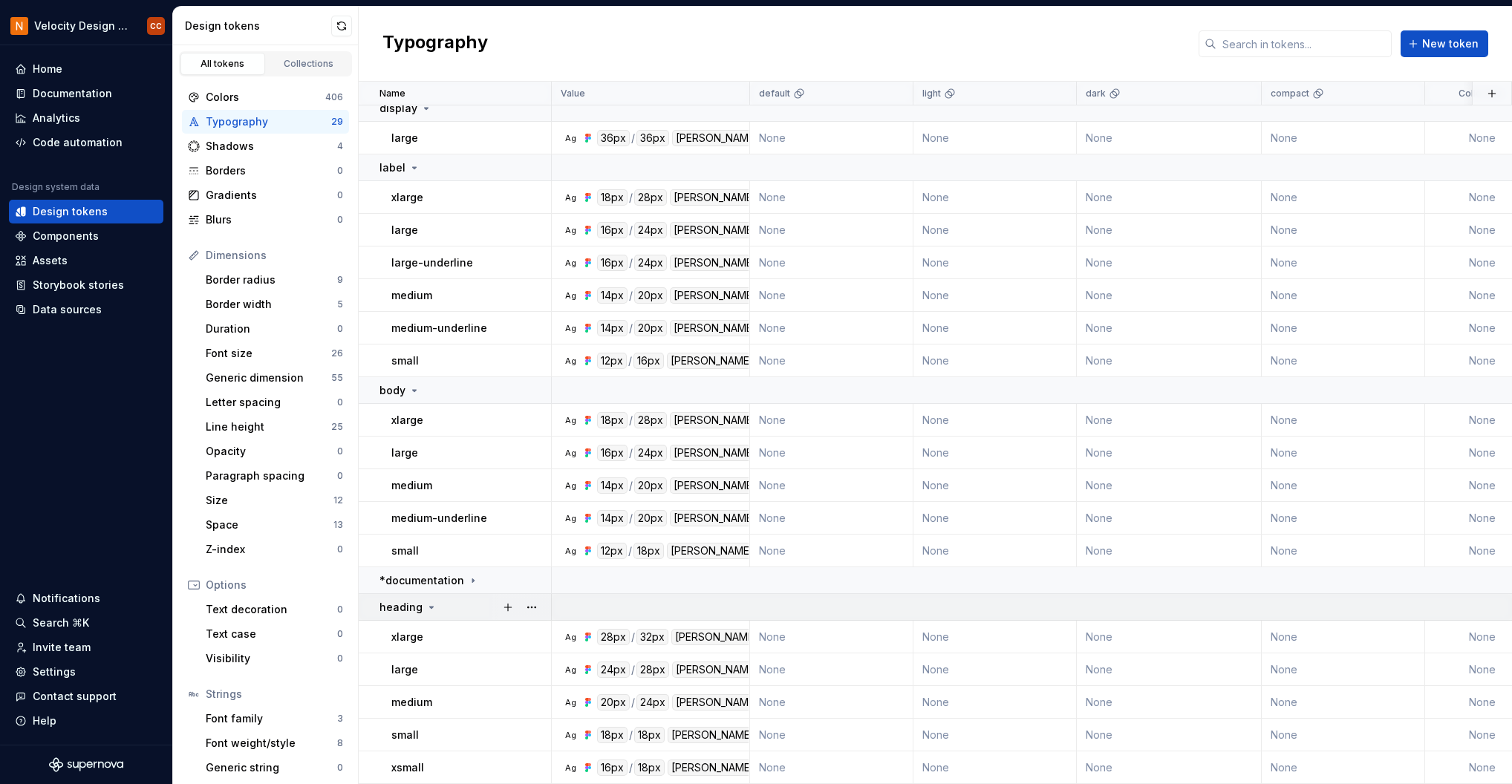
click at [433, 601] on icon at bounding box center [431, 607] width 12 height 12
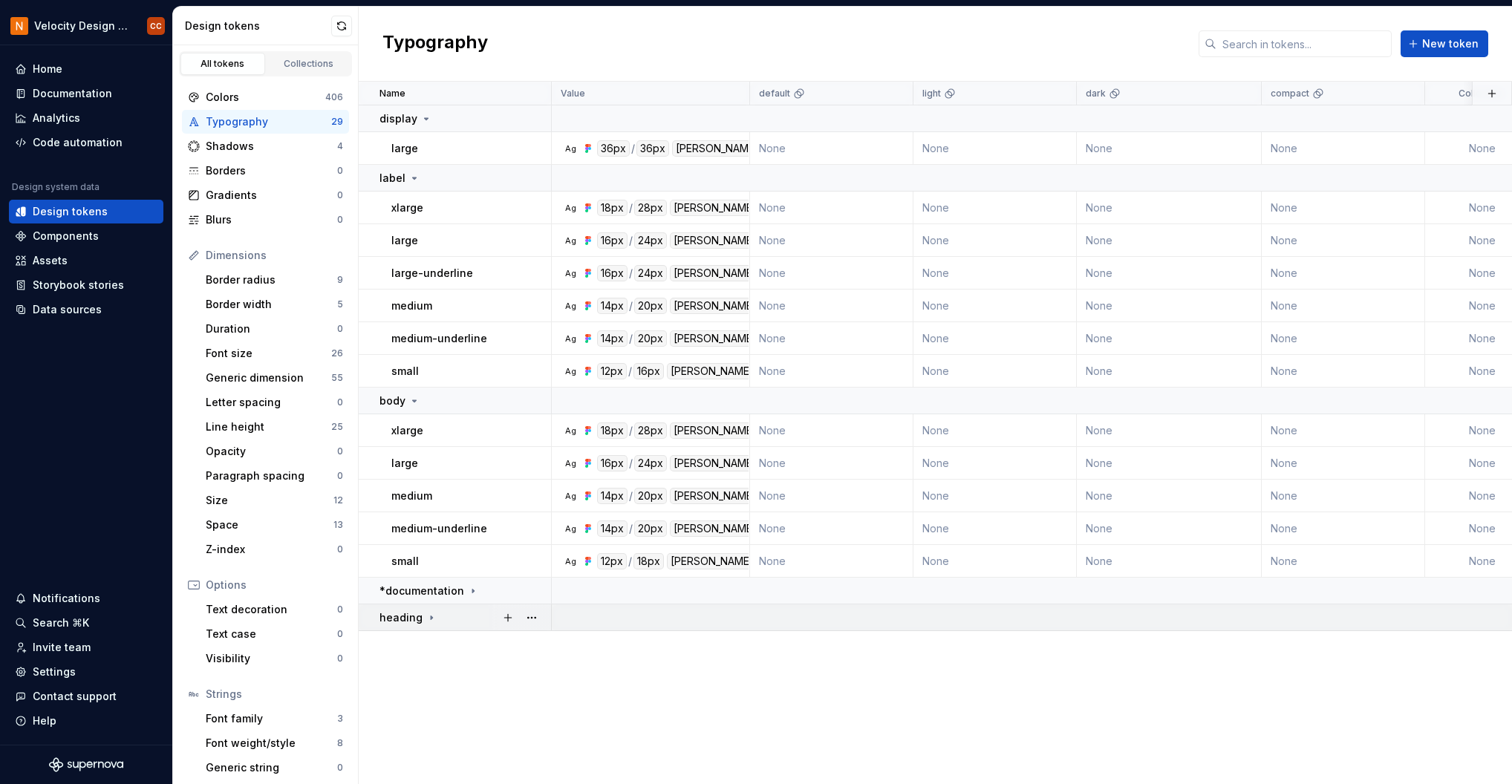
click at [427, 614] on icon at bounding box center [431, 618] width 12 height 12
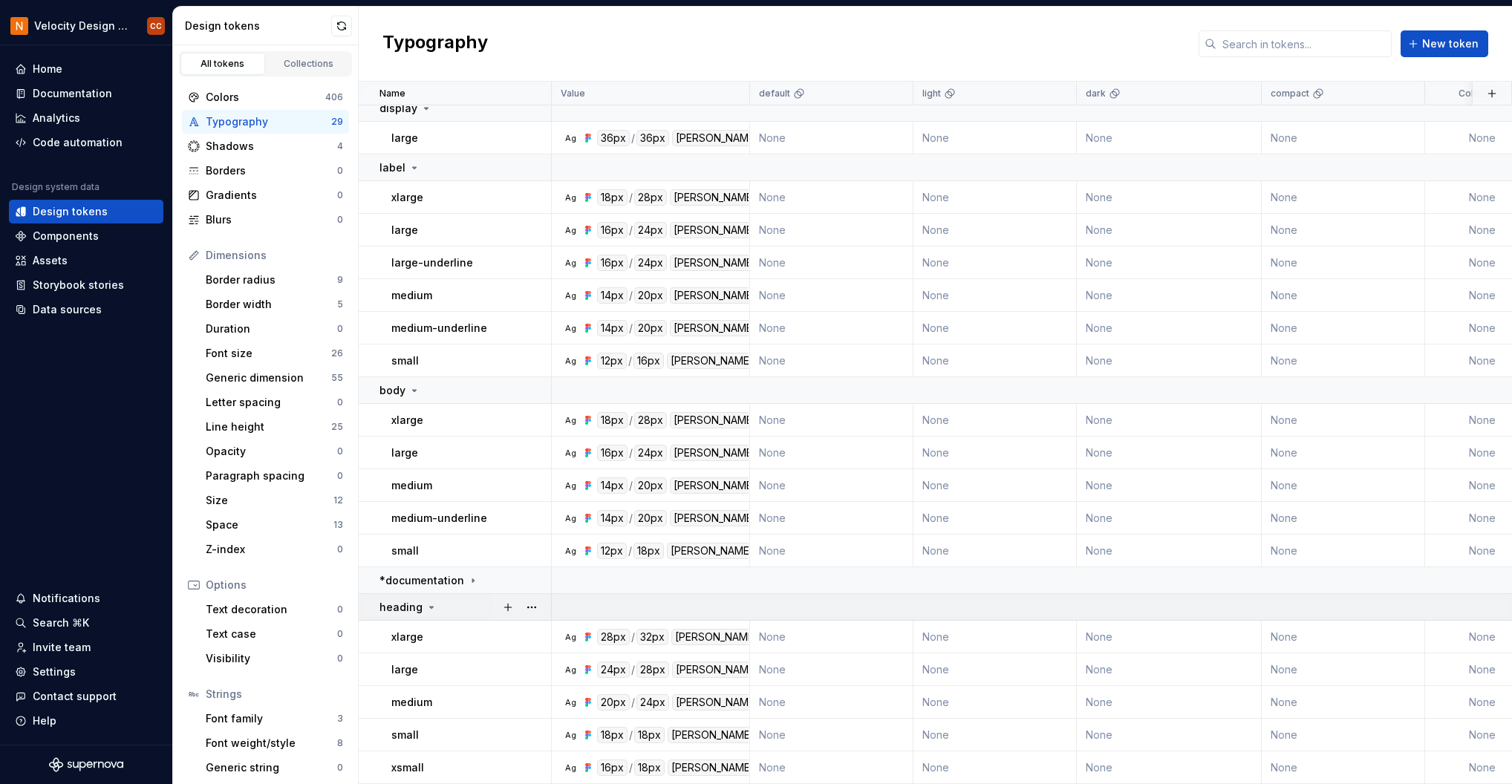
scroll to position [17, 0]
click at [532, 601] on button "button" at bounding box center [532, 607] width 21 height 21
click at [531, 574] on html "Velocity Design System by NAVEX CC Home Documentation Analytics Code automation…" at bounding box center [756, 392] width 1512 height 784
click at [429, 601] on icon at bounding box center [431, 607] width 12 height 12
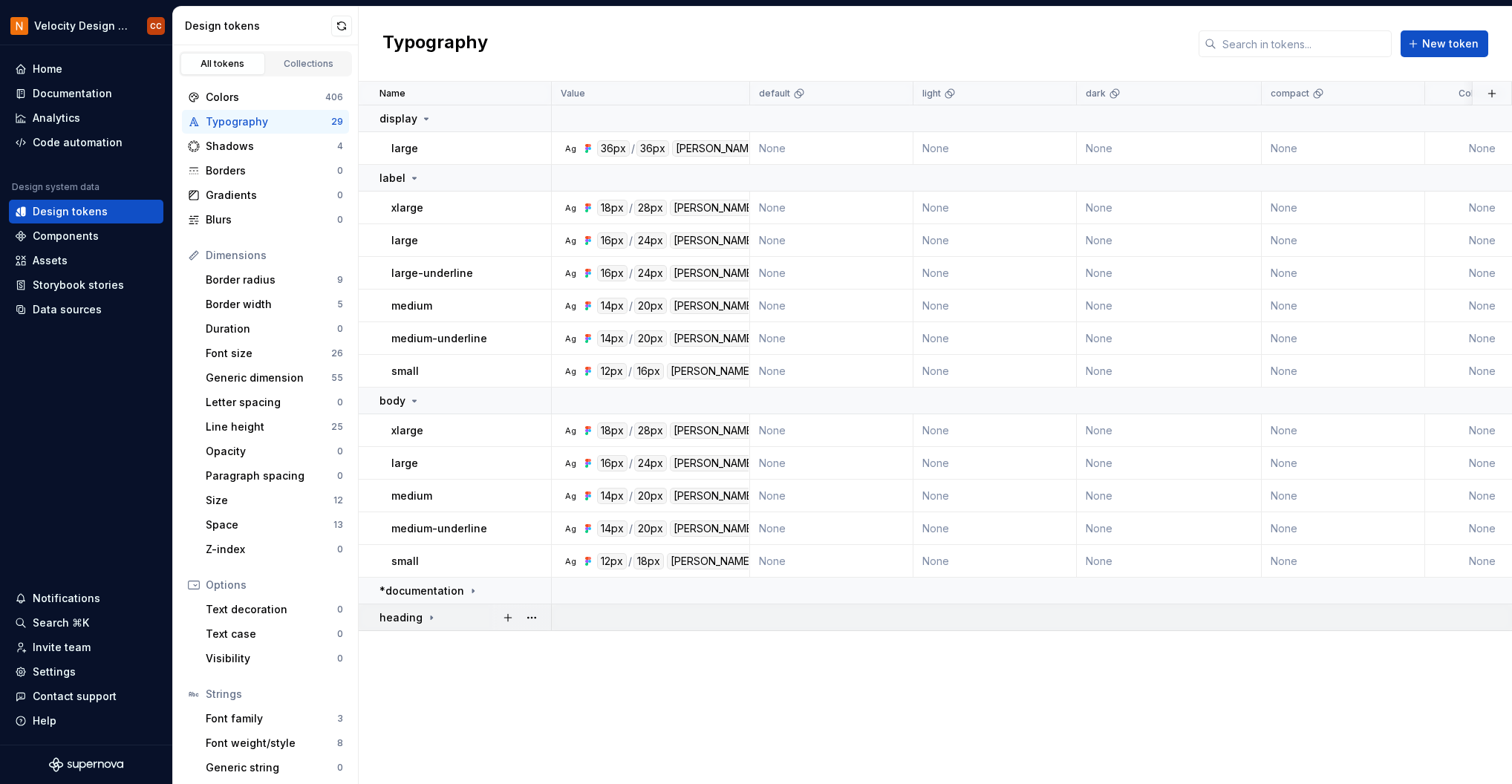
scroll to position [0, 0]
click at [472, 589] on icon at bounding box center [473, 591] width 2 height 4
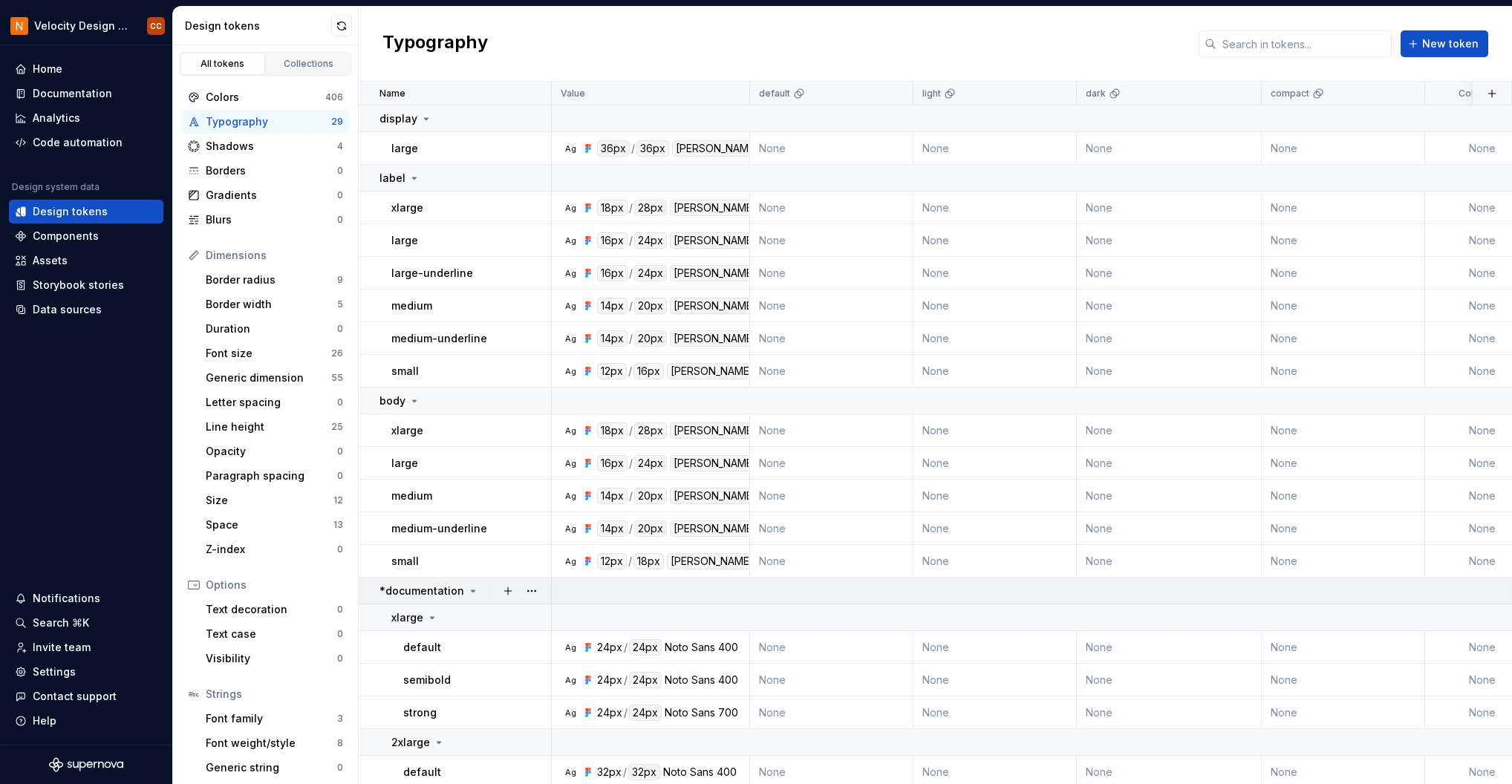
click at [468, 589] on icon at bounding box center [472, 590] width 12 height 12
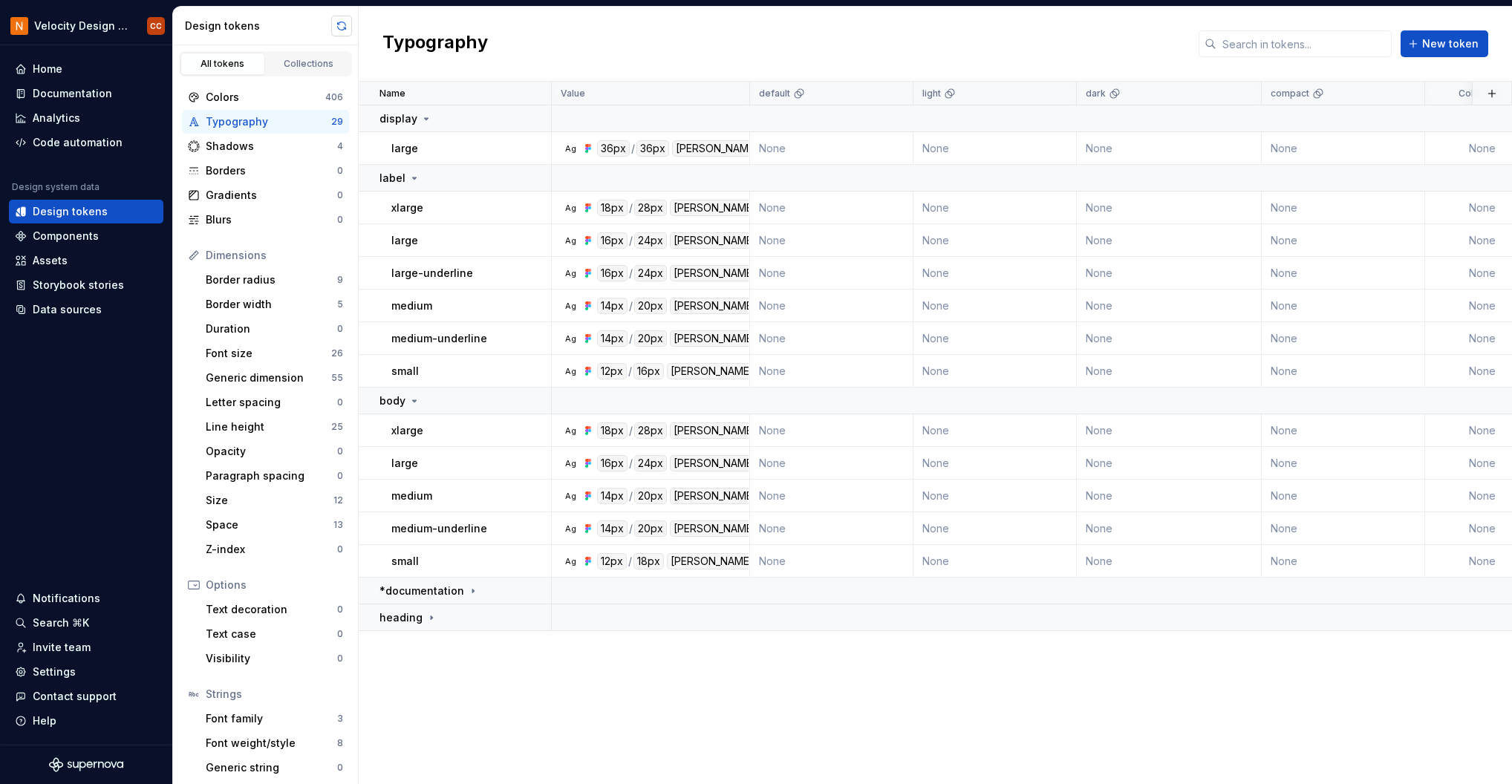
click at [343, 24] on button "button" at bounding box center [341, 26] width 21 height 21
click at [530, 119] on button "button" at bounding box center [532, 118] width 21 height 21
click at [633, 37] on html "Velocity Design System by NAVEX CC Home Documentation Analytics Code automation…" at bounding box center [756, 392] width 1512 height 784
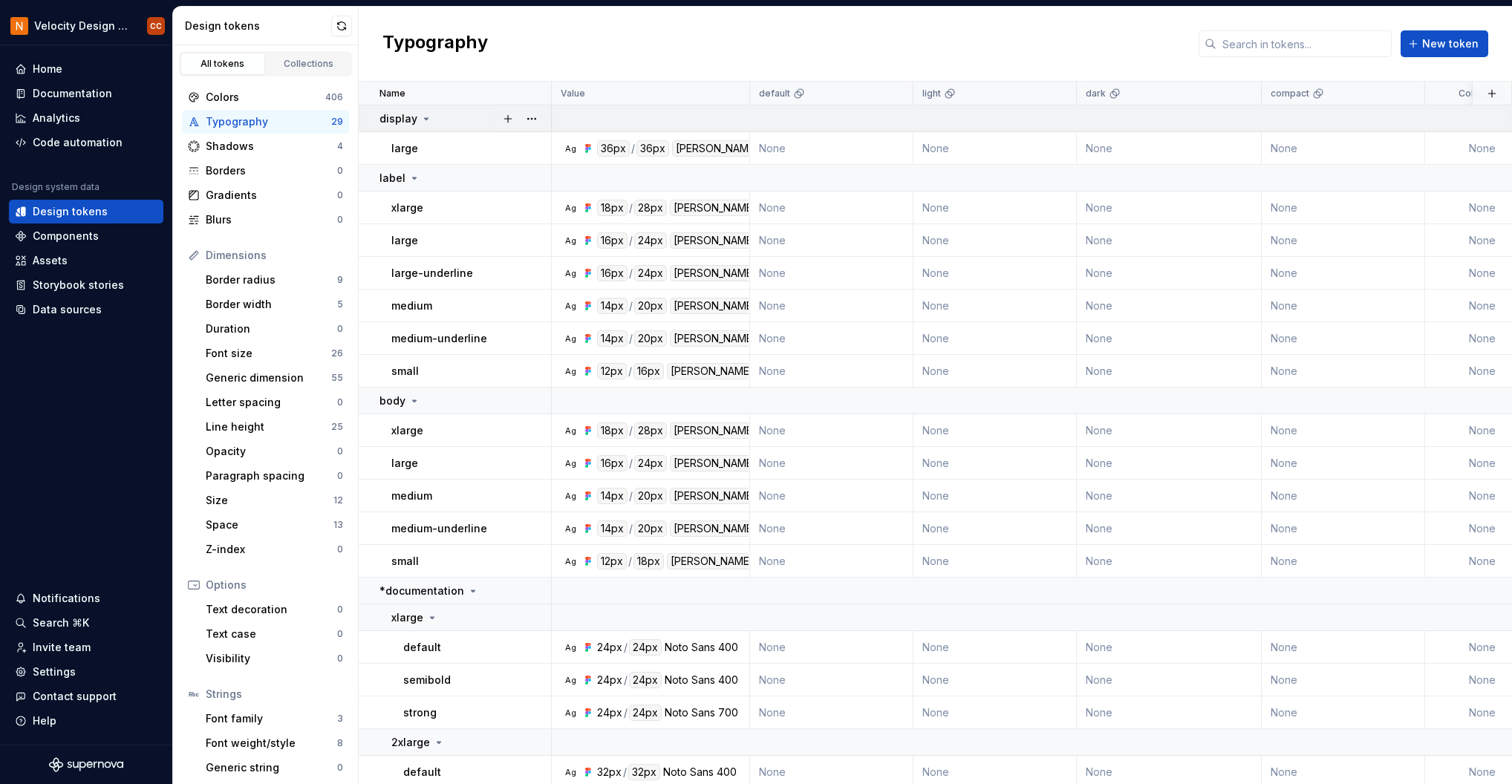
click at [422, 117] on icon at bounding box center [426, 118] width 12 height 12
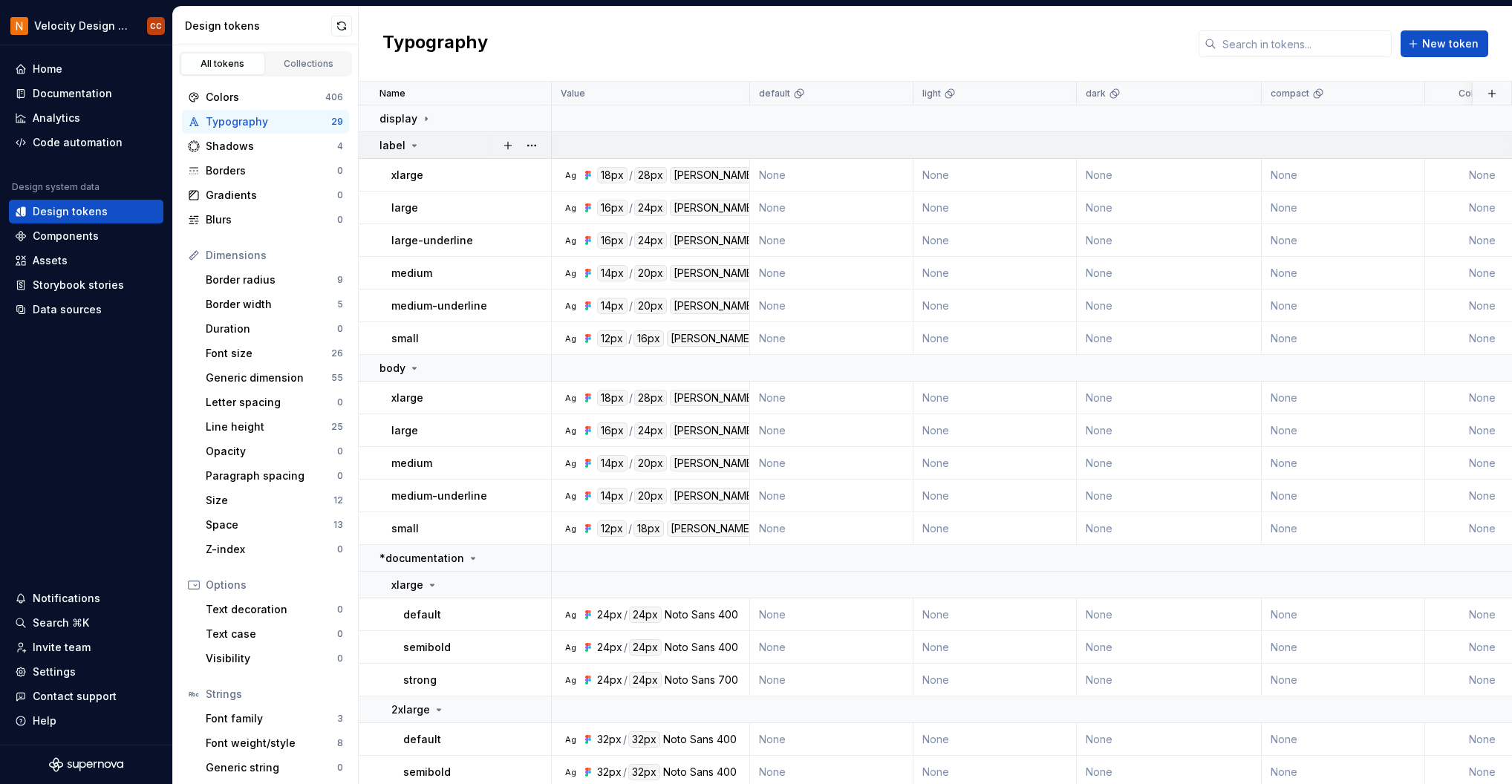
click at [416, 144] on icon at bounding box center [414, 145] width 12 height 12
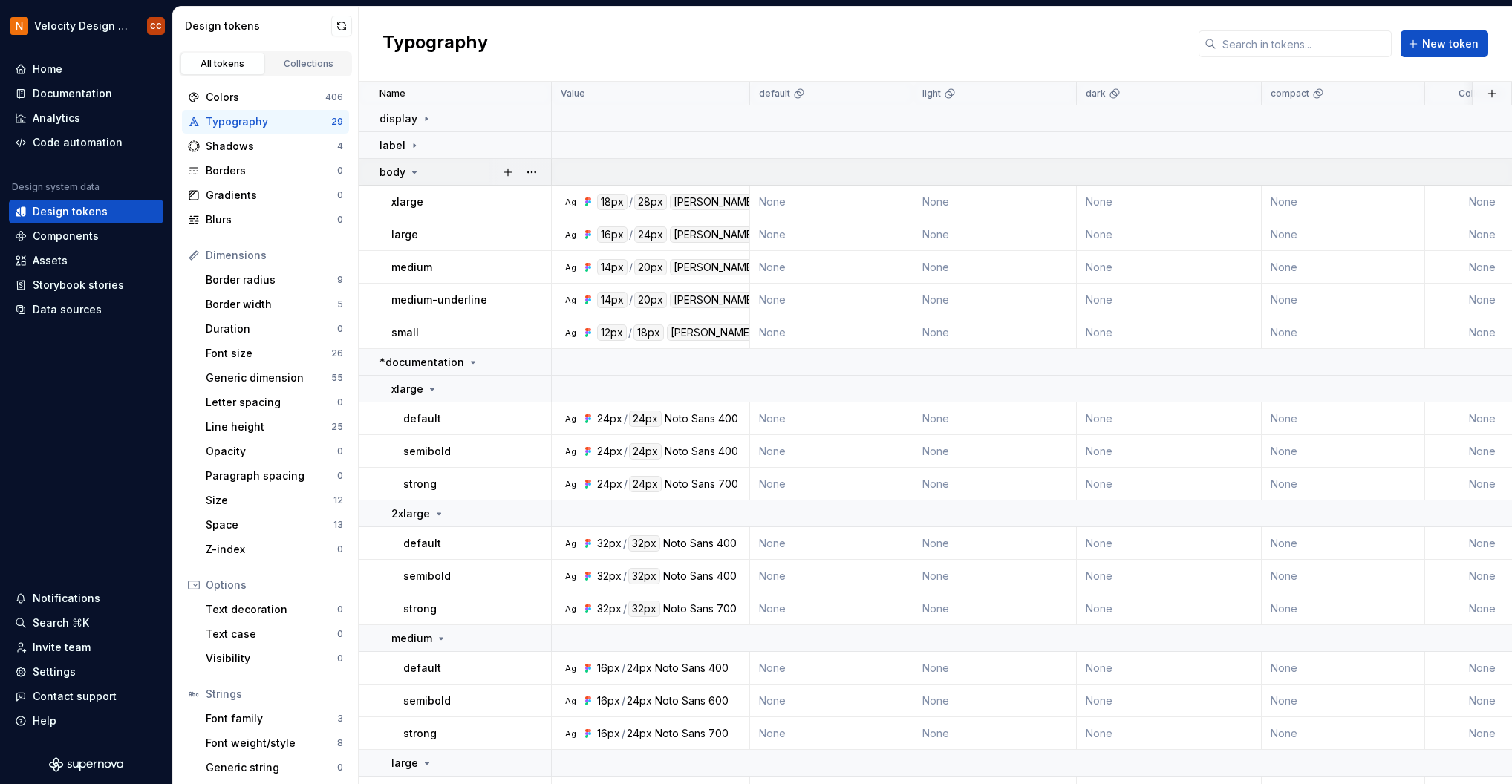
click at [413, 167] on icon at bounding box center [414, 172] width 12 height 12
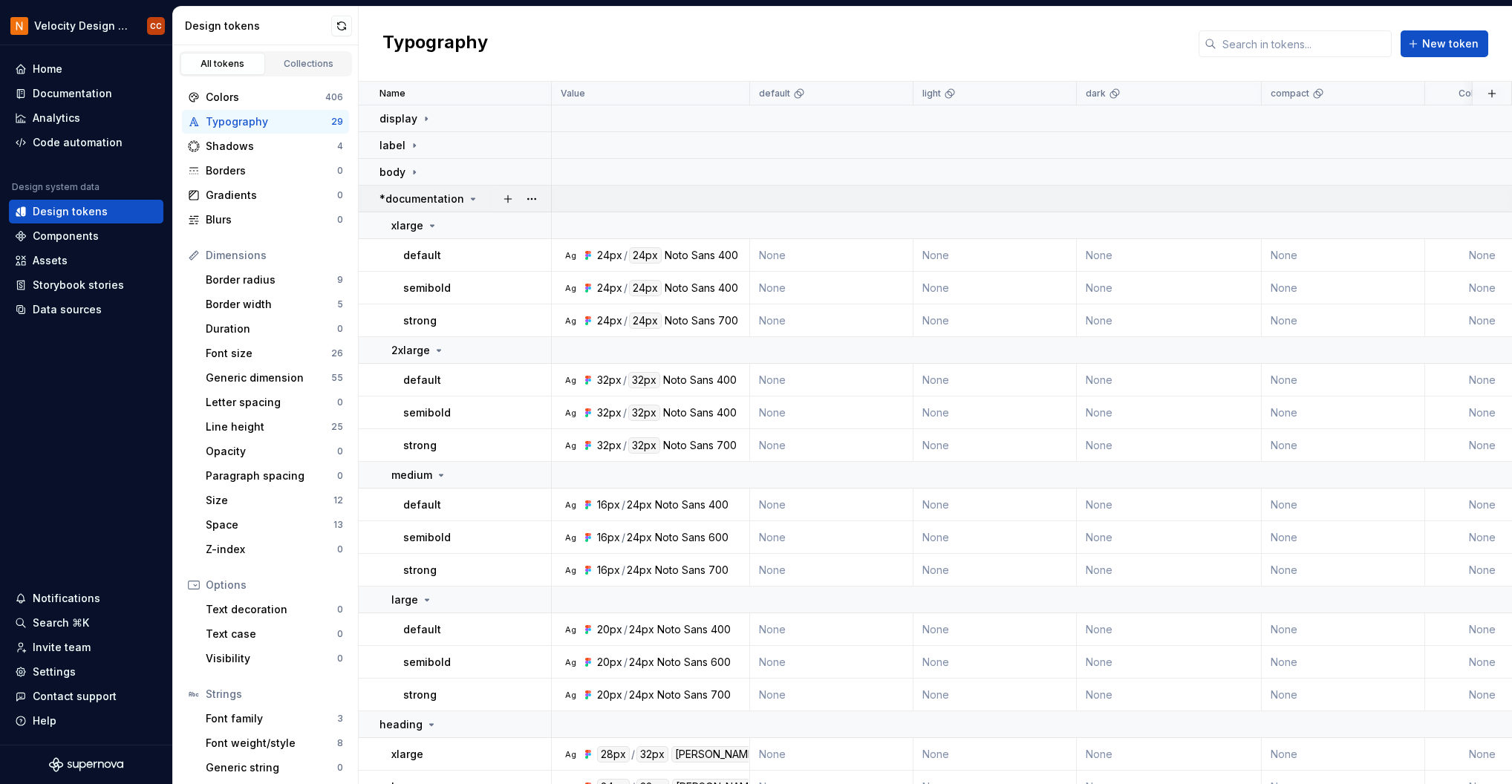
click at [467, 200] on icon at bounding box center [472, 199] width 12 height 12
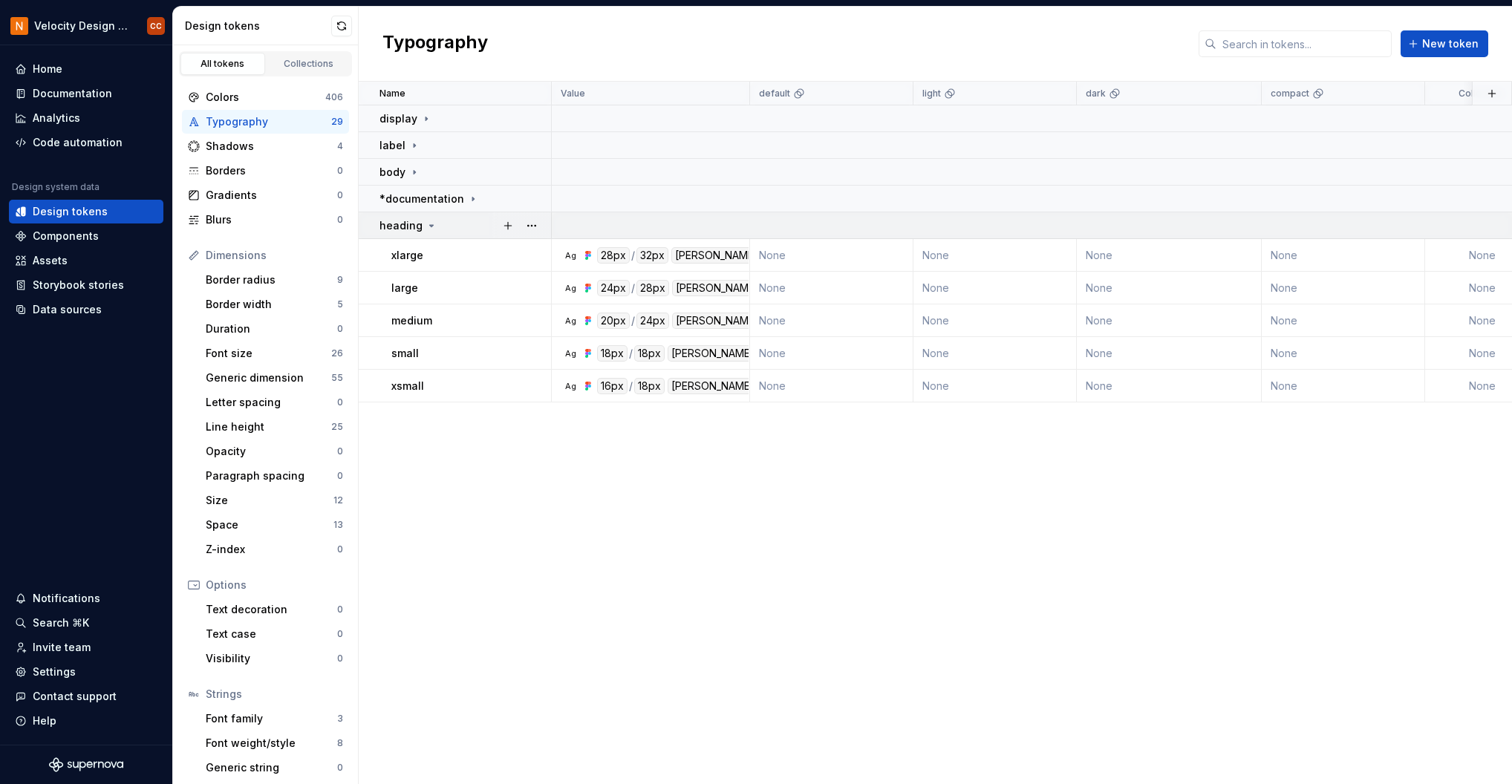
click at [427, 227] on icon at bounding box center [431, 225] width 12 height 12
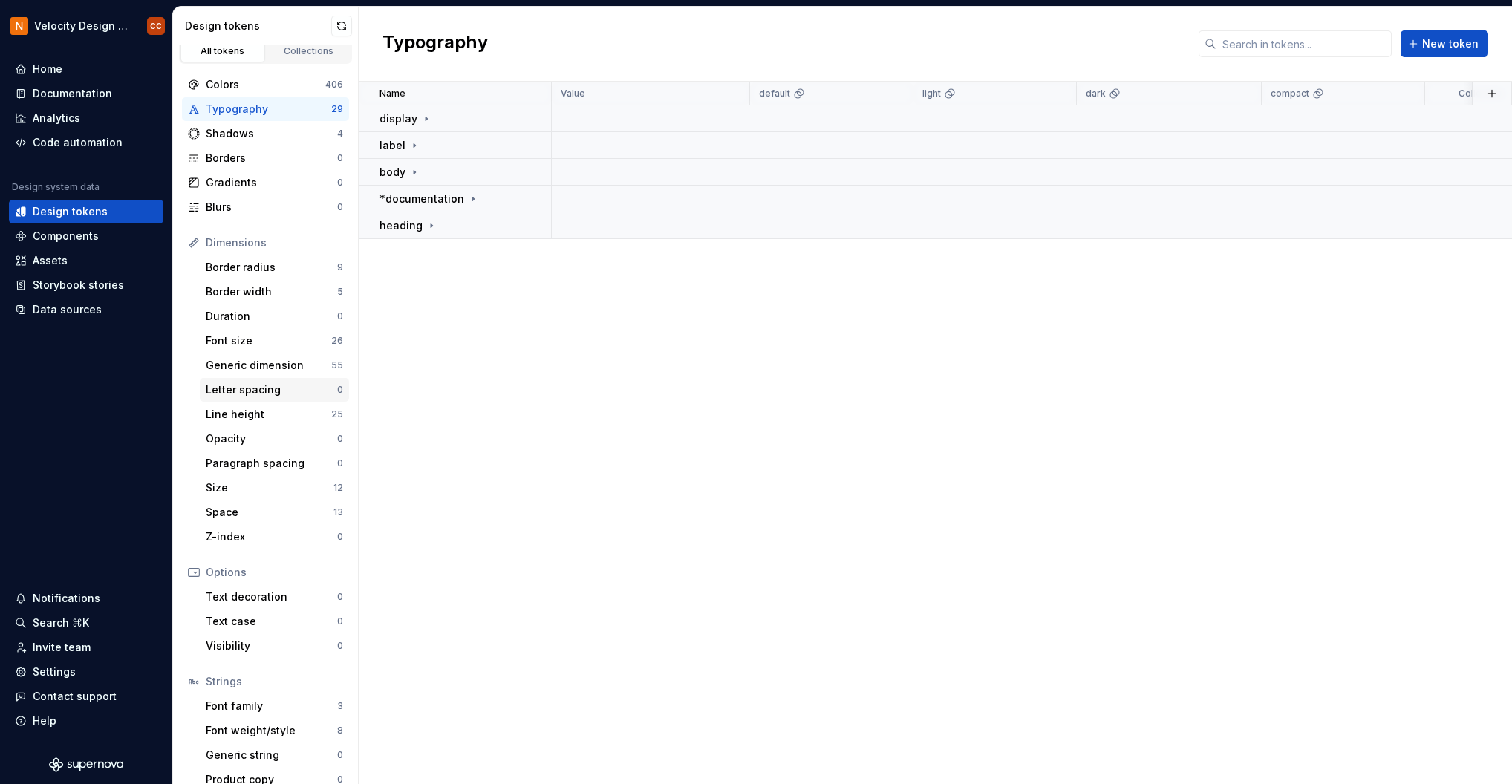
scroll to position [29, 0]
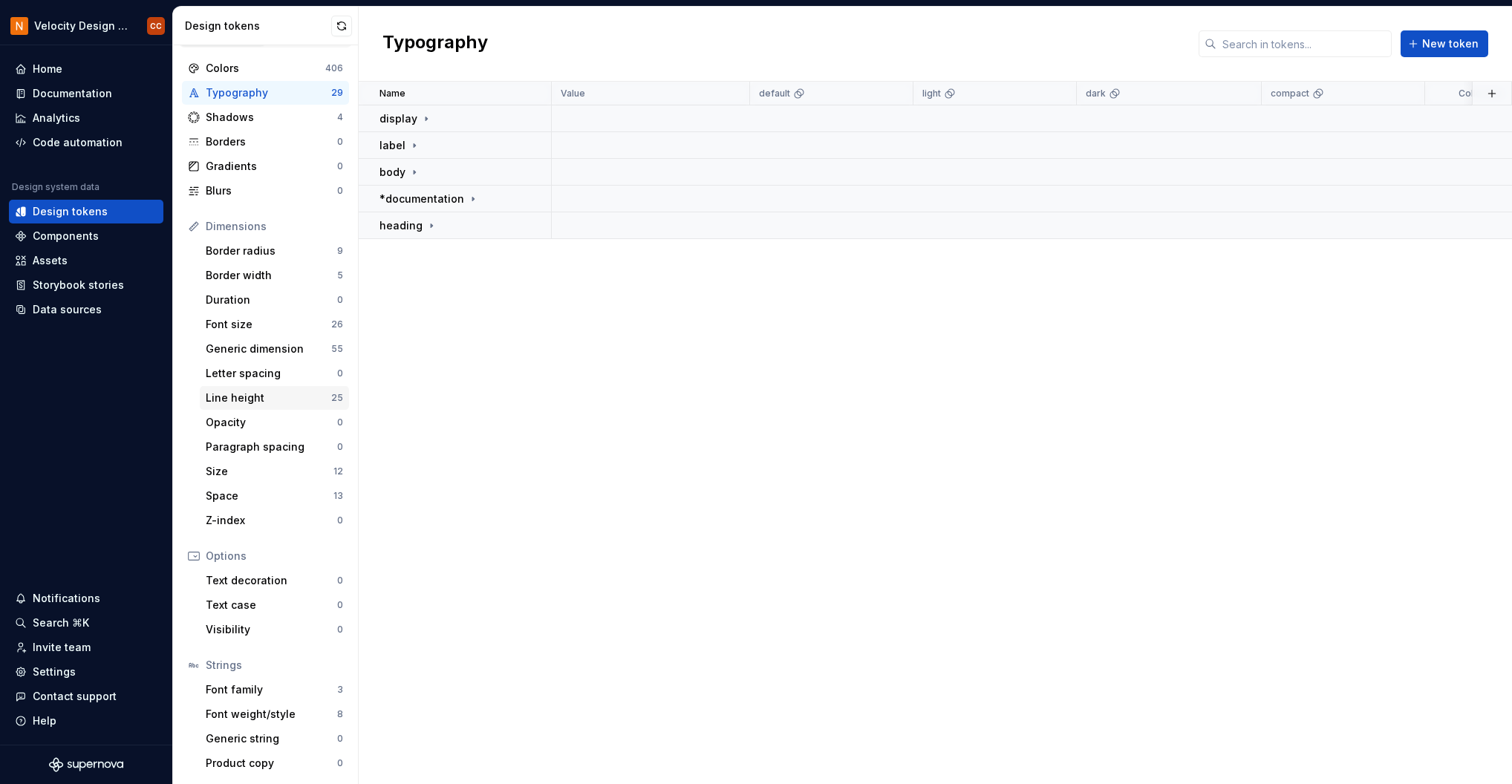
click at [250, 399] on div "Line height" at bounding box center [268, 398] width 125 height 15
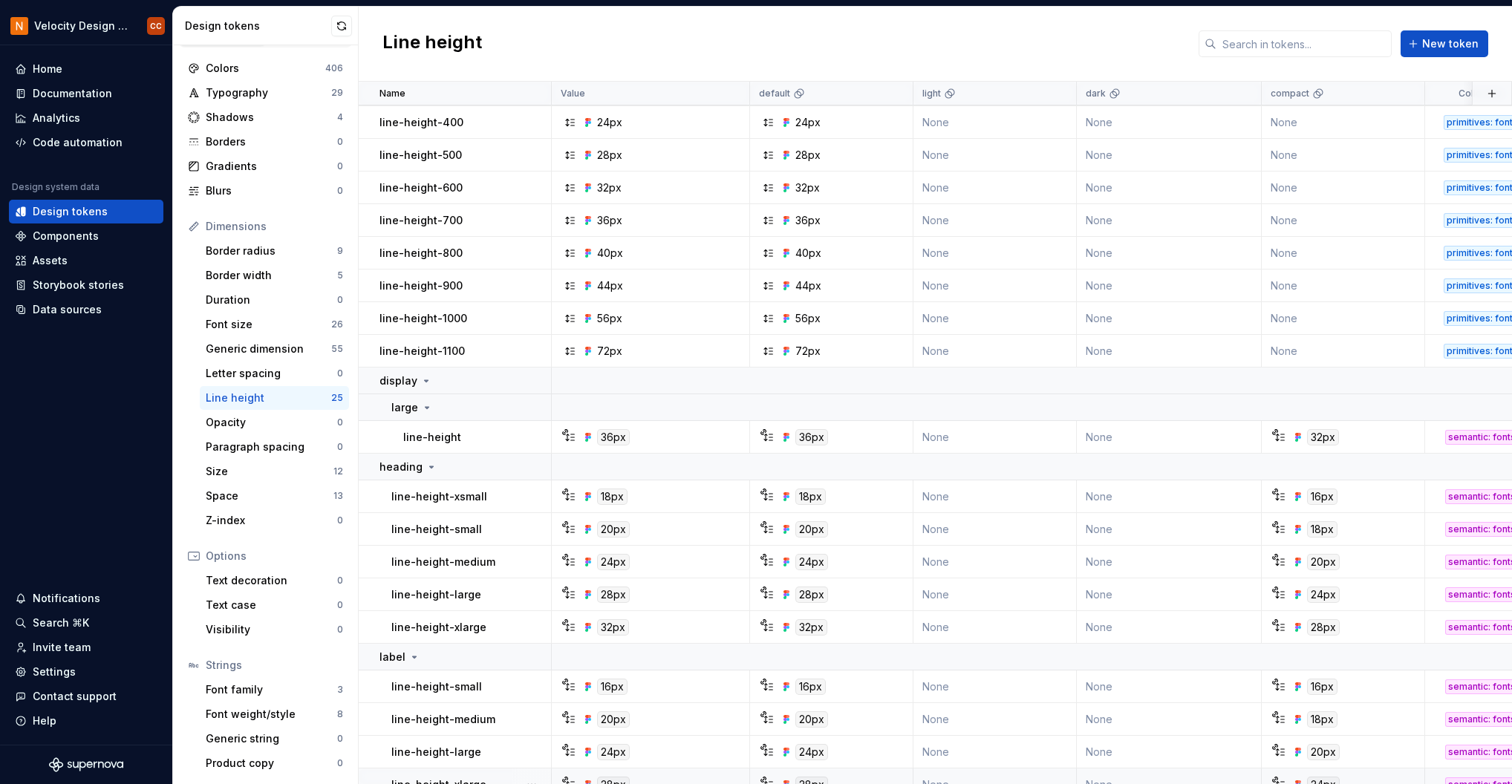
scroll to position [99, 0]
